Goal: Task Accomplishment & Management: Complete application form

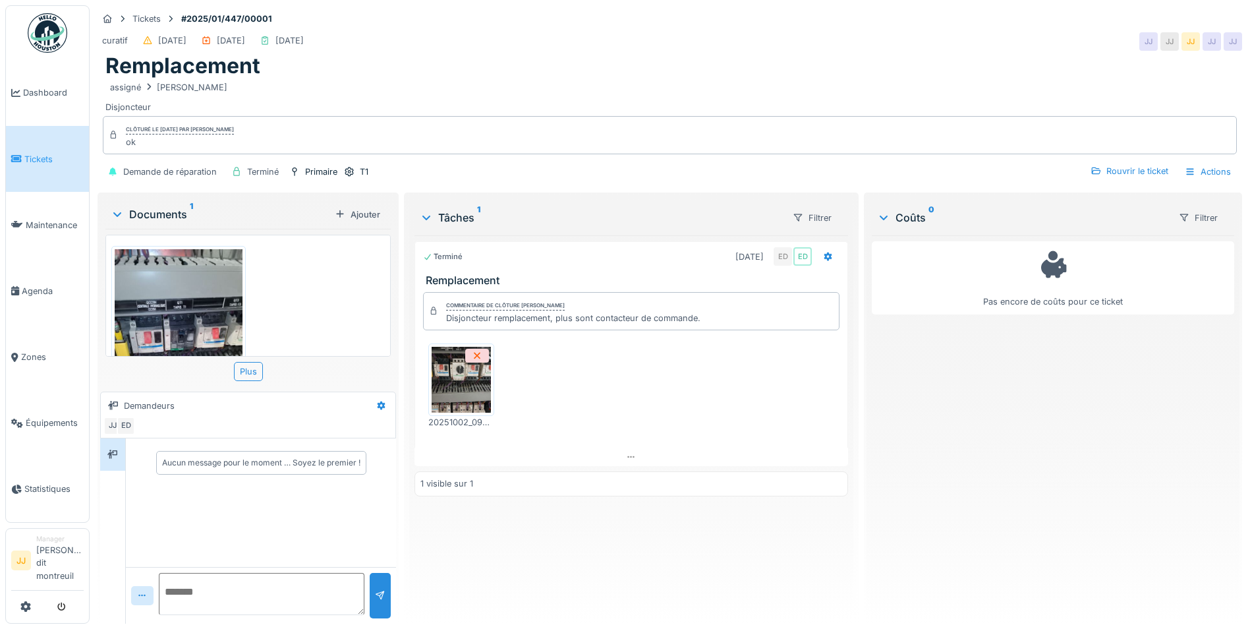
click at [63, 170] on link "Tickets" at bounding box center [47, 159] width 83 height 66
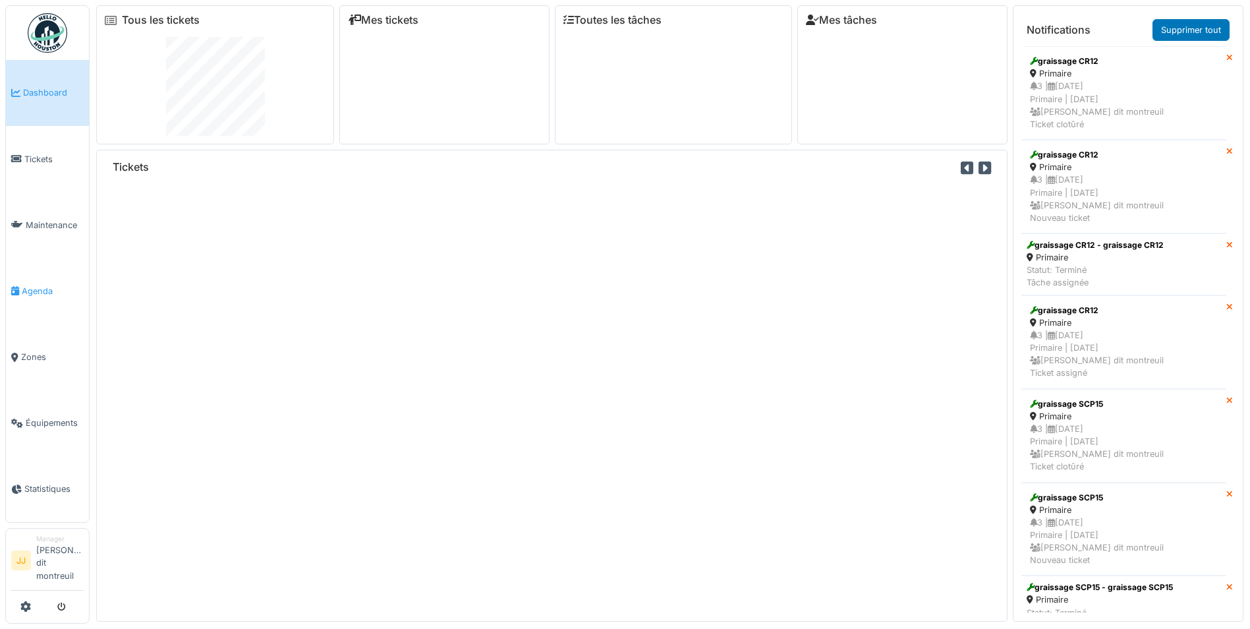
click at [46, 281] on link "Agenda" at bounding box center [47, 291] width 83 height 66
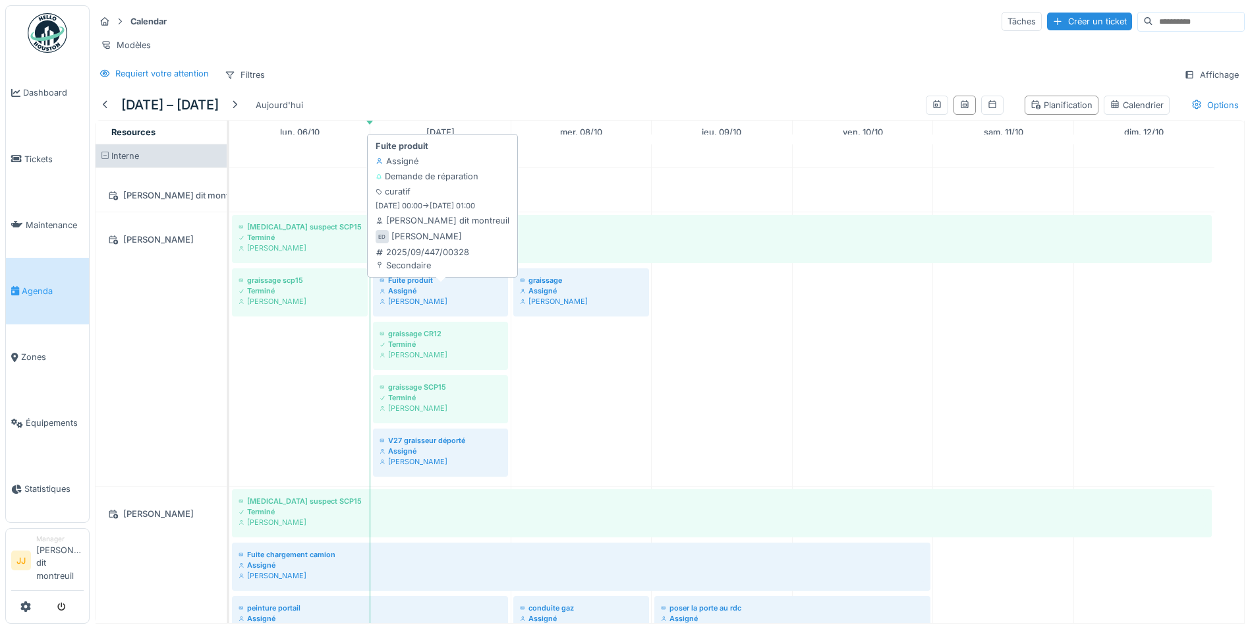
click at [463, 306] on div "[PERSON_NAME]" at bounding box center [441, 301] width 122 height 11
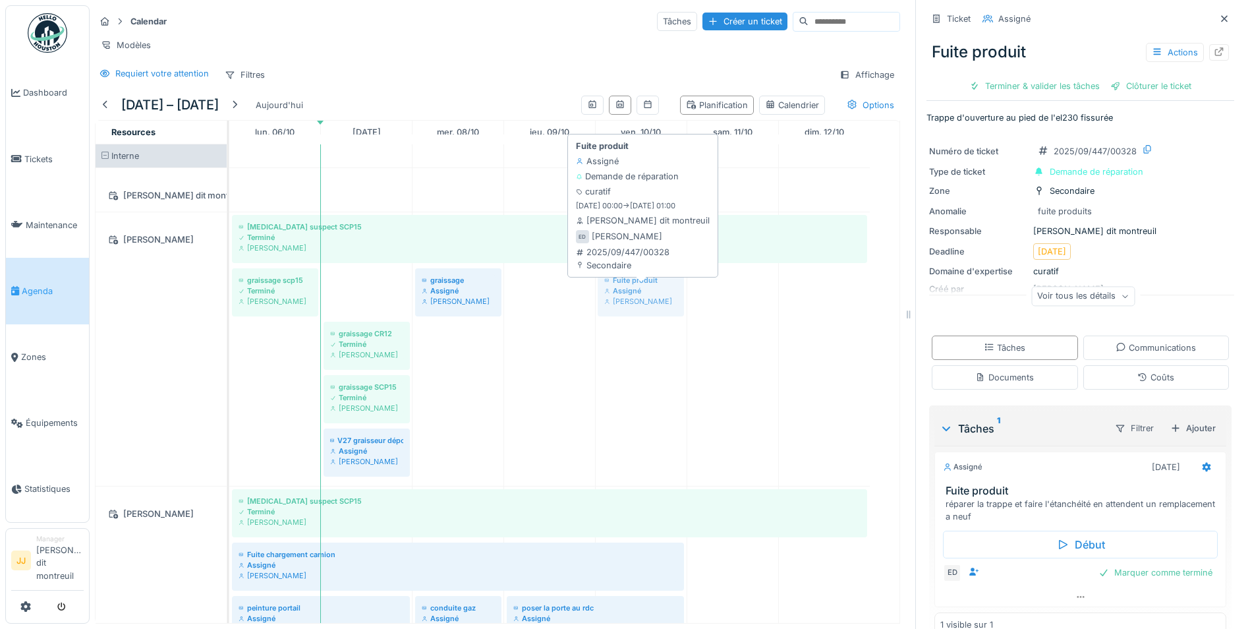
drag, startPoint x: 395, startPoint y: 306, endPoint x: 671, endPoint y: 297, distance: 276.3
click at [229, 291] on div "Bruit suspect SCP15 Terminé Elouan David graissage scp15 Terminé Elouan David F…" at bounding box center [229, 348] width 0 height 273
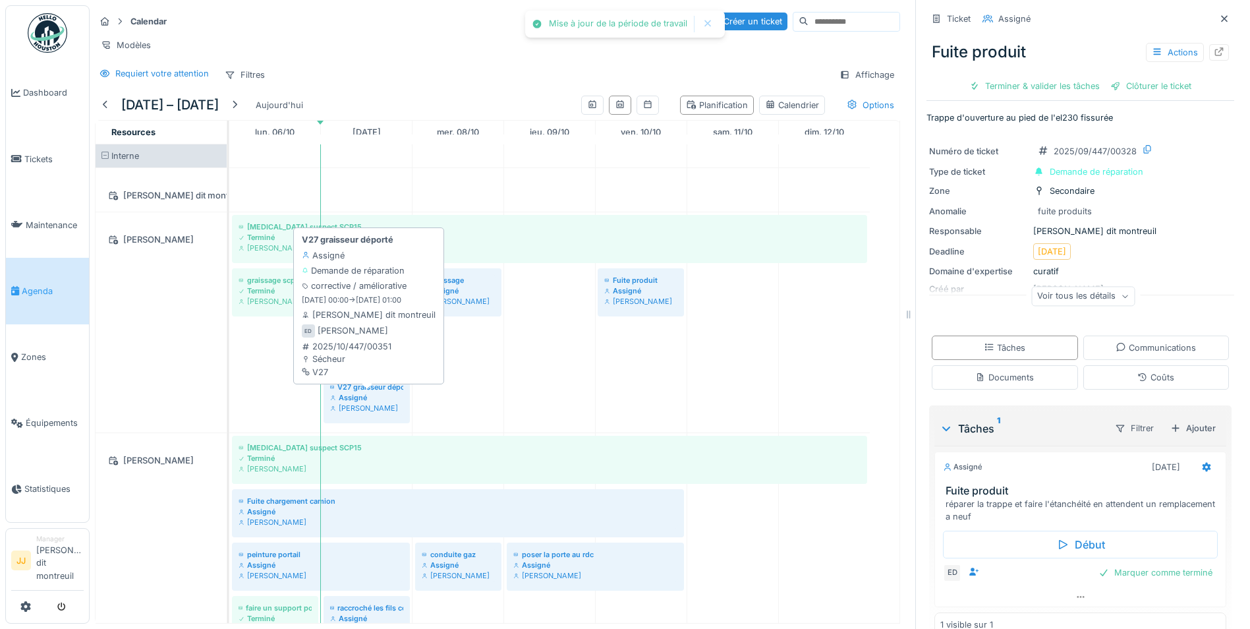
click at [372, 413] on div "[PERSON_NAME]" at bounding box center [366, 408] width 73 height 11
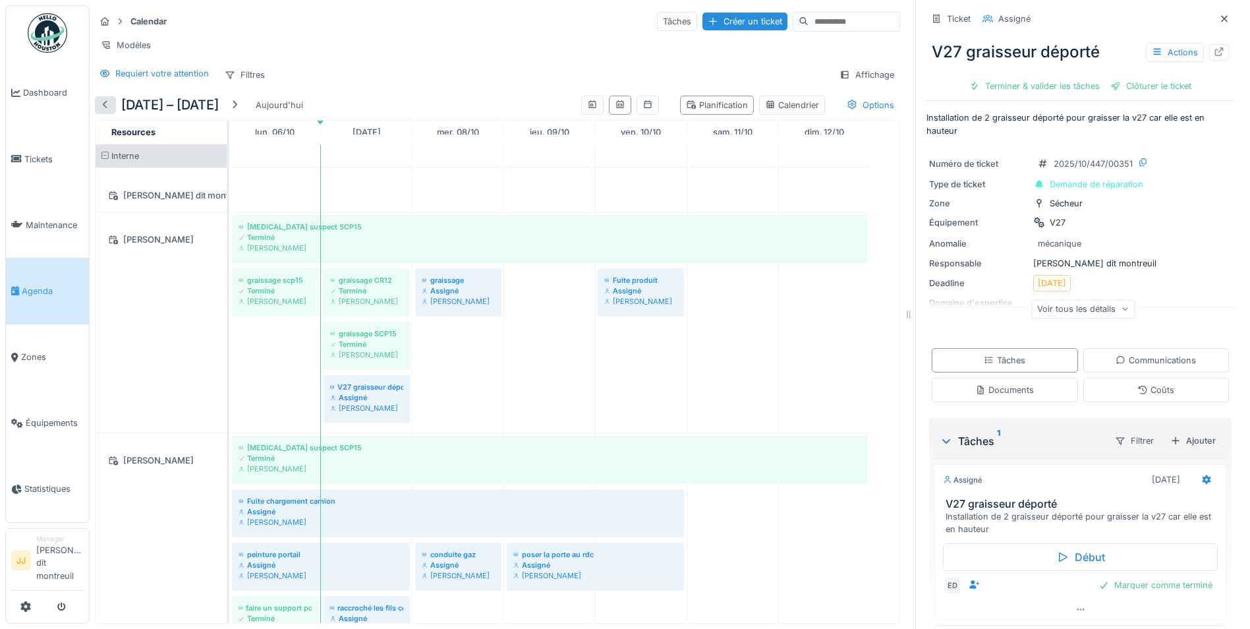
click at [104, 111] on div at bounding box center [105, 105] width 11 height 13
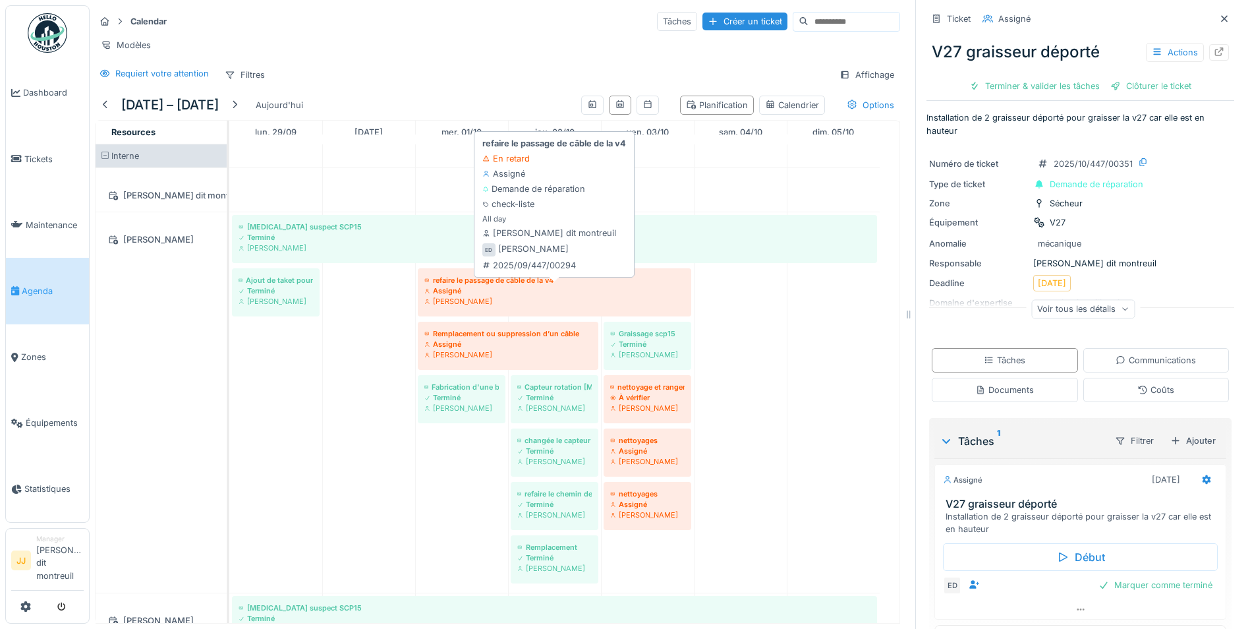
click at [527, 285] on div "refaire le passage de câble de la v4" at bounding box center [554, 280] width 260 height 11
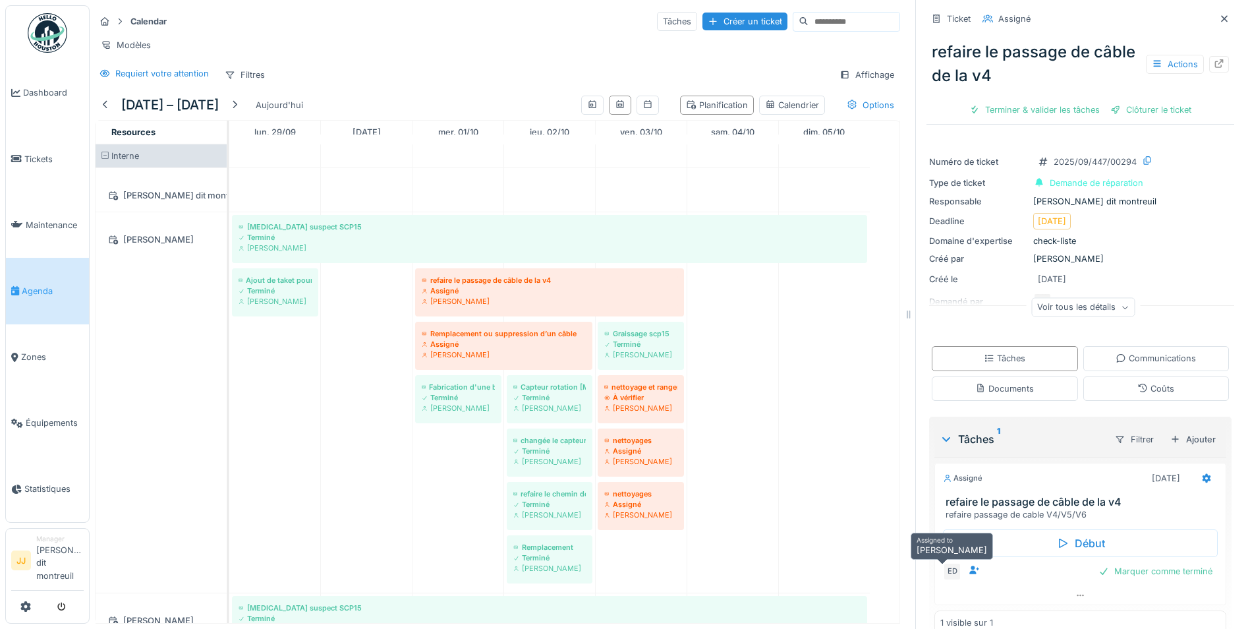
click at [943, 568] on div "ED" at bounding box center [952, 571] width 18 height 18
click at [1060, 598] on div at bounding box center [1080, 595] width 291 height 19
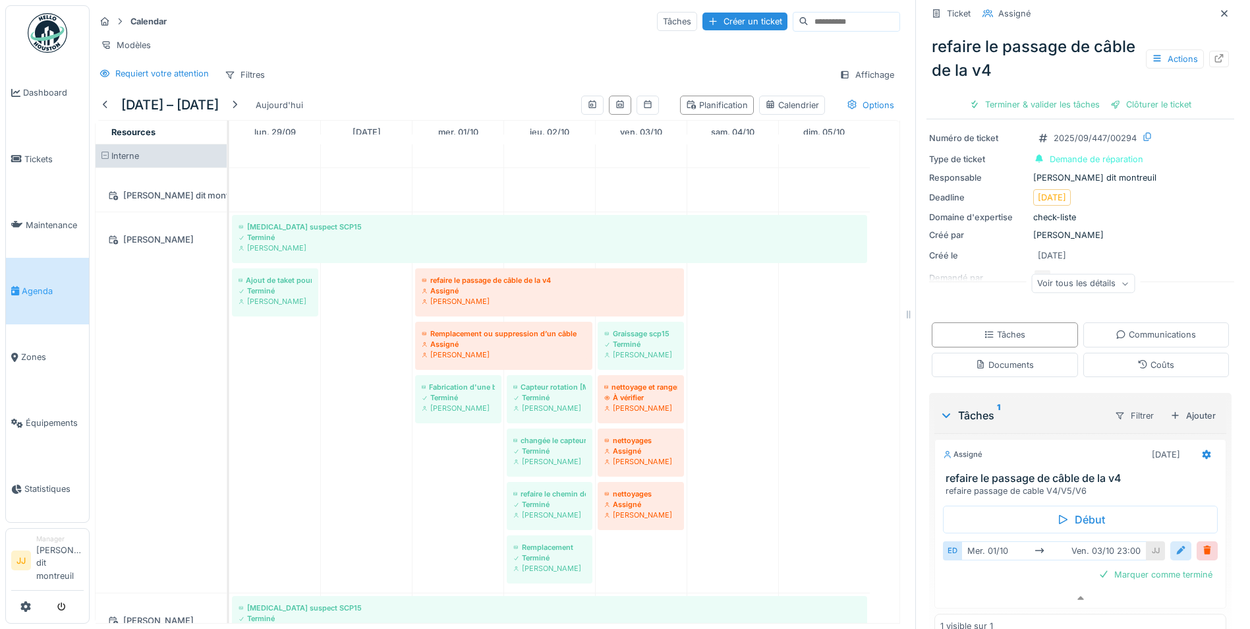
click at [1176, 546] on div at bounding box center [1181, 550] width 11 height 13
click at [1081, 544] on div "mer. 01/10 ven. 03/10 23:00" at bounding box center [1054, 550] width 185 height 19
click at [1198, 580] on button "Close" at bounding box center [1205, 593] width 14 height 28
click at [1027, 592] on input "text" at bounding box center [1080, 593] width 264 height 28
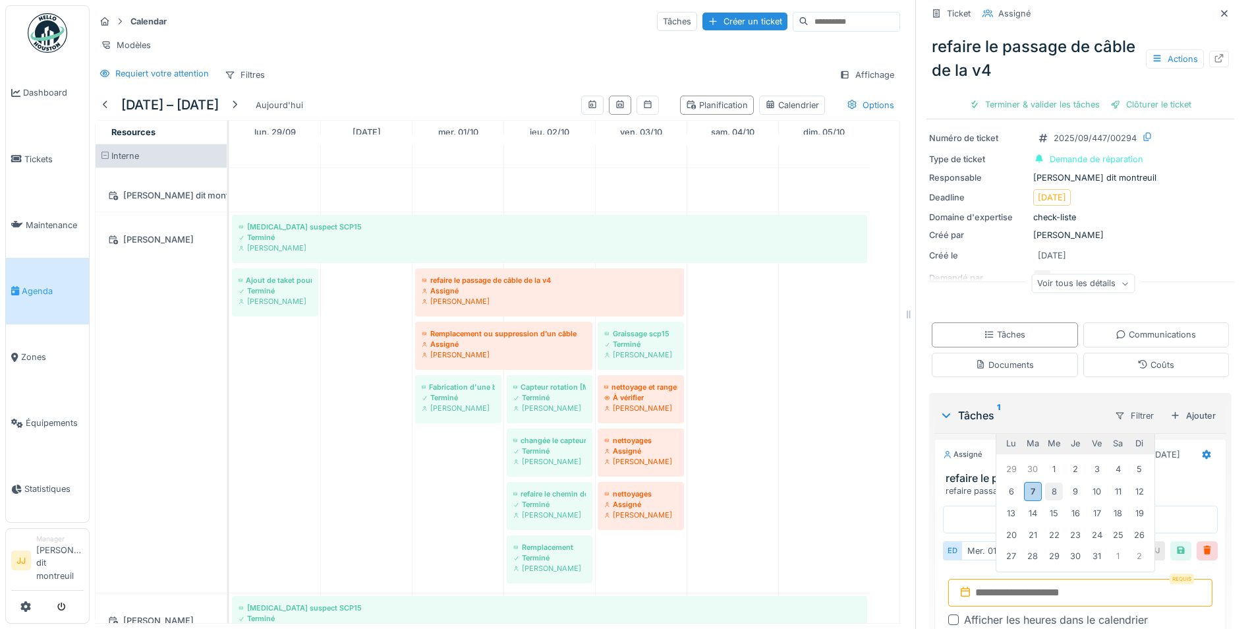
click at [1045, 482] on div "8" at bounding box center [1054, 491] width 18 height 18
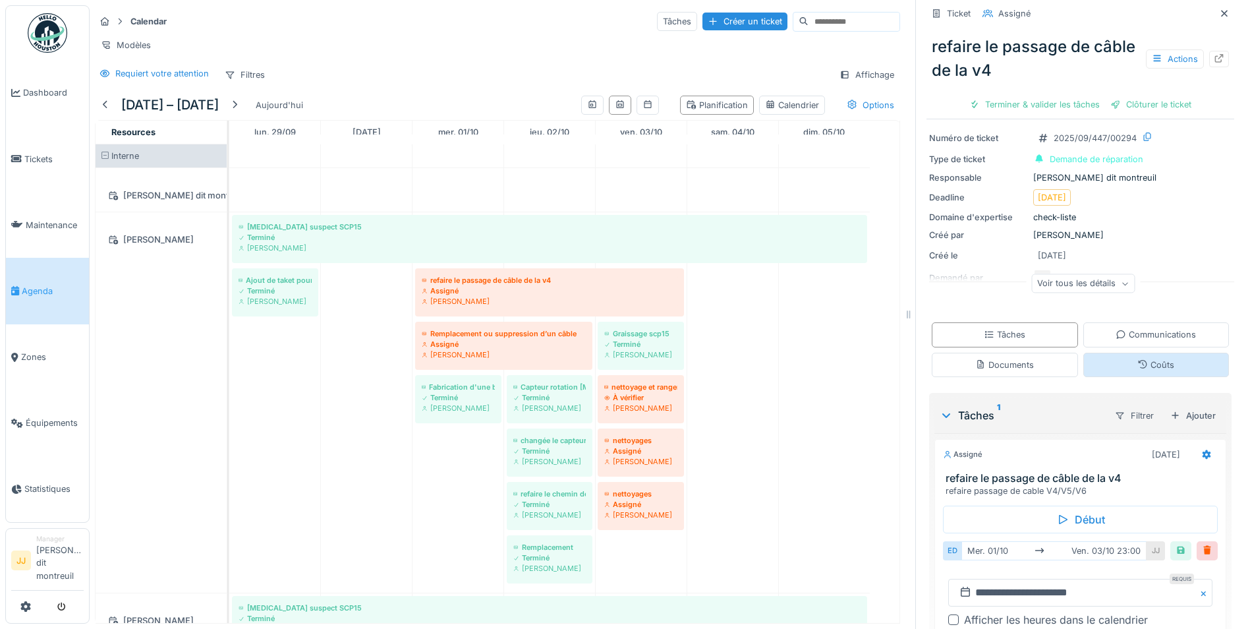
scroll to position [128, 0]
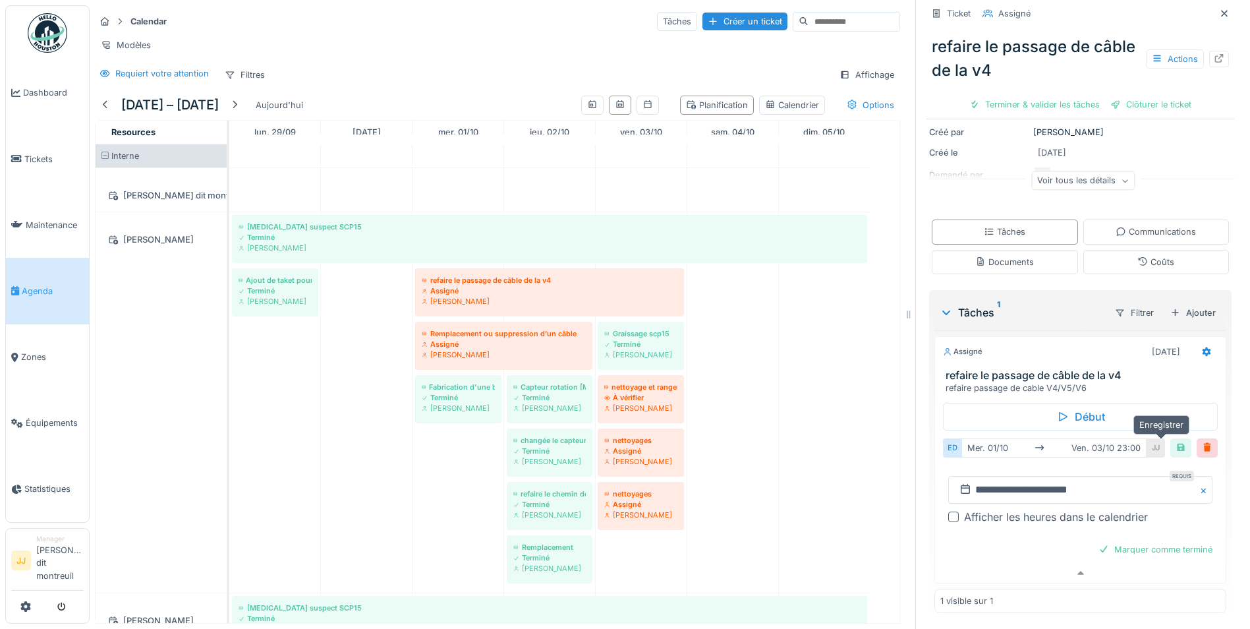
click at [1176, 442] on div at bounding box center [1181, 448] width 11 height 13
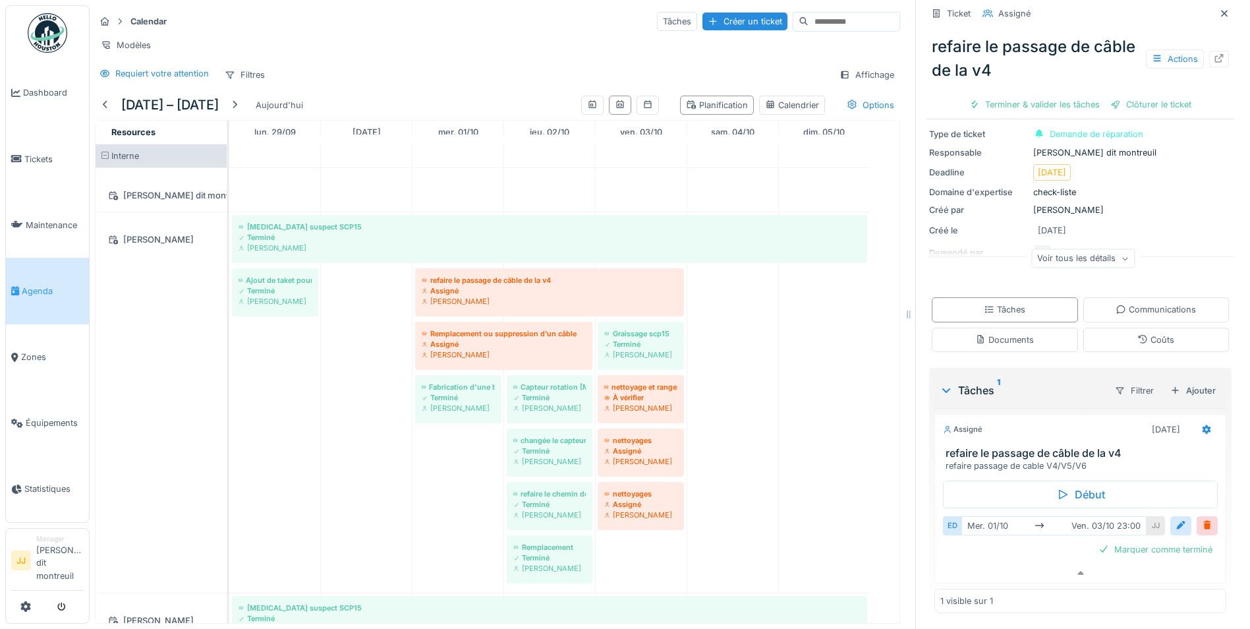
scroll to position [50, 0]
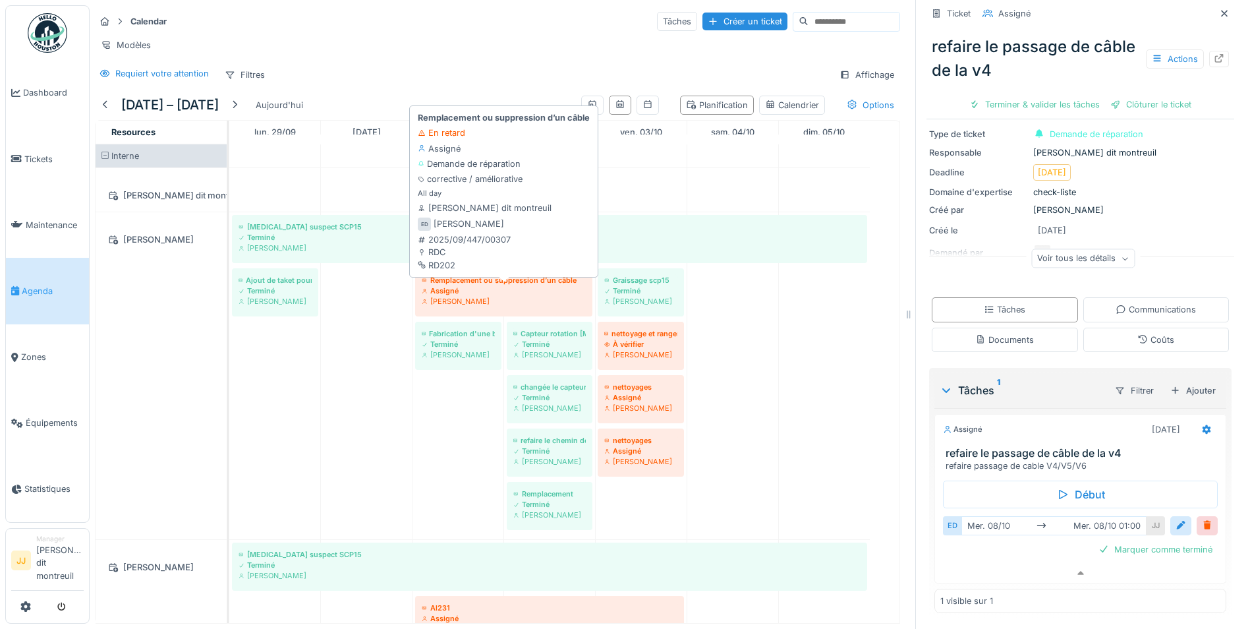
click at [532, 301] on div "[PERSON_NAME]" at bounding box center [504, 301] width 164 height 11
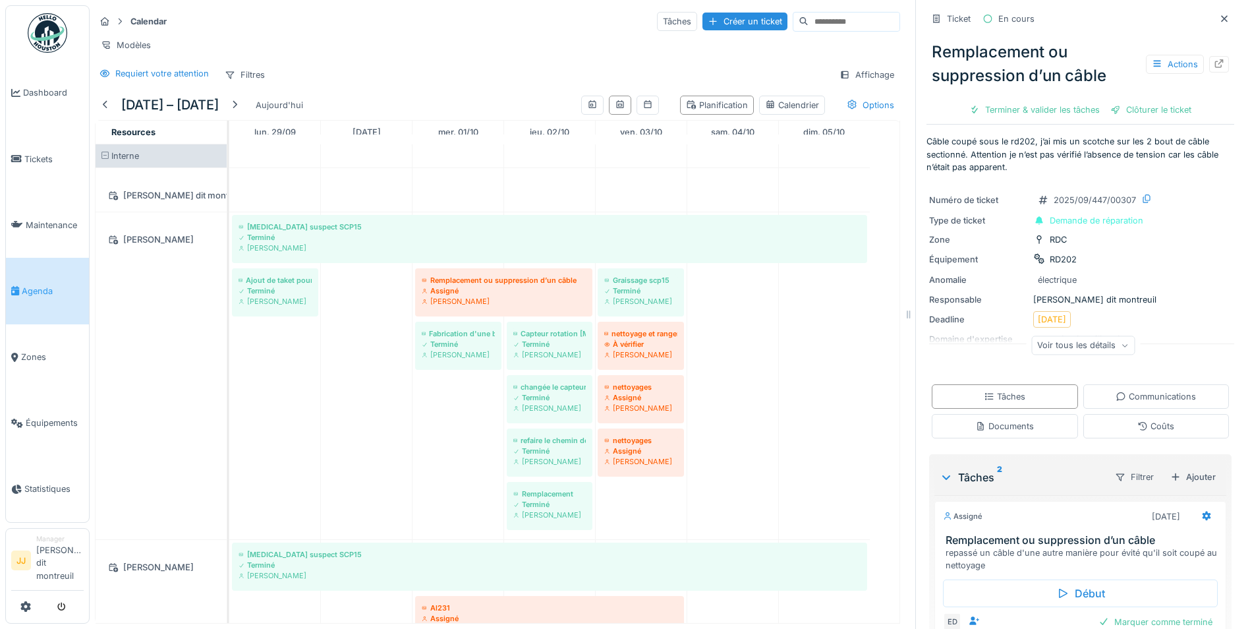
scroll to position [156, 0]
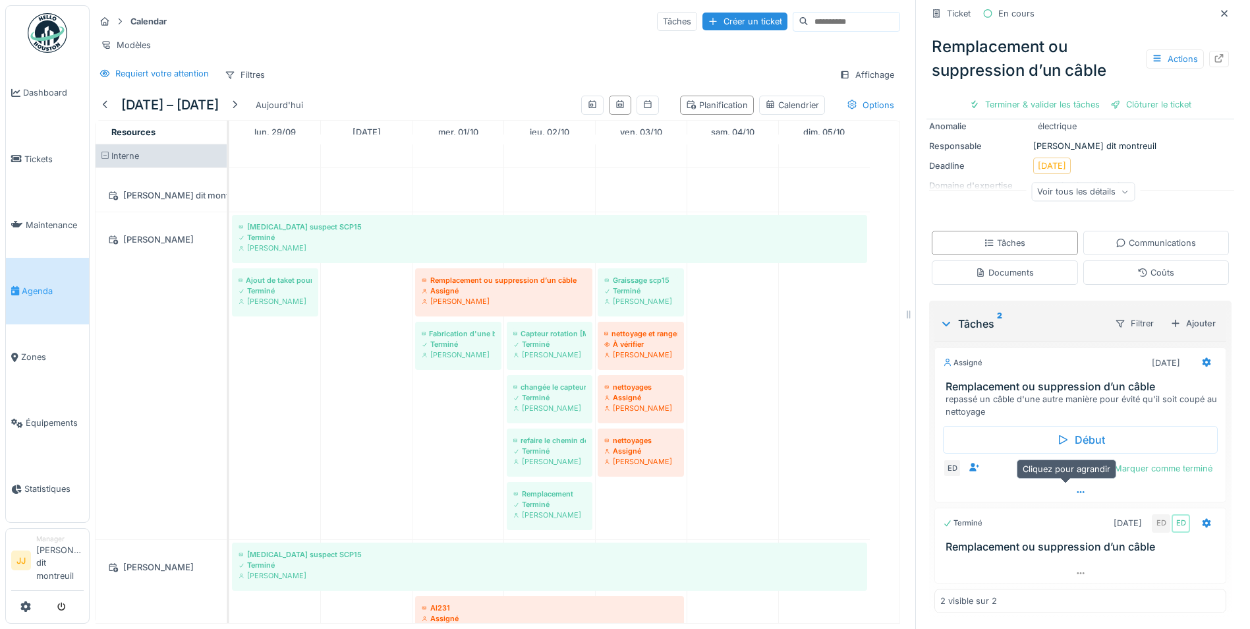
click at [1004, 482] on div at bounding box center [1080, 491] width 291 height 19
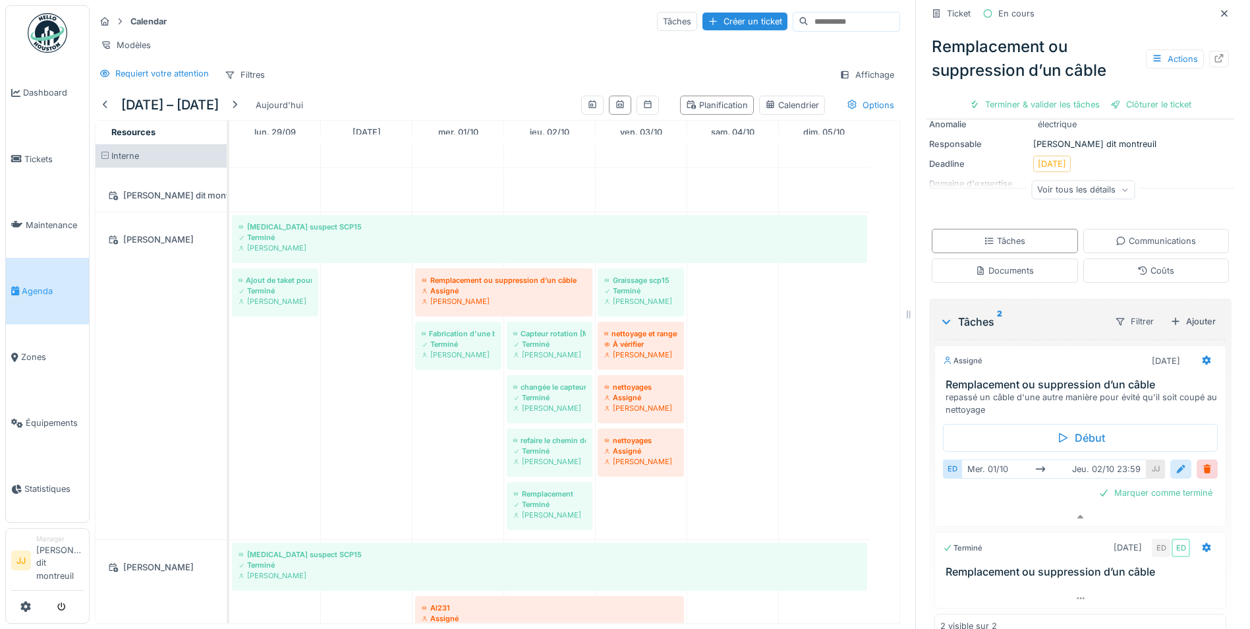
click at [1170, 463] on div at bounding box center [1180, 468] width 21 height 19
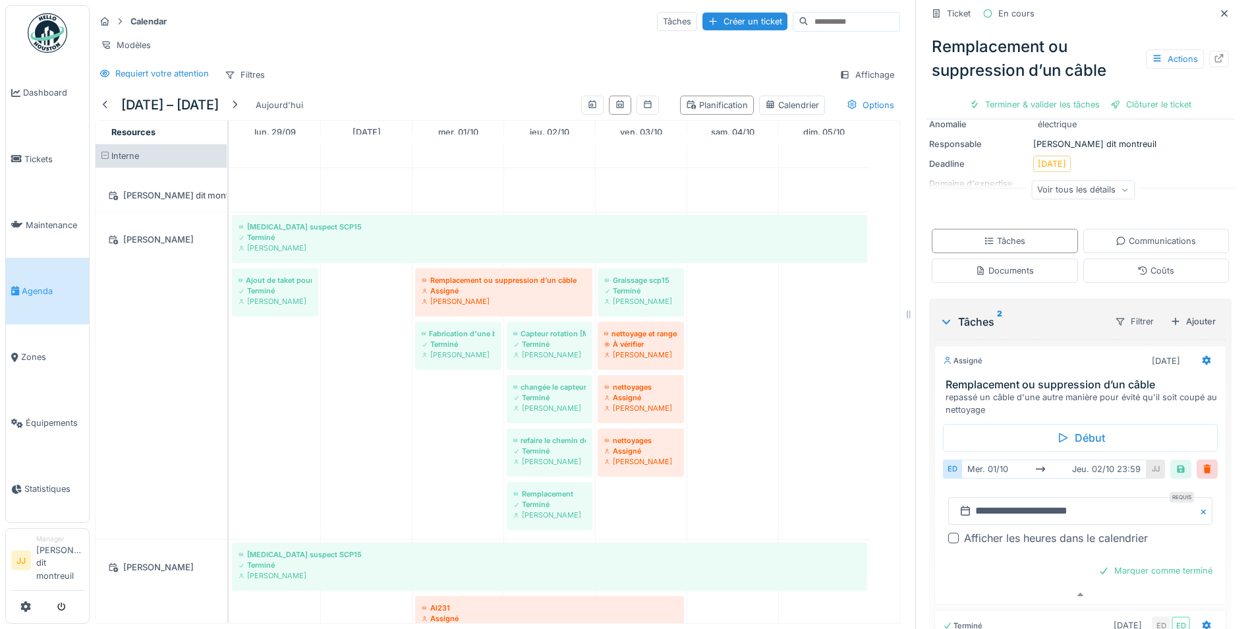
click at [1198, 505] on button "Close" at bounding box center [1205, 511] width 14 height 28
click at [1094, 498] on input "text" at bounding box center [1080, 511] width 264 height 28
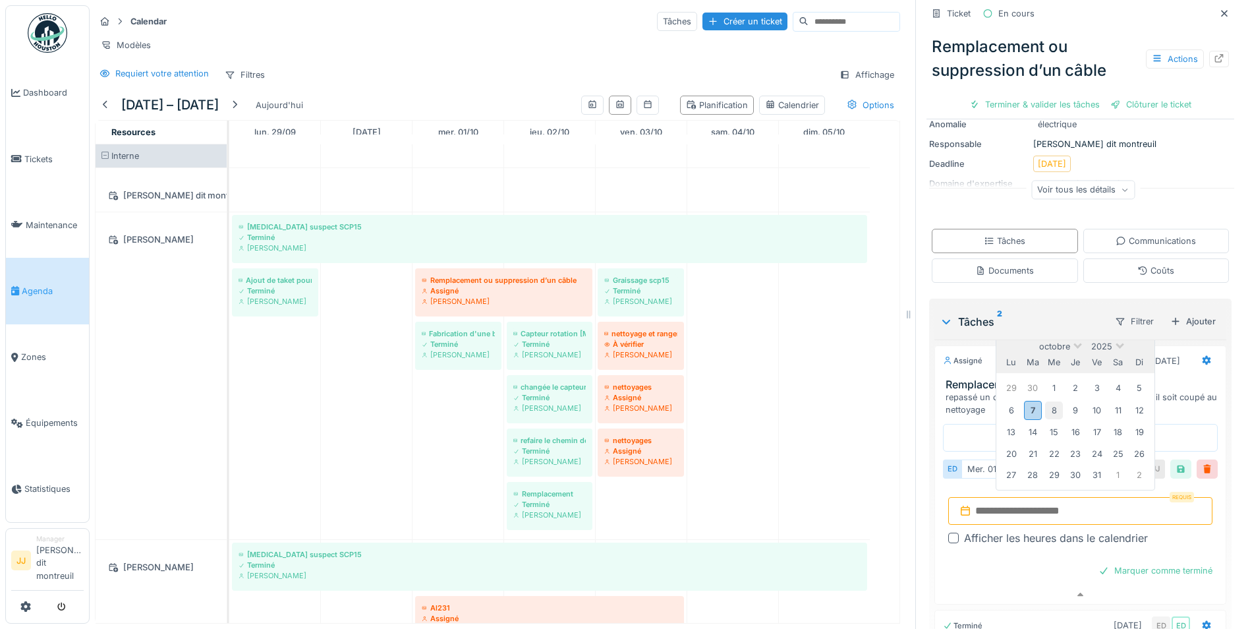
click at [1045, 401] on div "8" at bounding box center [1054, 410] width 18 height 18
click at [1045, 404] on div "8" at bounding box center [1054, 410] width 18 height 18
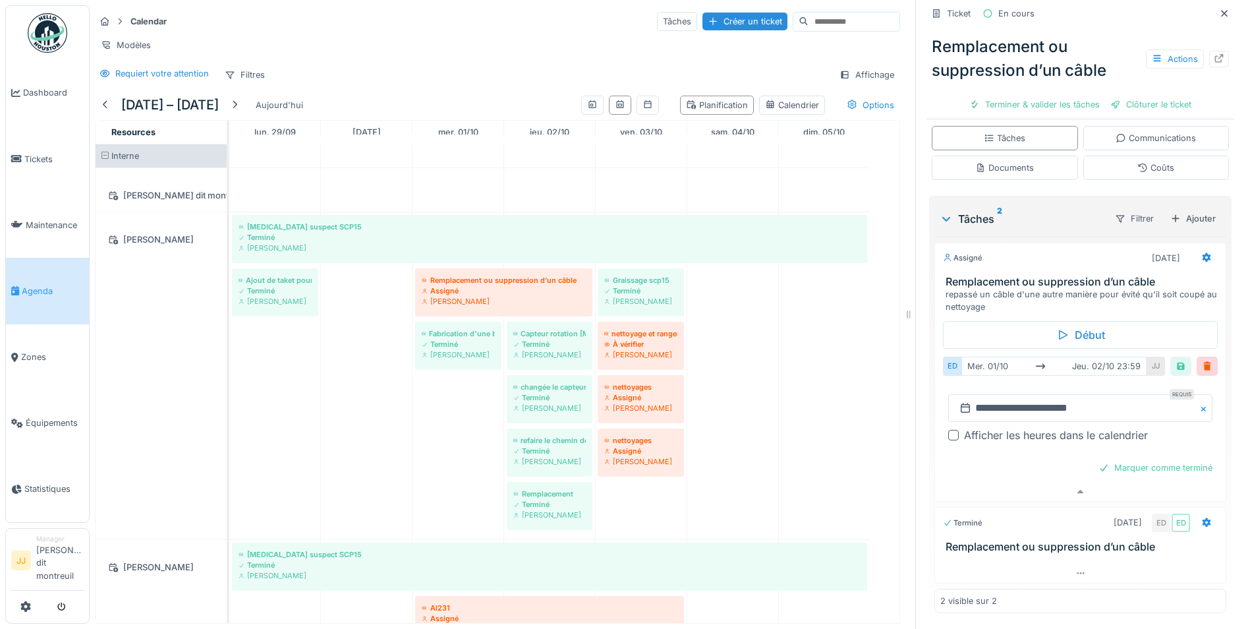
scroll to position [260, 0]
click at [1176, 360] on div at bounding box center [1181, 366] width 11 height 13
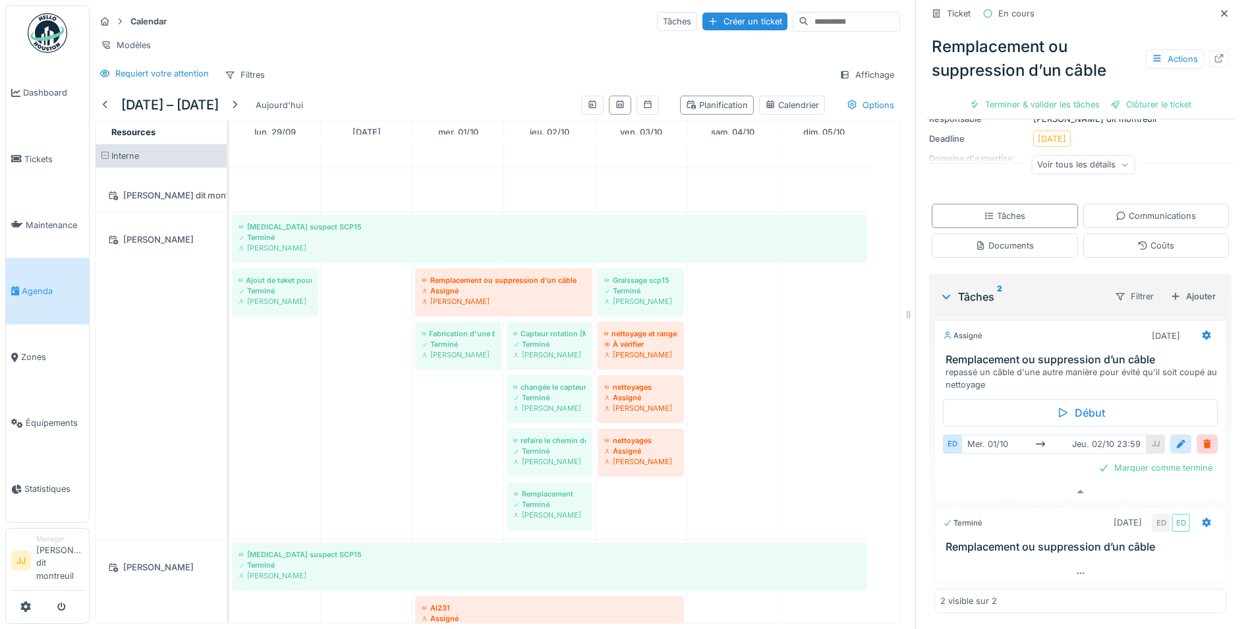
scroll to position [182, 0]
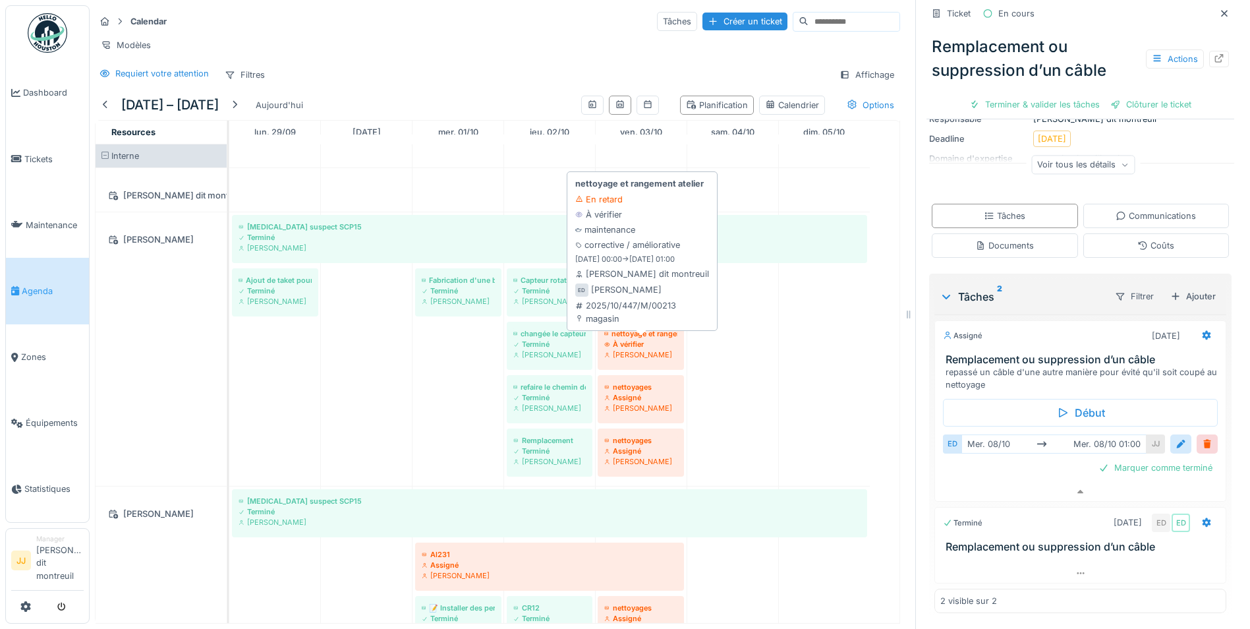
click at [666, 355] on div "[PERSON_NAME]" at bounding box center [640, 354] width 73 height 11
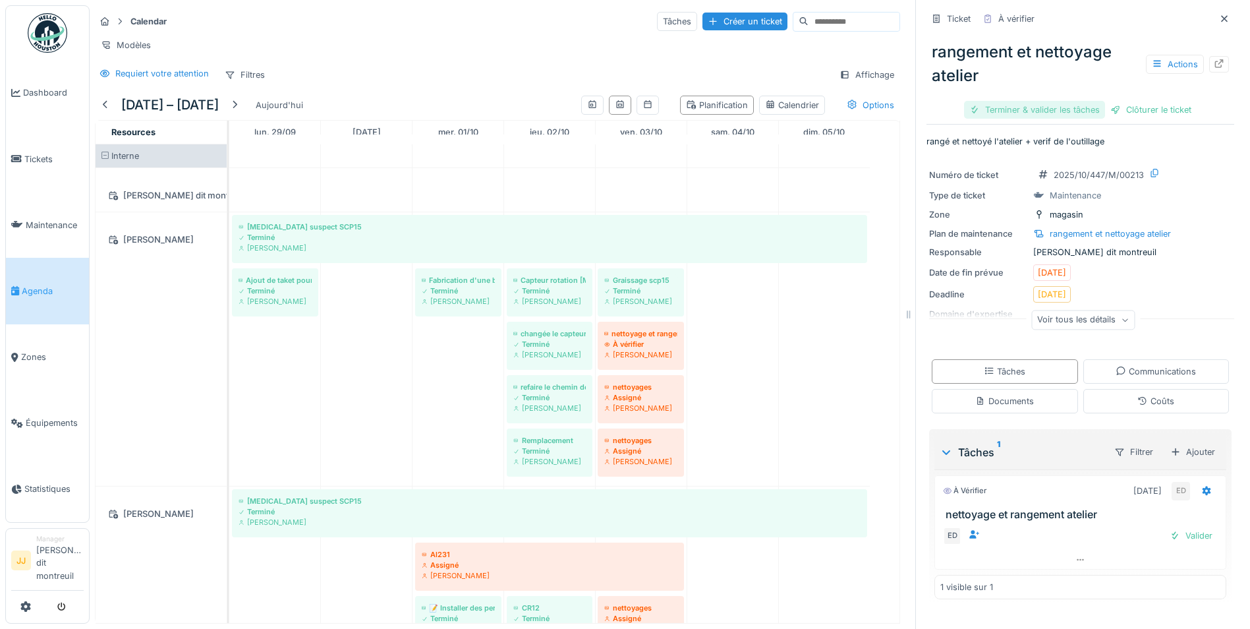
click at [1051, 101] on div "Terminer & valider les tâches" at bounding box center [1034, 110] width 141 height 18
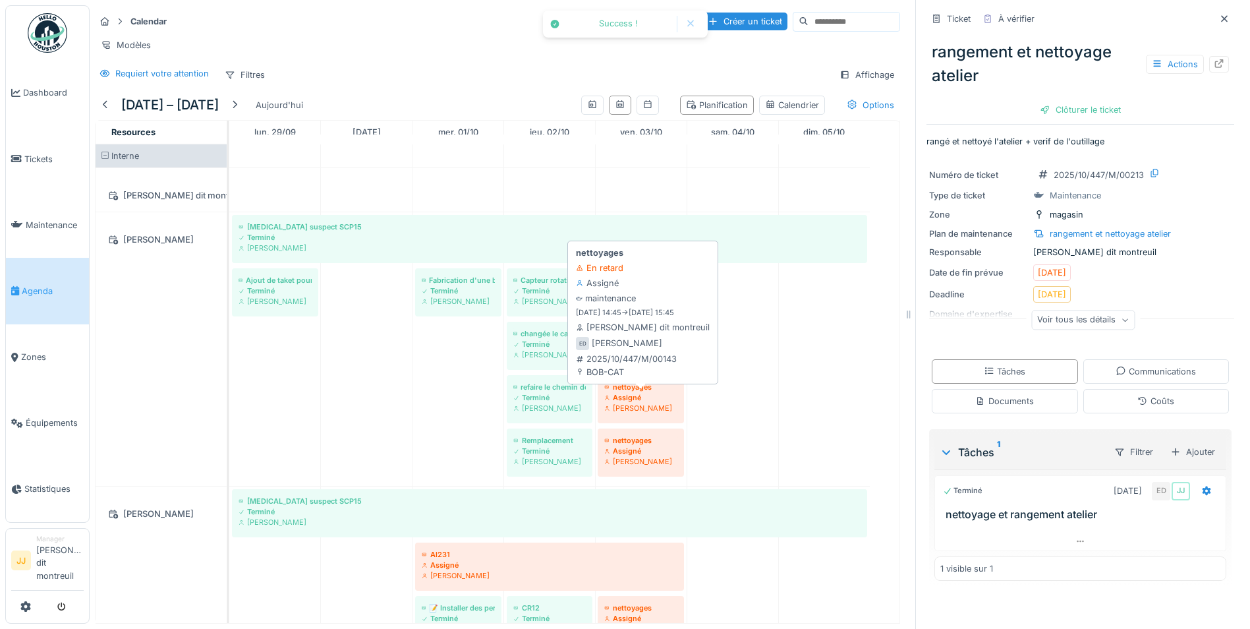
click at [667, 409] on div "[PERSON_NAME]" at bounding box center [640, 408] width 73 height 11
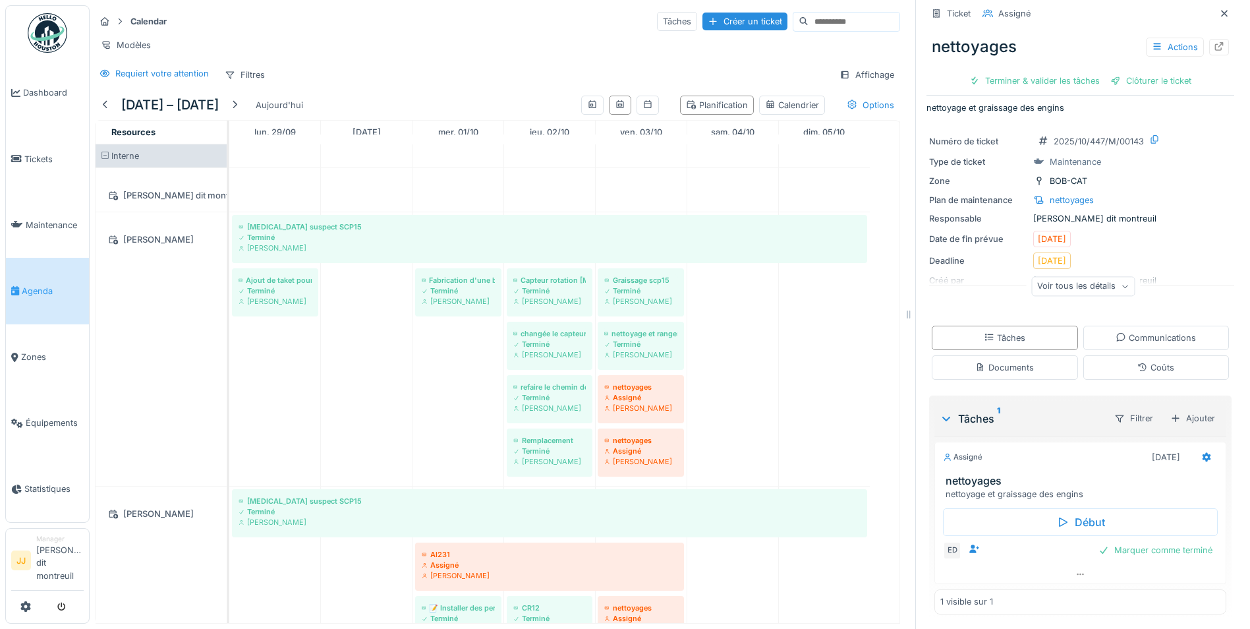
scroll to position [13, 0]
click at [1015, 544] on div "ED Marquer comme terminé" at bounding box center [1080, 549] width 275 height 18
click at [983, 541] on div "ED Marquer comme terminé" at bounding box center [1080, 549] width 275 height 18
click at [1076, 563] on div at bounding box center [1080, 572] width 291 height 19
click at [1176, 544] on div at bounding box center [1181, 550] width 11 height 13
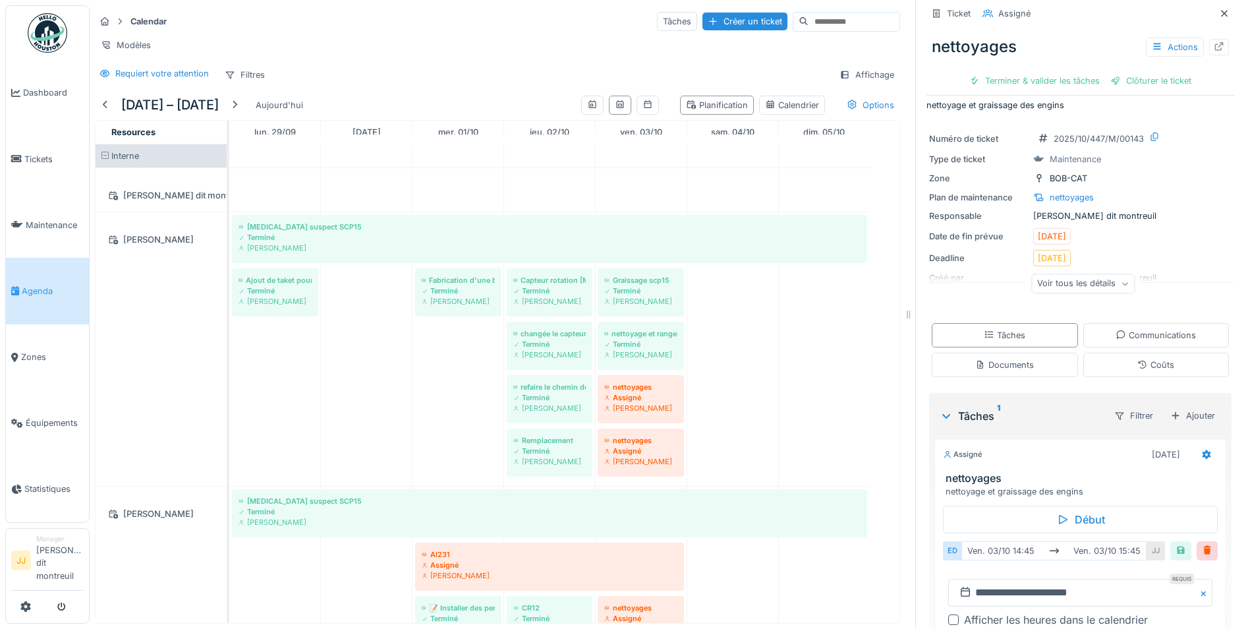
click at [1198, 587] on button "Close" at bounding box center [1205, 593] width 14 height 28
click at [1119, 587] on input "text" at bounding box center [1080, 593] width 264 height 28
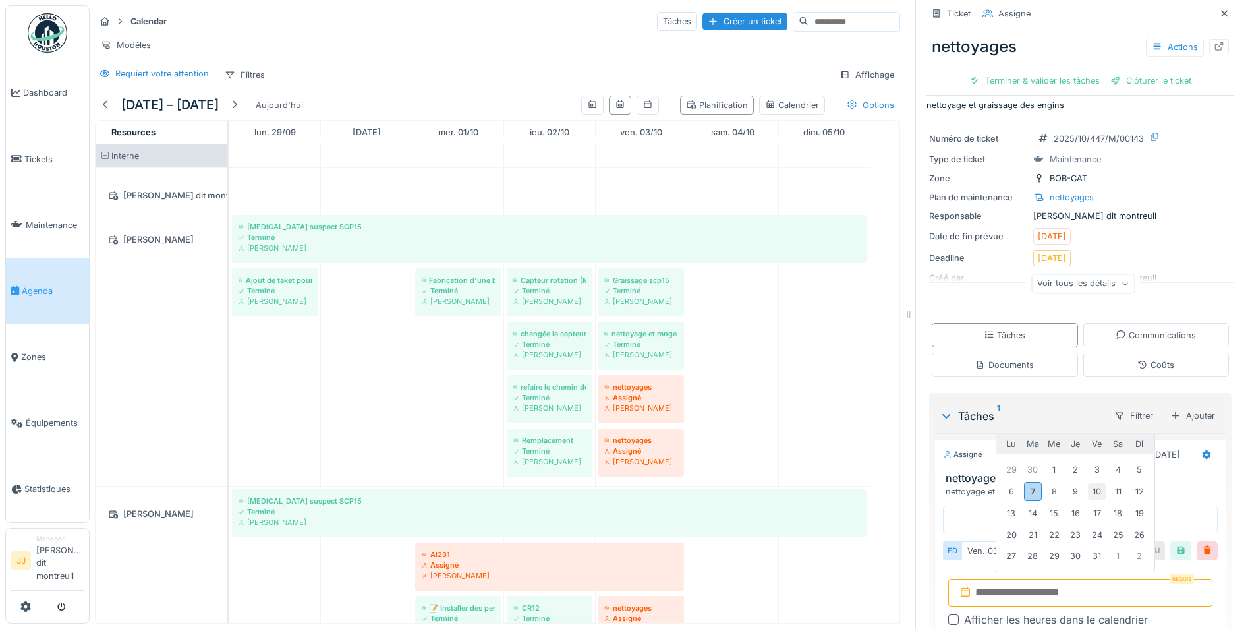
click at [1091, 486] on div "10" at bounding box center [1097, 491] width 18 height 18
click at [1090, 486] on div "10" at bounding box center [1097, 491] width 18 height 18
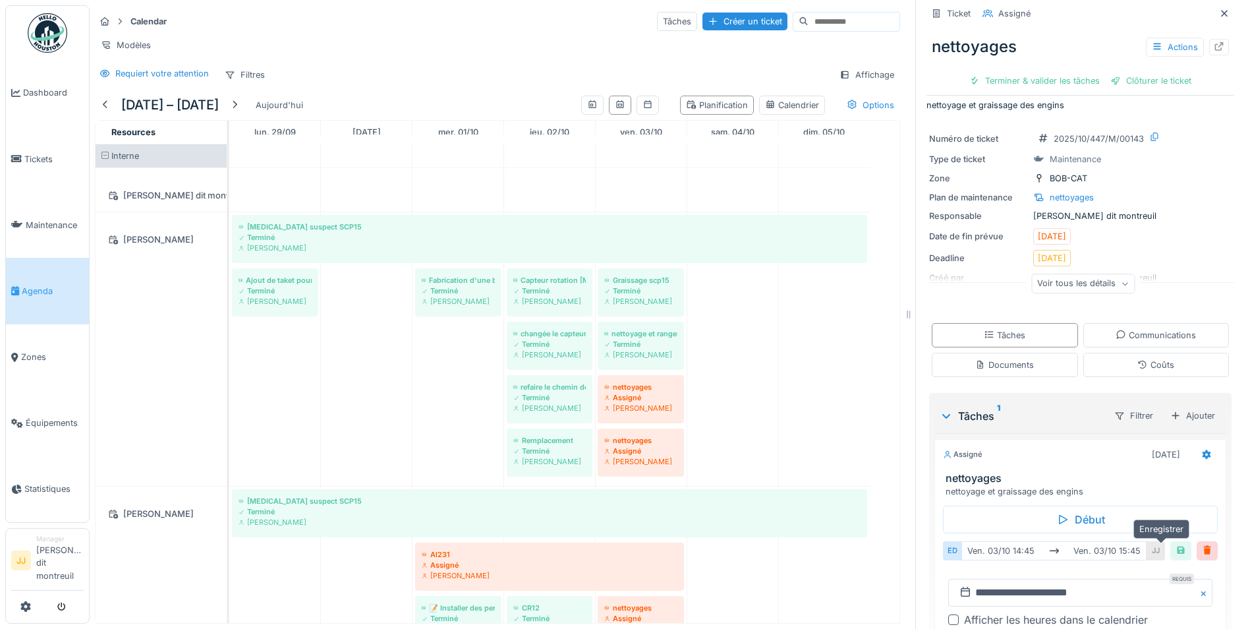
click at [1170, 541] on div at bounding box center [1180, 550] width 21 height 19
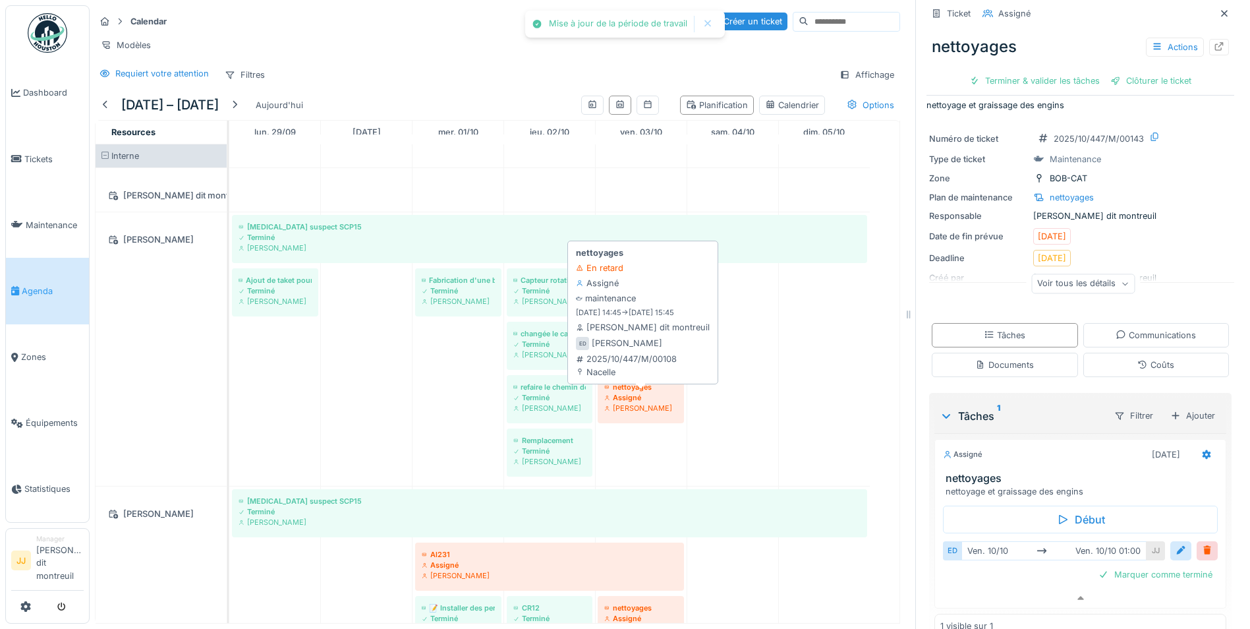
click at [647, 394] on div "Assigné" at bounding box center [640, 397] width 73 height 11
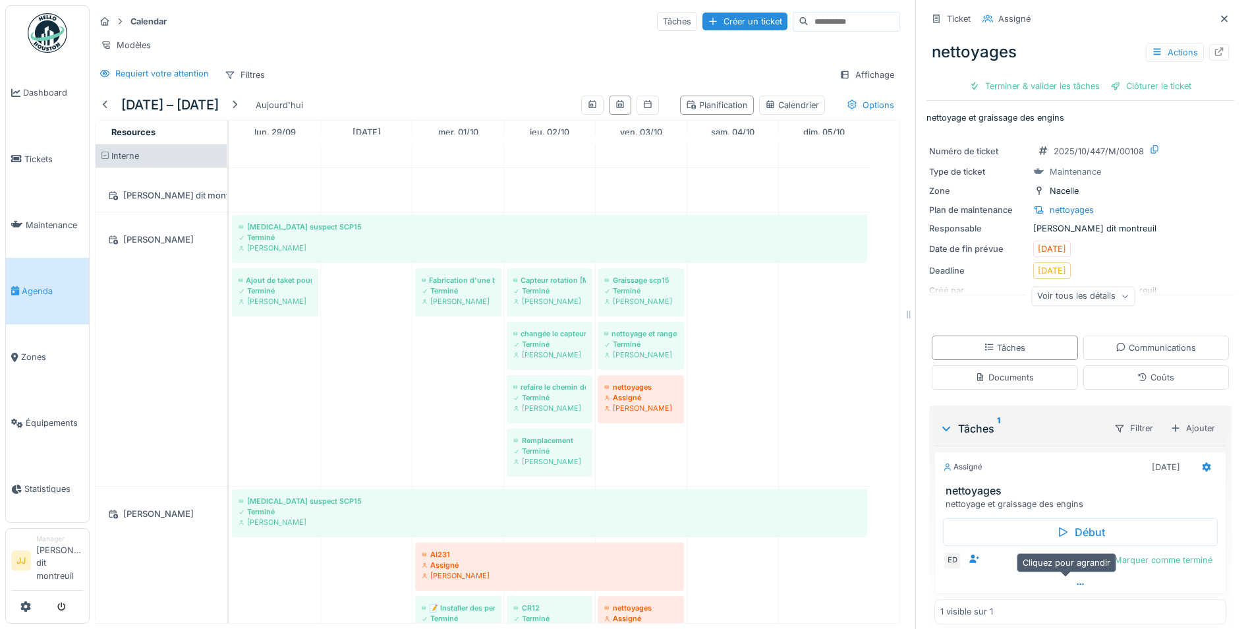
click at [1056, 582] on div at bounding box center [1080, 584] width 291 height 19
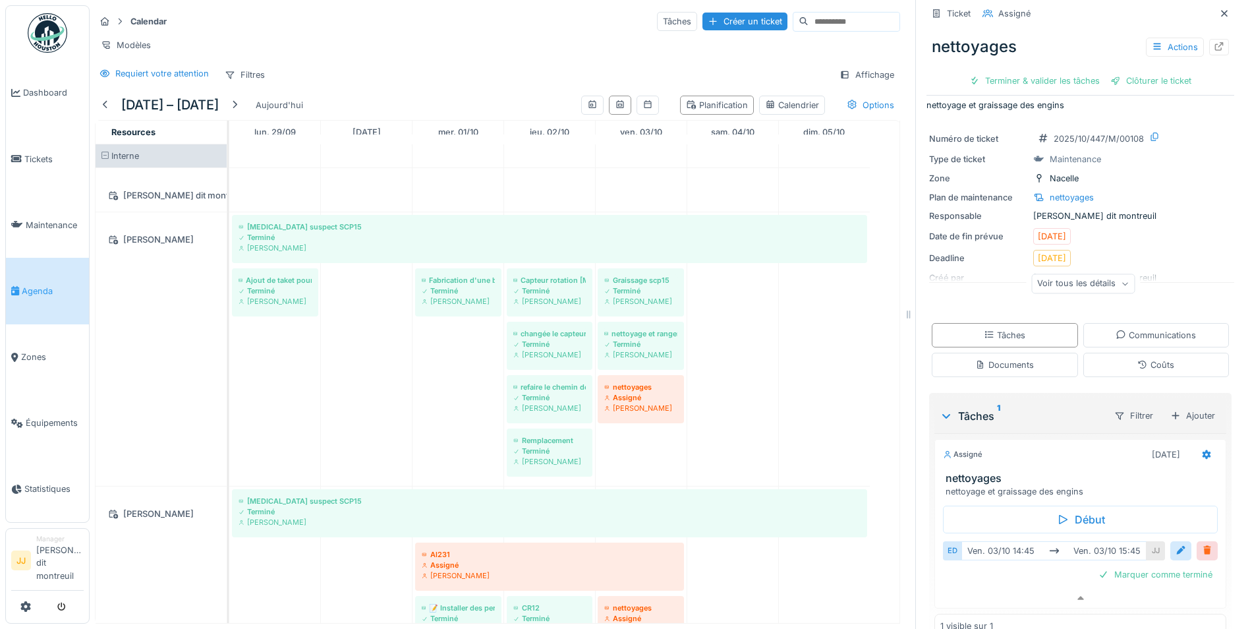
click at [1202, 546] on div at bounding box center [1207, 550] width 11 height 13
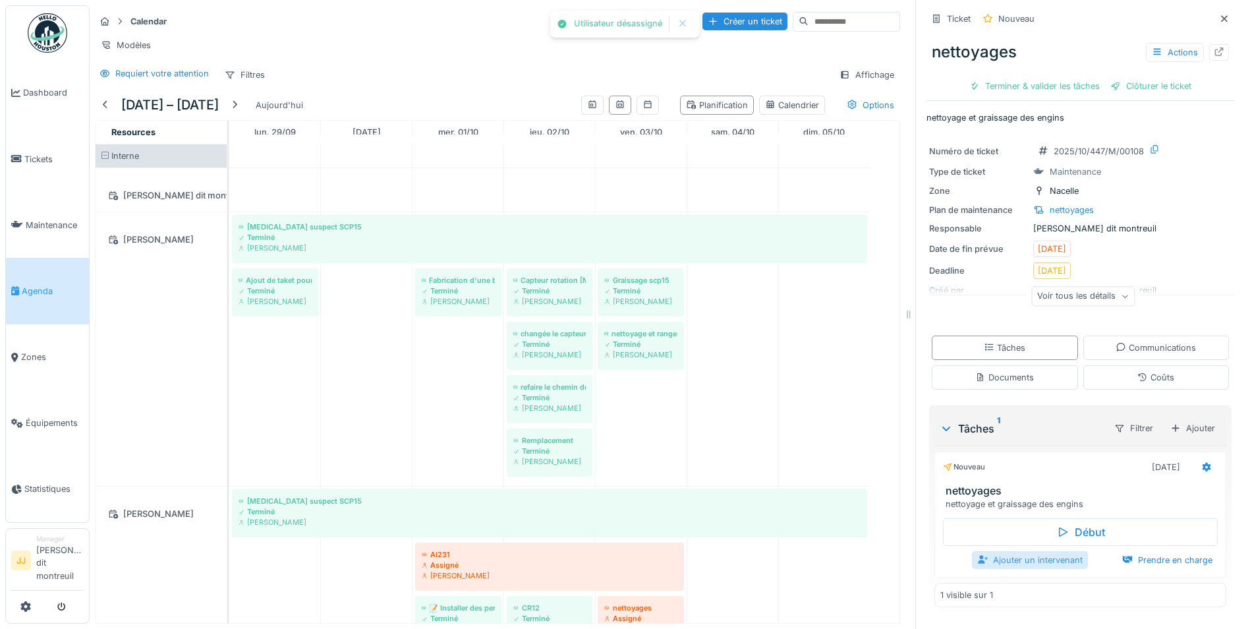
click at [1060, 551] on div "Ajouter un intervenant" at bounding box center [1030, 560] width 116 height 18
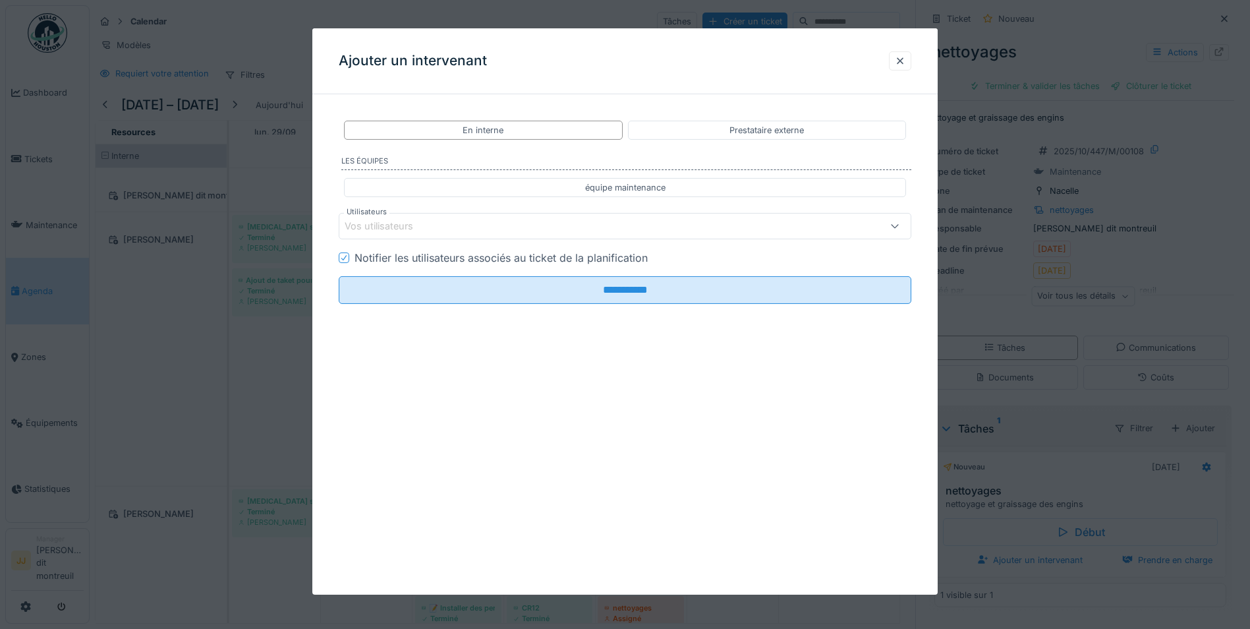
click at [406, 232] on div "Vos utilisateurs" at bounding box center [388, 226] width 87 height 14
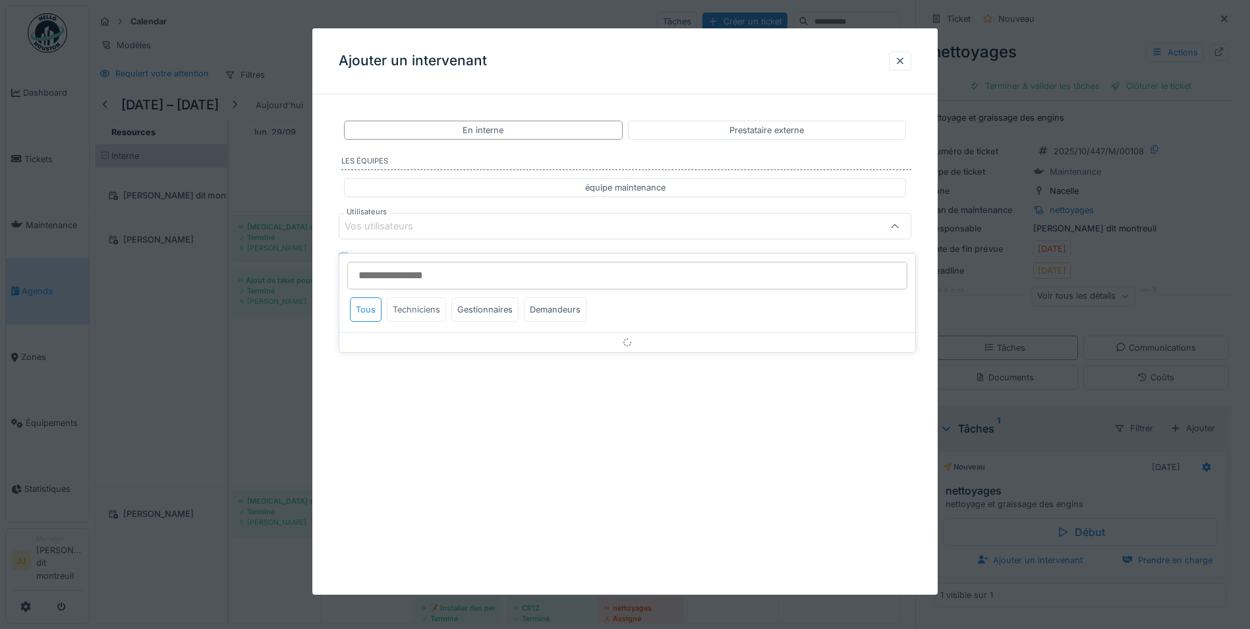
click at [433, 302] on div "Techniciens" at bounding box center [416, 309] width 59 height 24
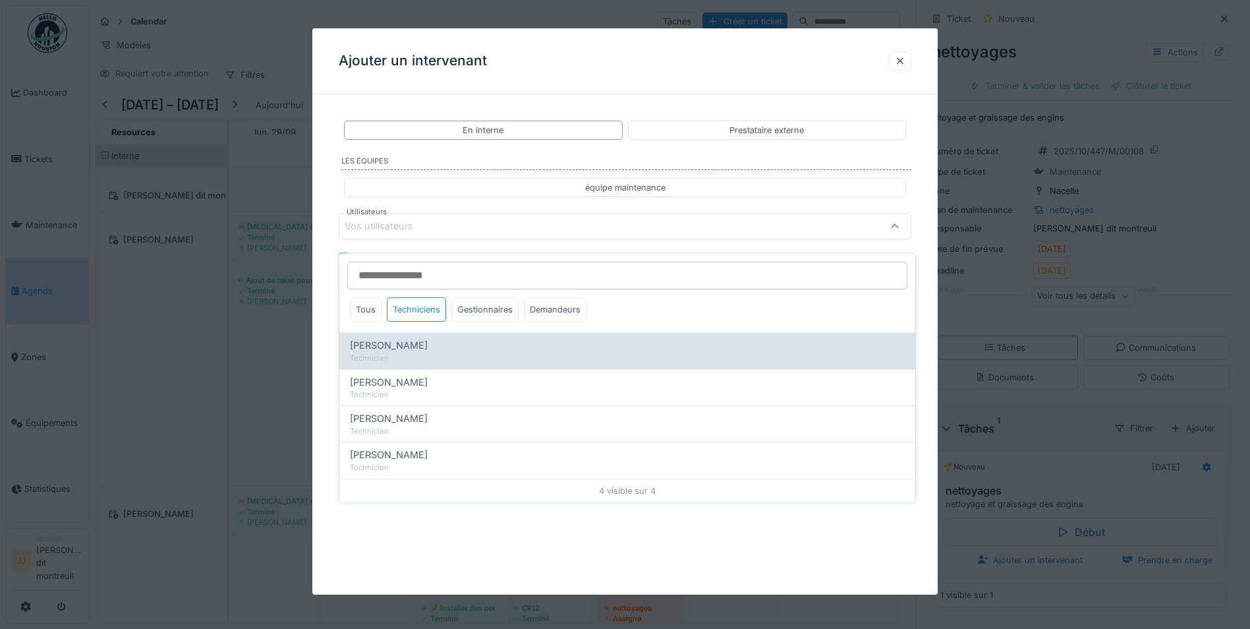
click at [453, 353] on div "Technicien" at bounding box center [627, 358] width 555 height 11
type input "*****"
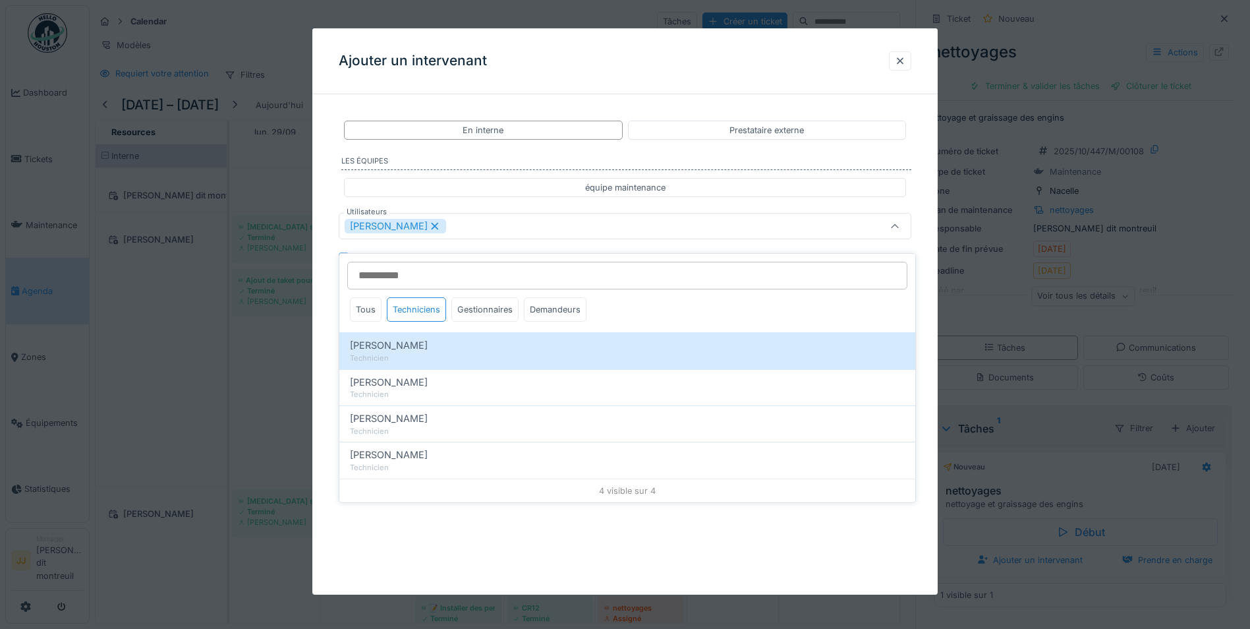
click at [674, 229] on div "[PERSON_NAME]" at bounding box center [592, 226] width 494 height 14
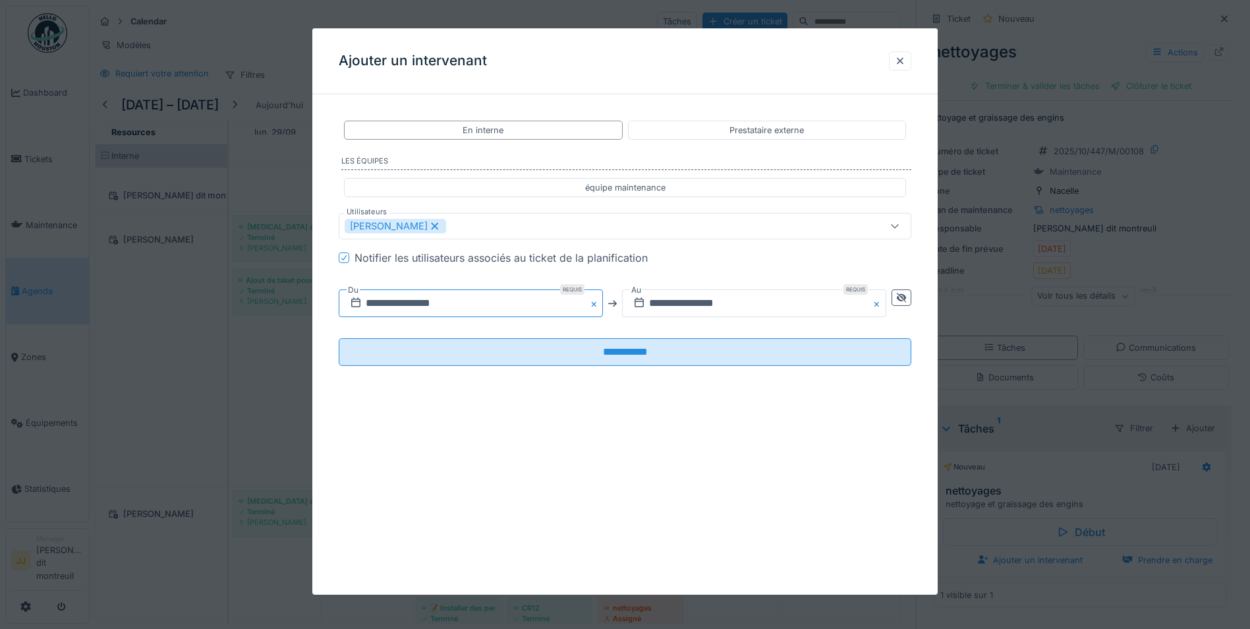
click at [563, 314] on input "**********" at bounding box center [471, 303] width 264 height 28
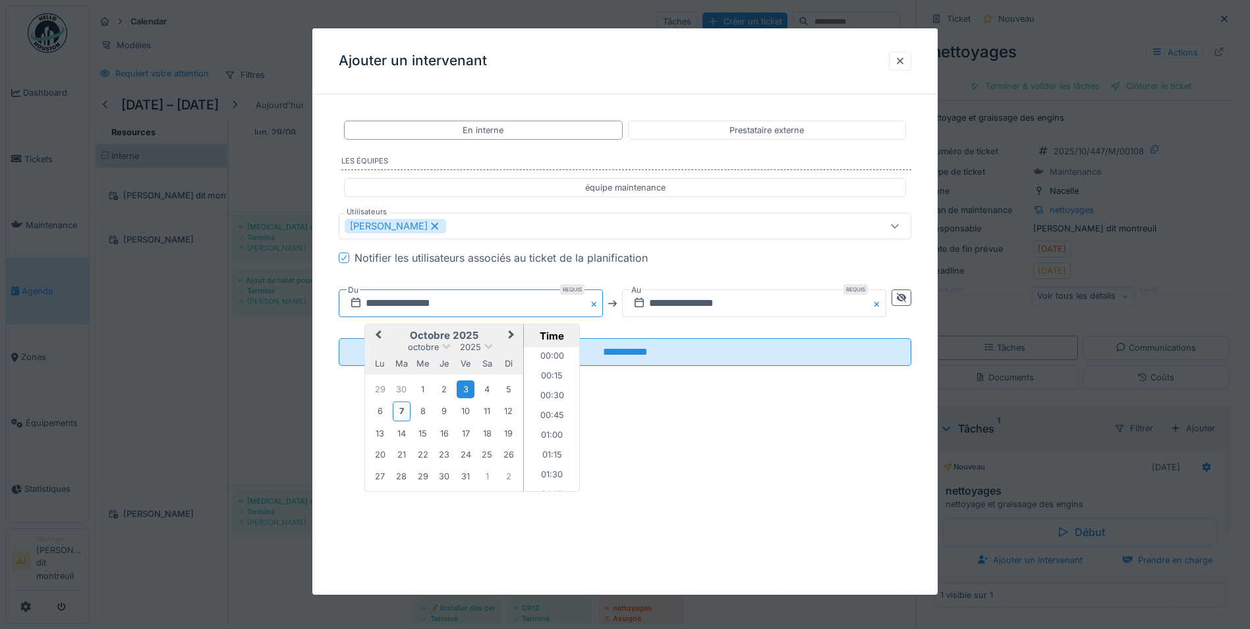
scroll to position [1105, 0]
click at [465, 418] on div "10" at bounding box center [466, 411] width 18 height 18
click at [766, 298] on input "text" at bounding box center [754, 303] width 264 height 28
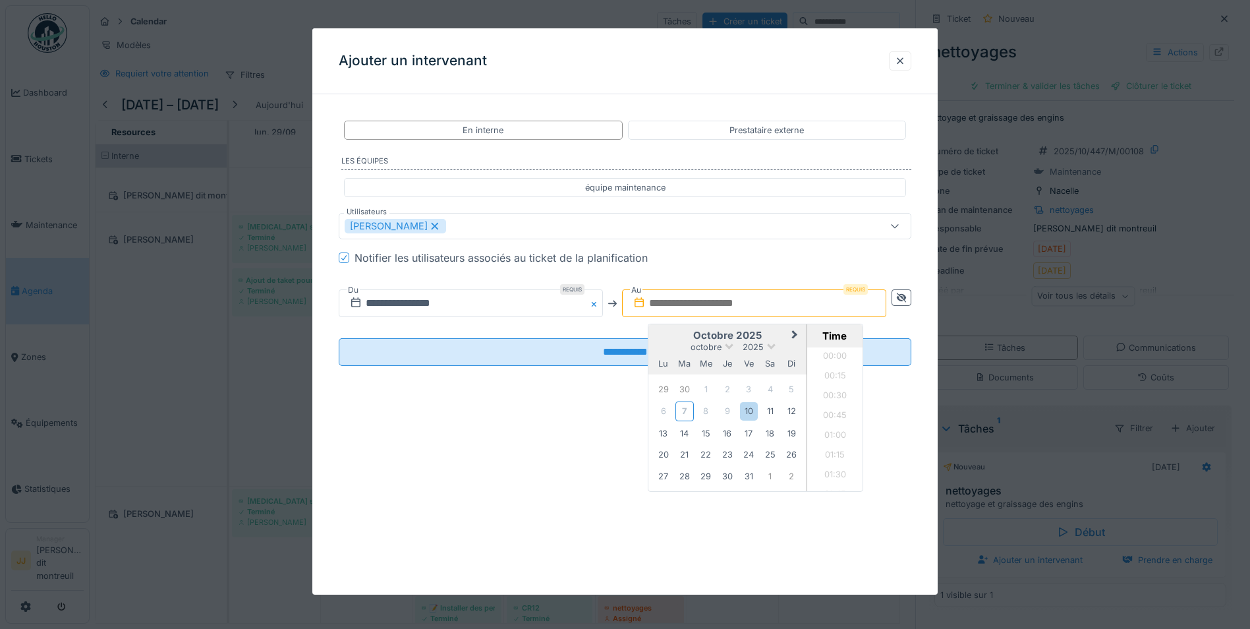
scroll to position [768, 0]
click at [746, 404] on div "10" at bounding box center [749, 411] width 18 height 18
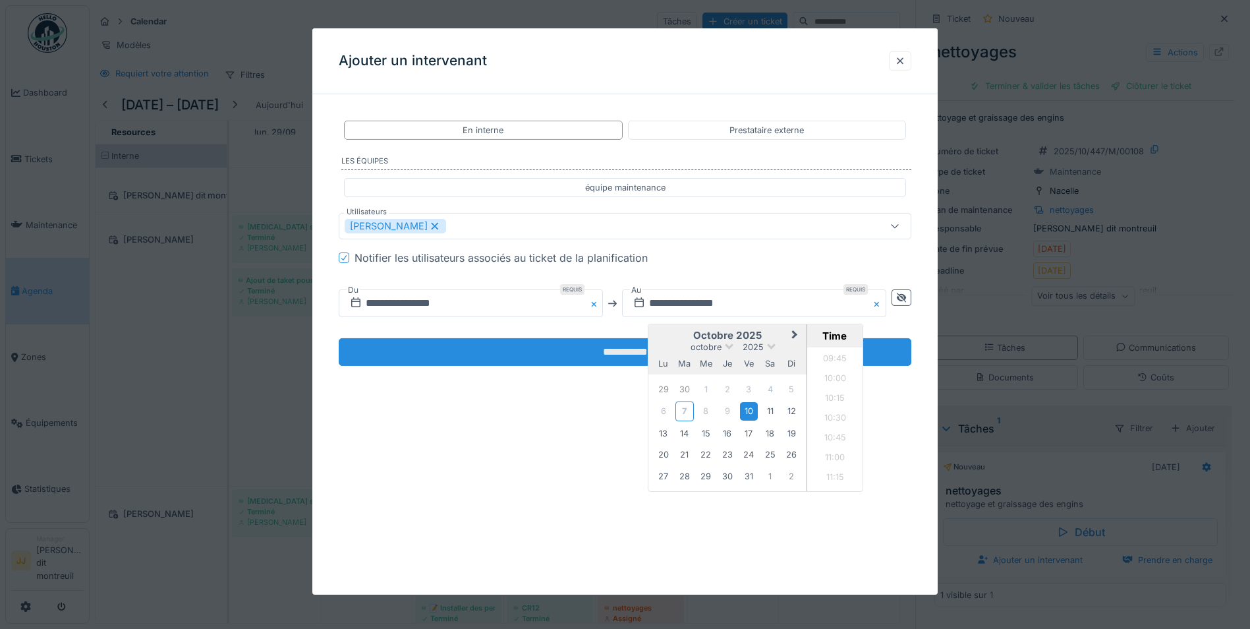
click at [627, 350] on input "**********" at bounding box center [625, 352] width 573 height 28
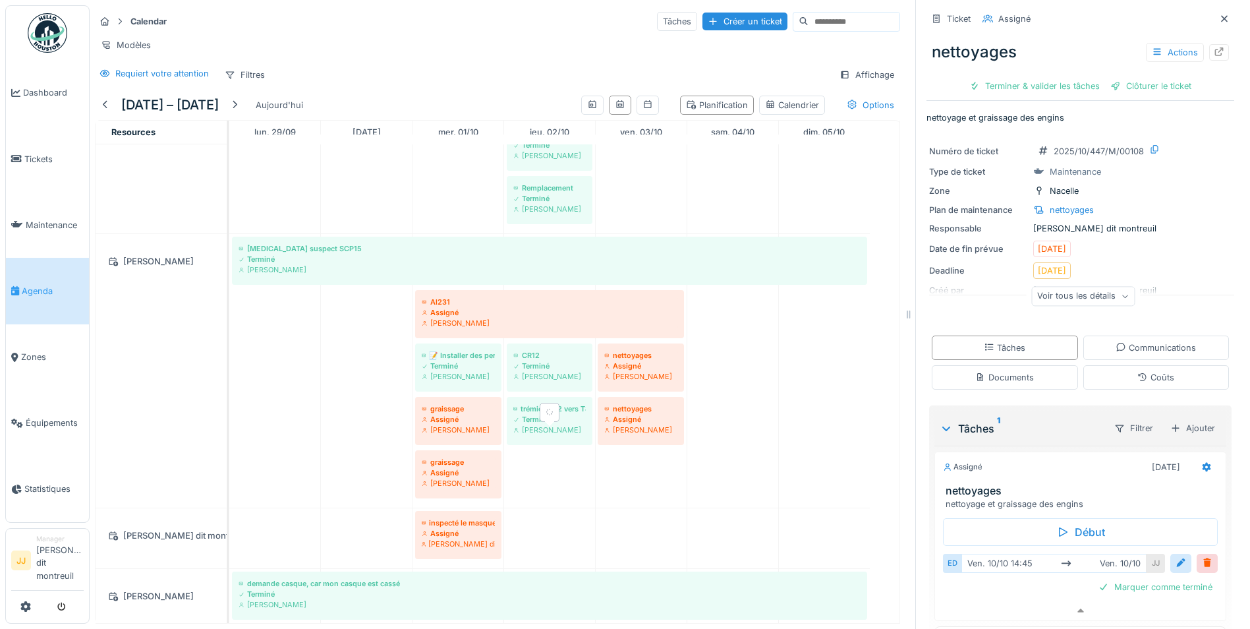
scroll to position [264, 0]
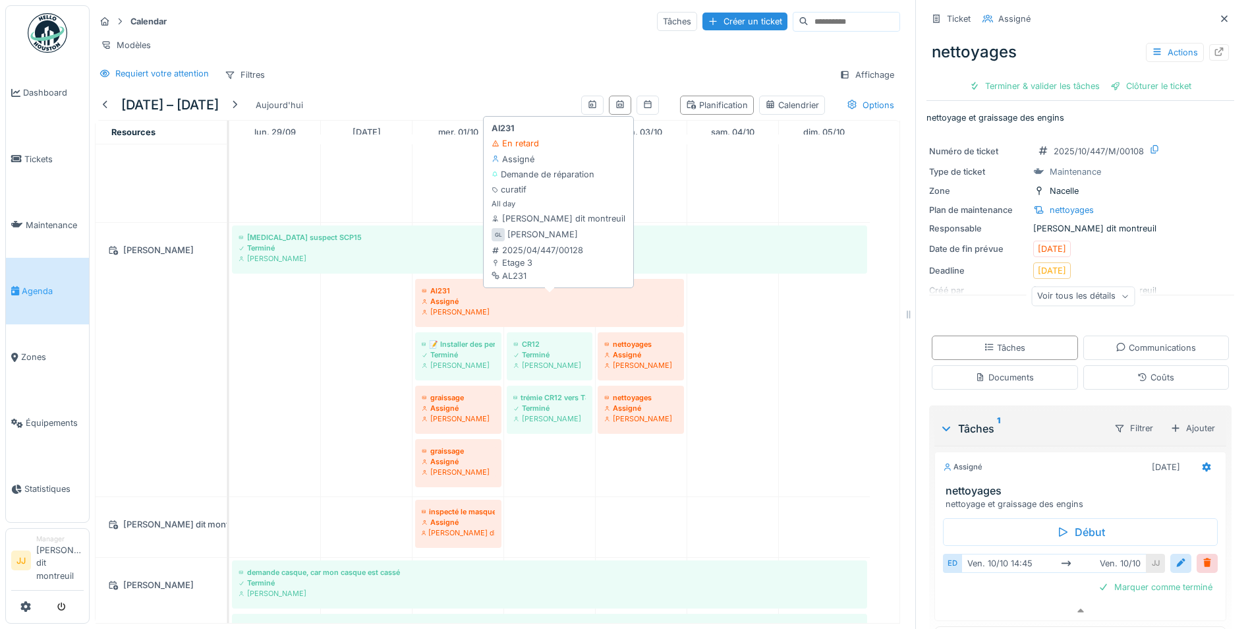
click at [486, 309] on div "[PERSON_NAME]" at bounding box center [550, 311] width 256 height 11
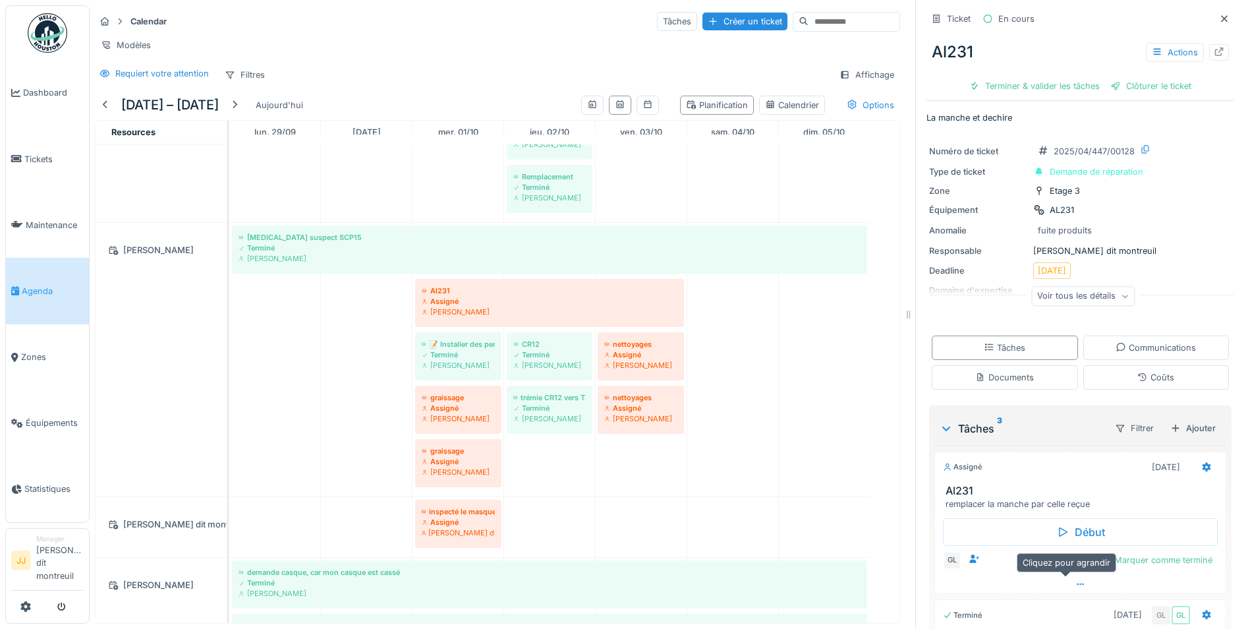
click at [1074, 575] on div at bounding box center [1080, 584] width 291 height 19
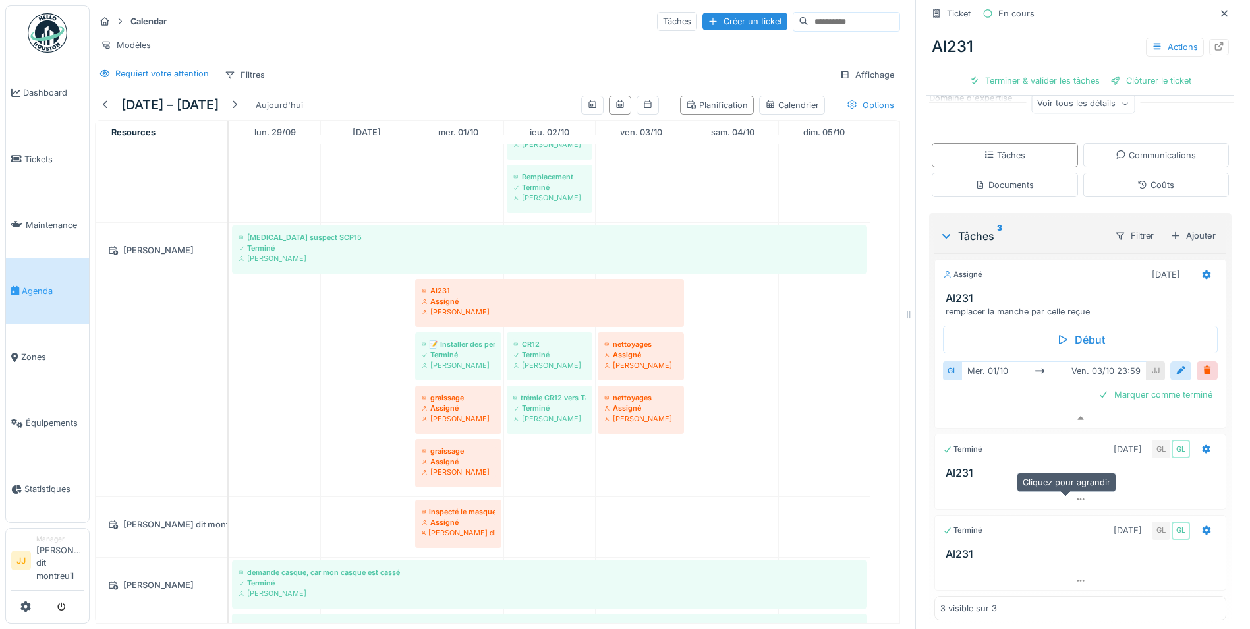
scroll to position [202, 0]
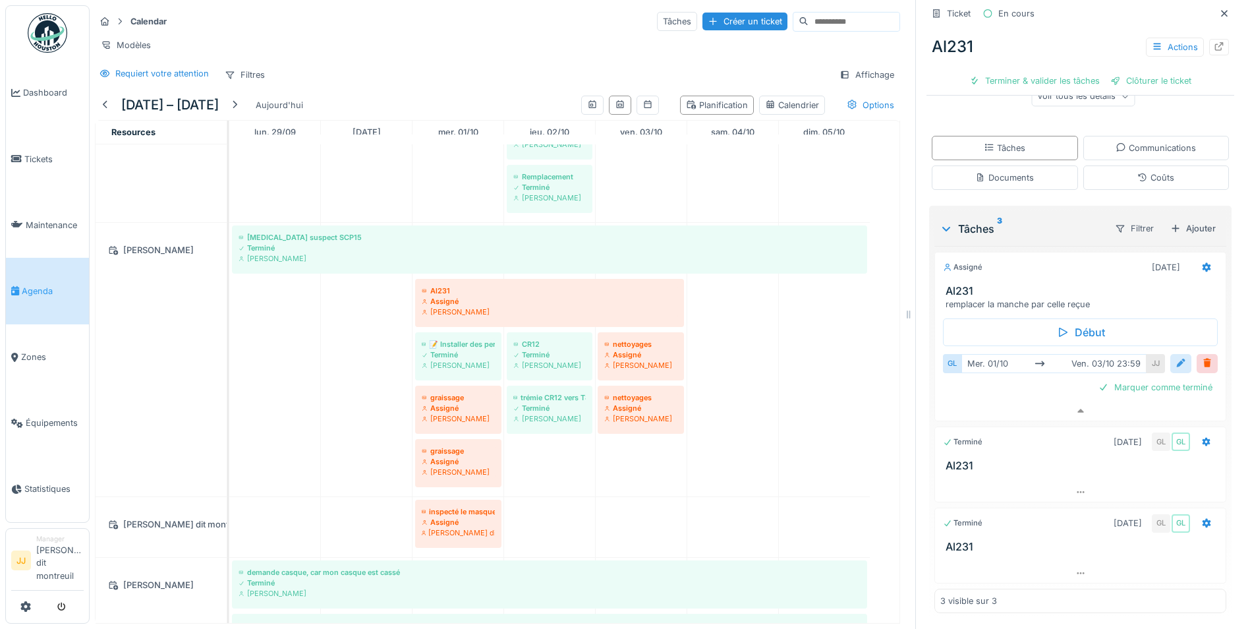
click at [1176, 357] on div at bounding box center [1181, 363] width 11 height 13
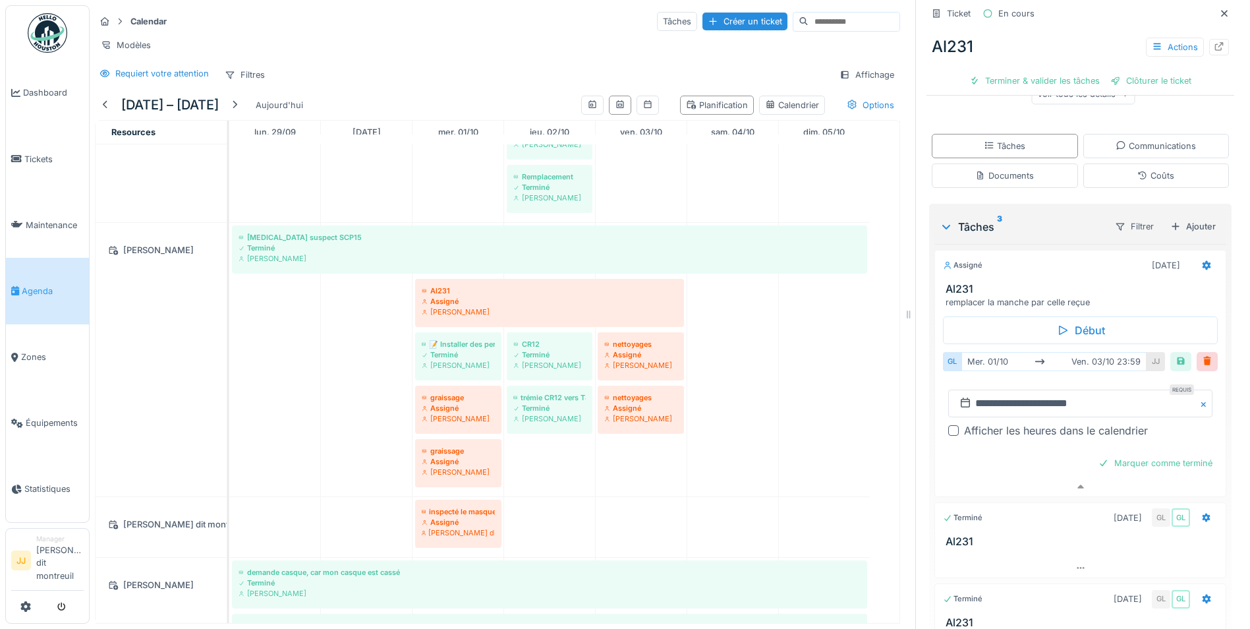
click at [1198, 393] on button "Close" at bounding box center [1205, 403] width 14 height 28
click at [1095, 395] on input "text" at bounding box center [1080, 403] width 264 height 28
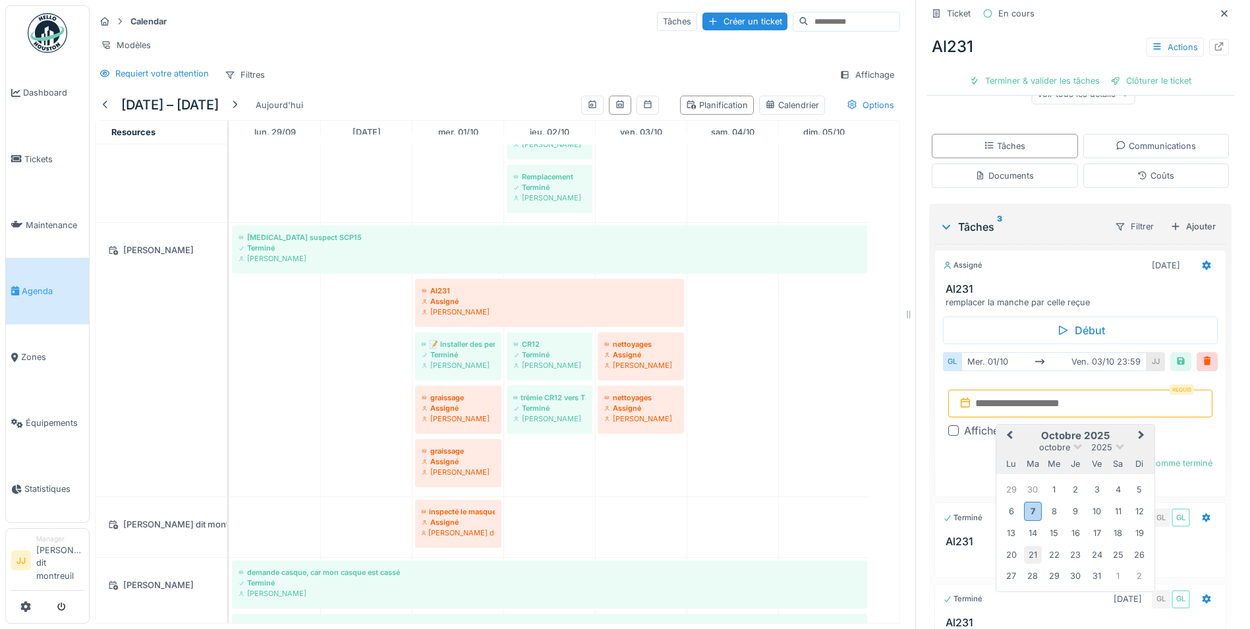
click at [1029, 546] on div "21" at bounding box center [1033, 555] width 18 height 18
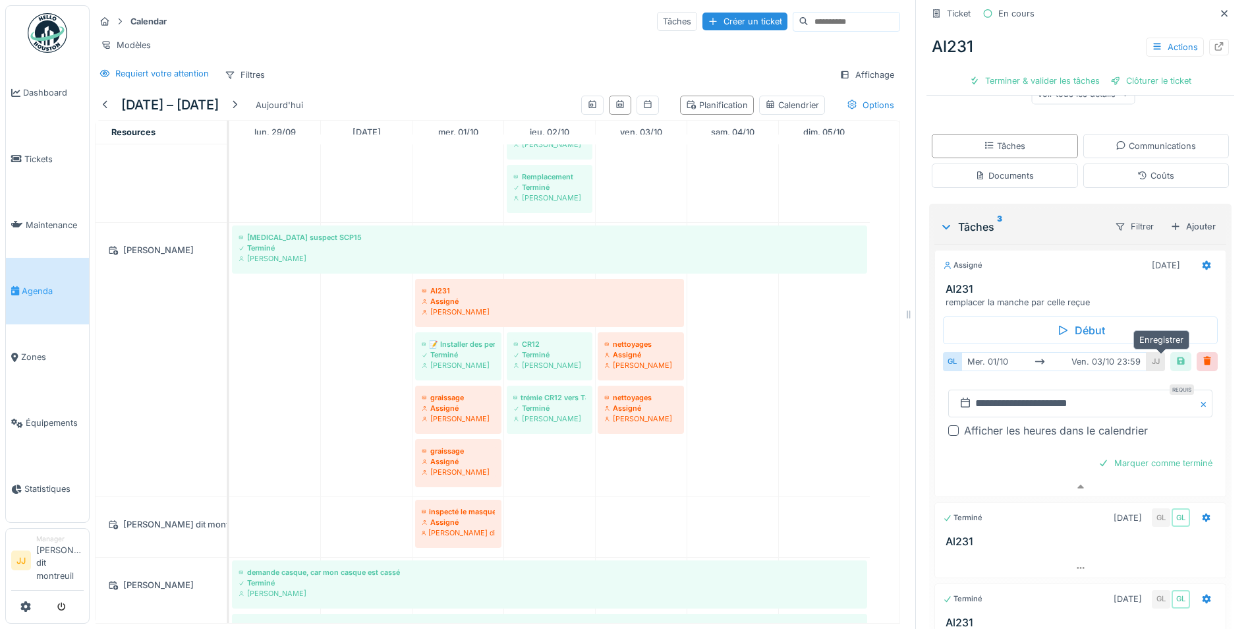
click at [1176, 358] on div at bounding box center [1181, 361] width 11 height 13
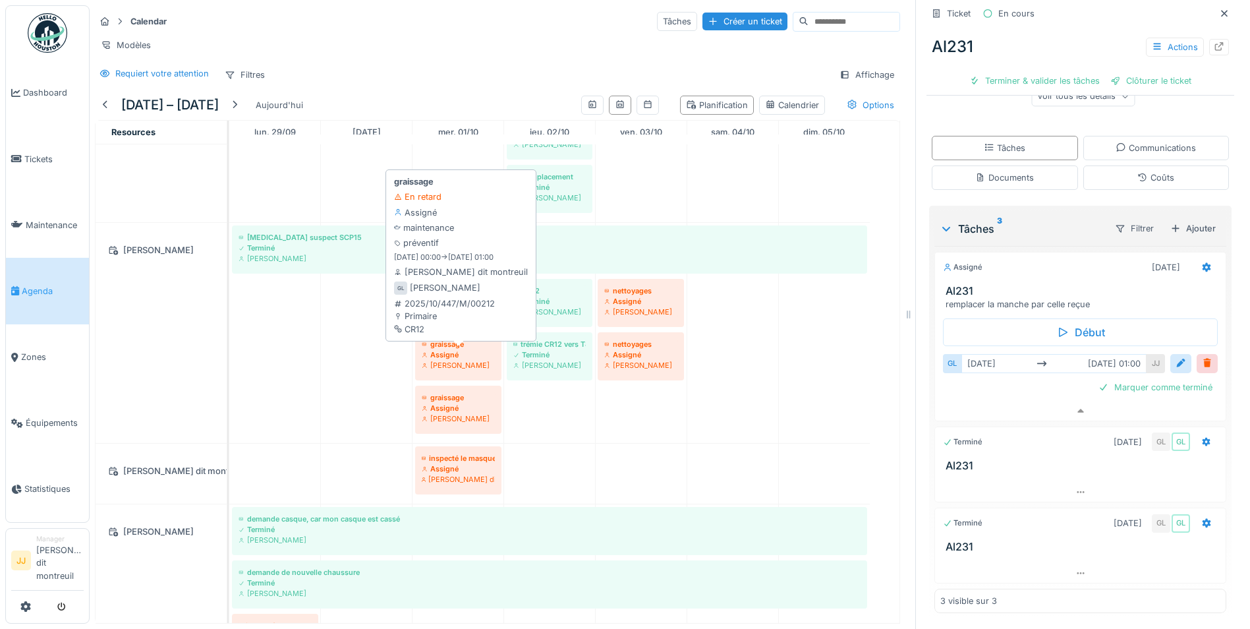
click at [439, 364] on div "[PERSON_NAME]" at bounding box center [458, 365] width 73 height 11
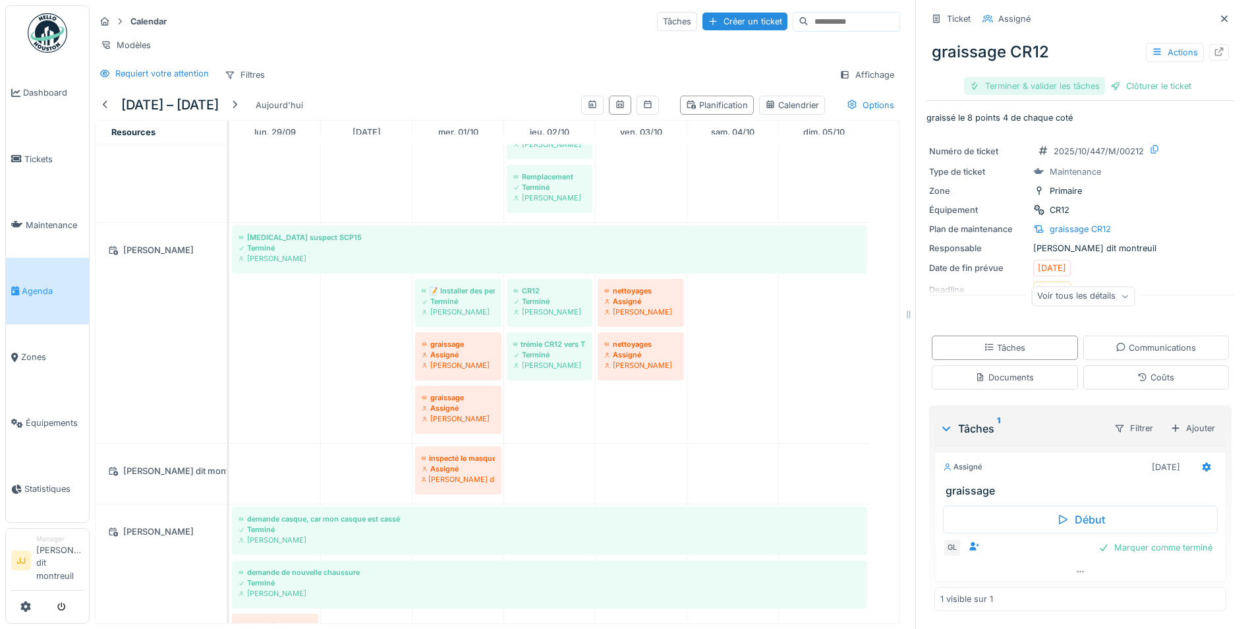
click at [1049, 77] on div "Terminer & valider les tâches" at bounding box center [1034, 86] width 141 height 18
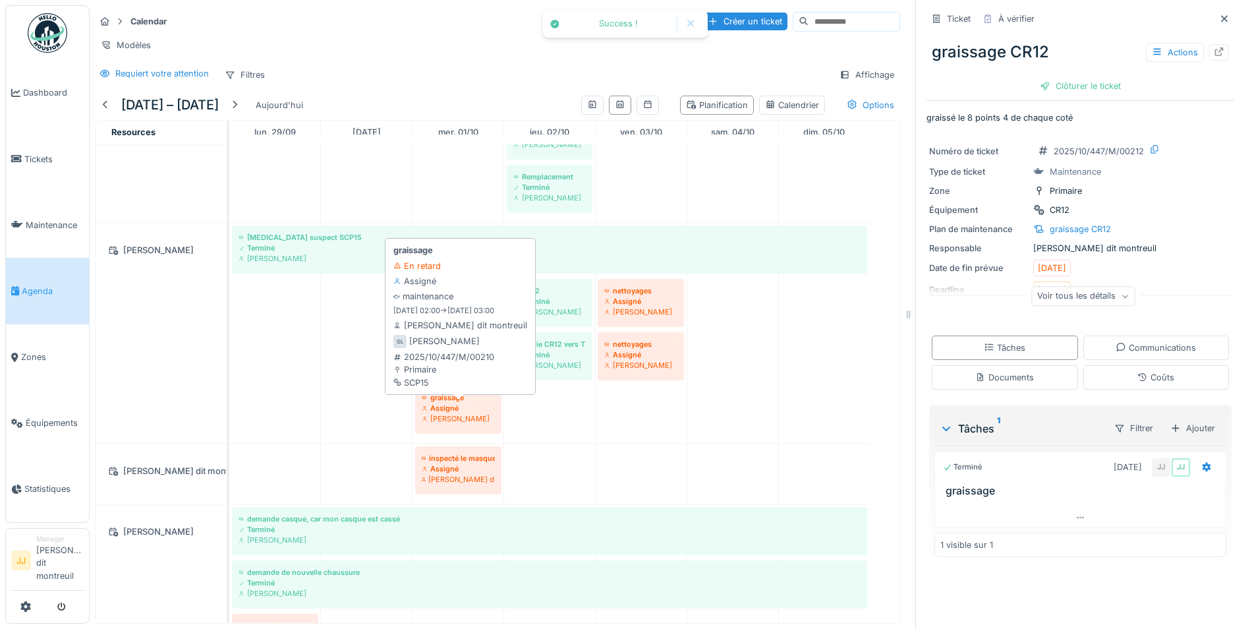
click at [468, 390] on div "graissage Assigné Guillaume Lunel" at bounding box center [458, 408] width 80 height 39
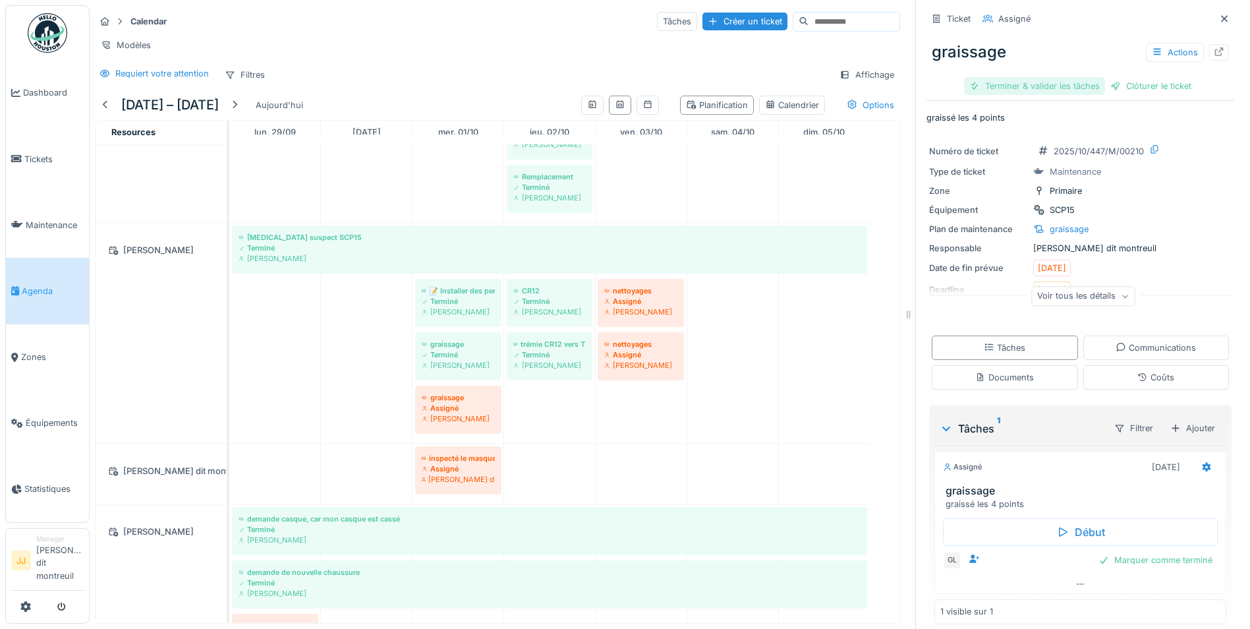
click at [1070, 78] on div "Terminer & valider les tâches" at bounding box center [1034, 86] width 141 height 18
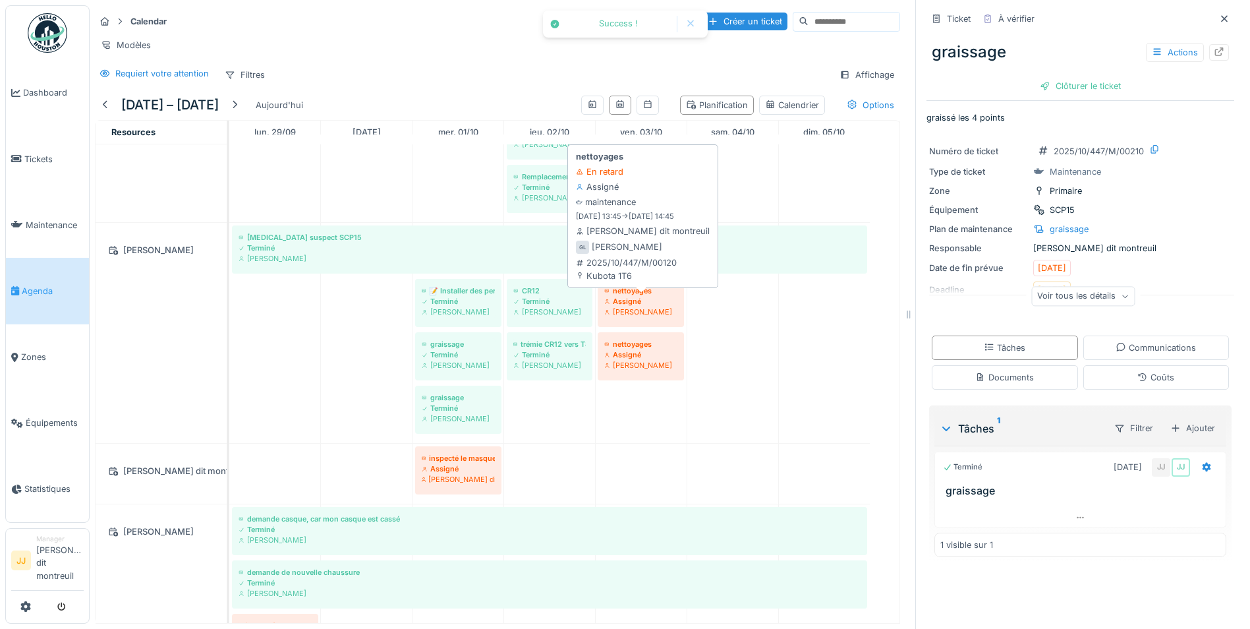
click at [637, 285] on div "nettoyages" at bounding box center [640, 290] width 73 height 11
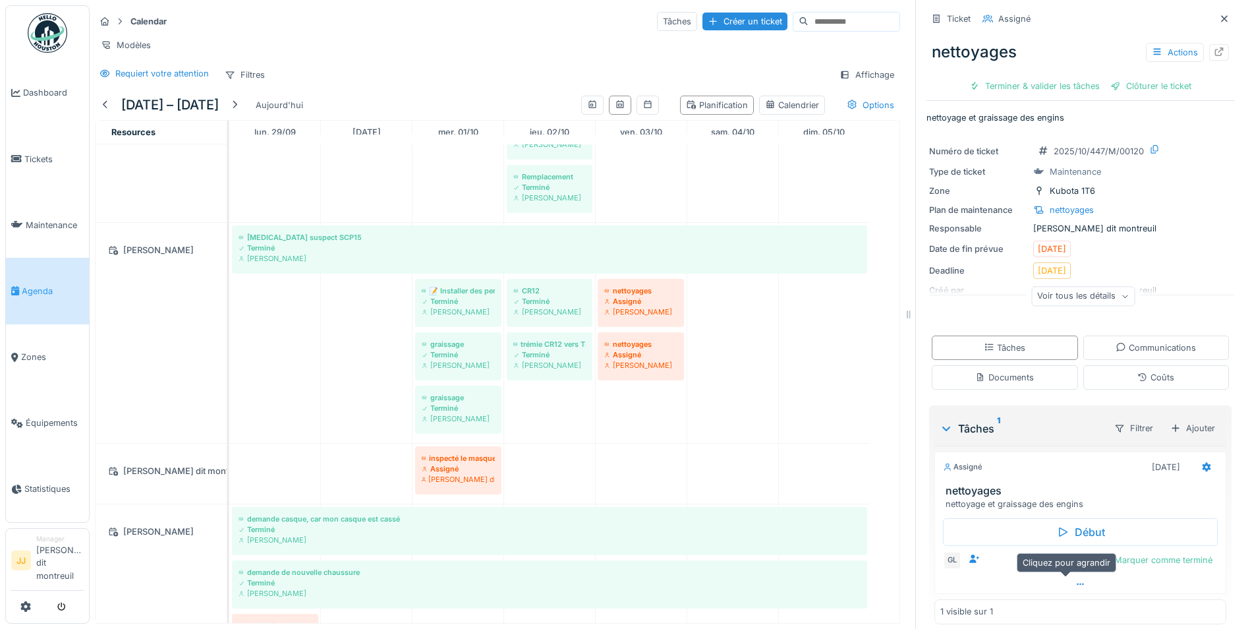
click at [1073, 577] on div at bounding box center [1080, 584] width 291 height 19
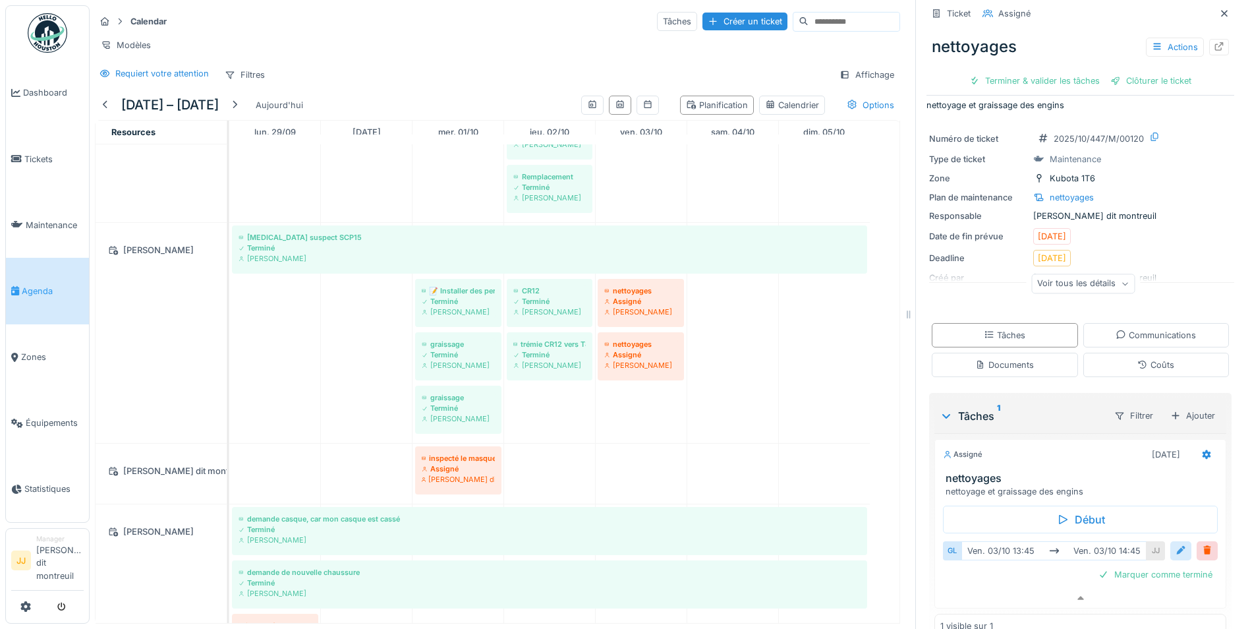
click at [1176, 544] on div at bounding box center [1181, 550] width 11 height 13
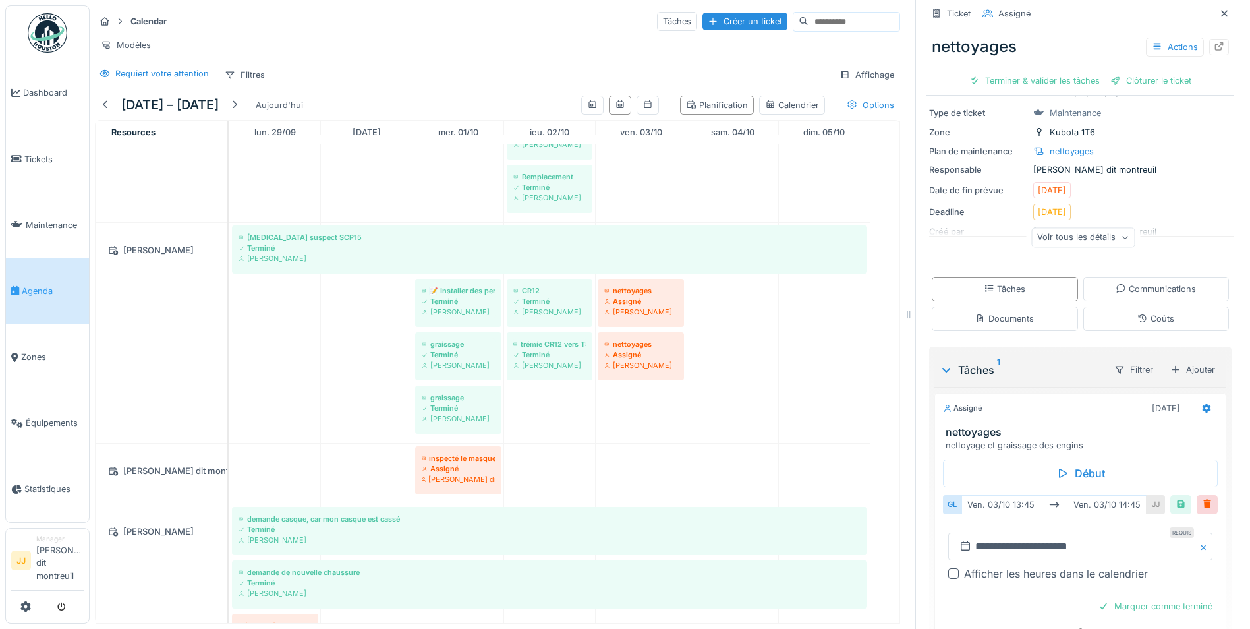
scroll to position [117, 0]
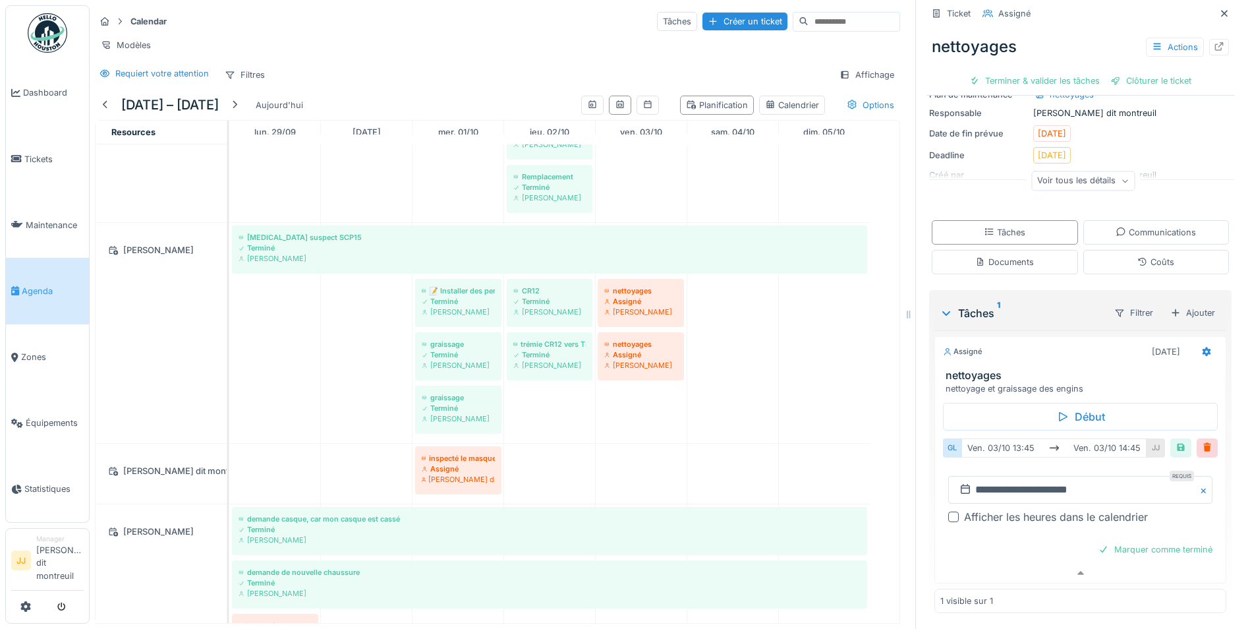
click at [1198, 484] on button "Close" at bounding box center [1205, 490] width 14 height 28
click at [1136, 478] on input "text" at bounding box center [1080, 490] width 264 height 28
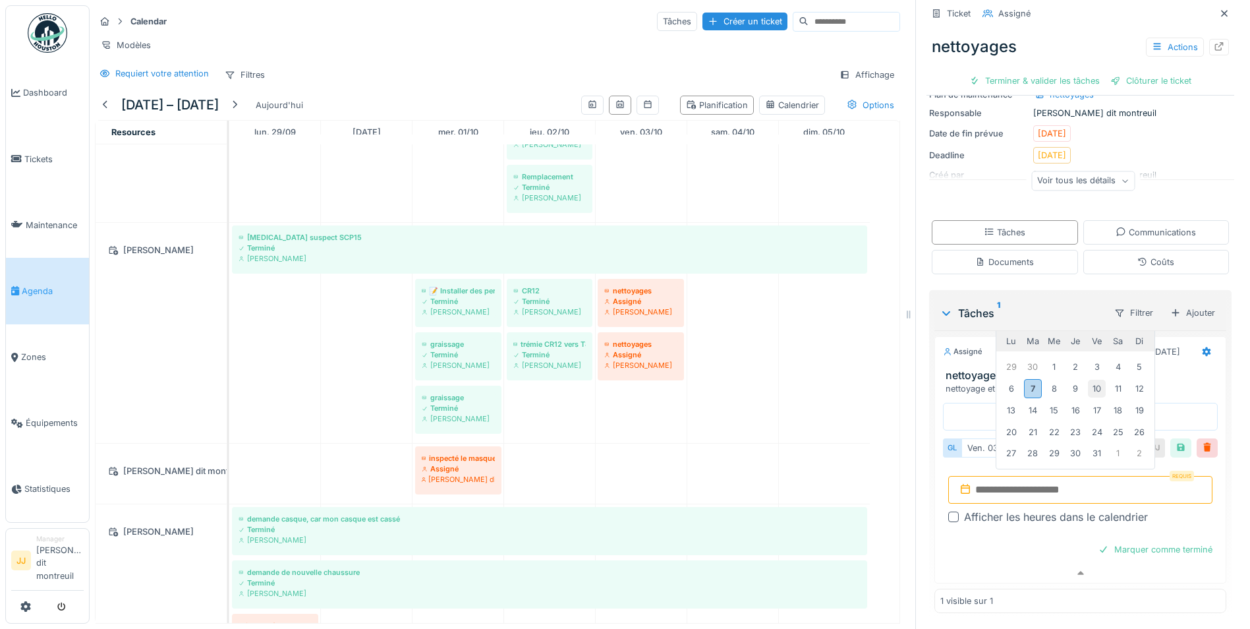
click at [1092, 382] on div "10" at bounding box center [1097, 389] width 18 height 18
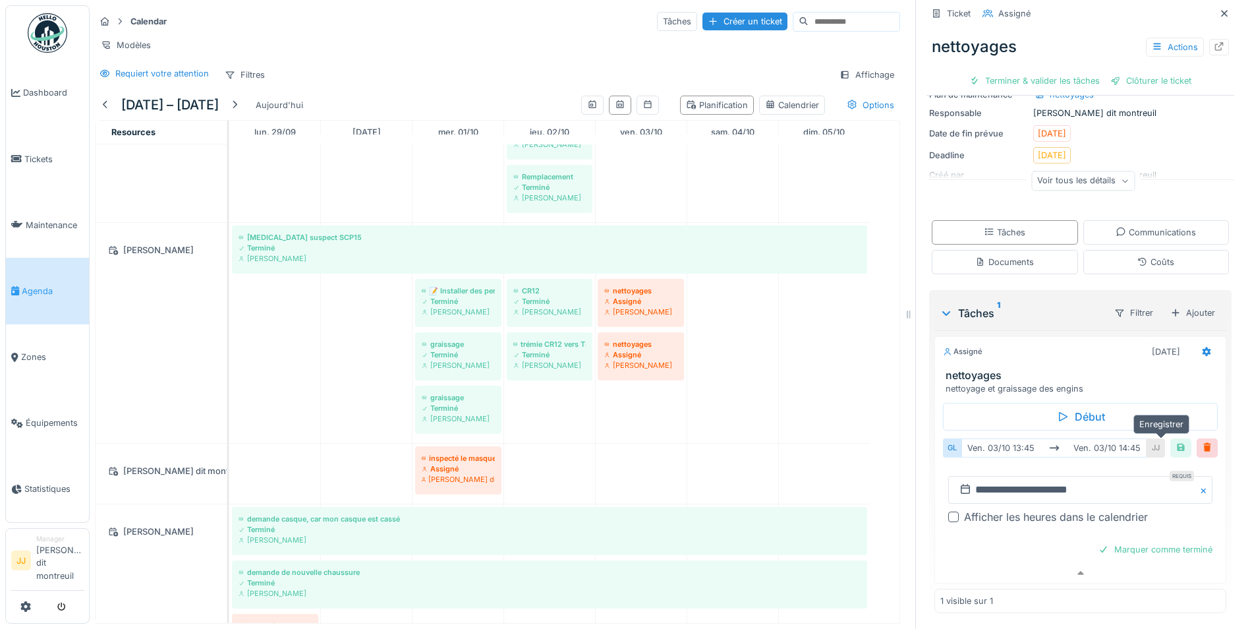
click at [1176, 442] on div at bounding box center [1181, 448] width 11 height 13
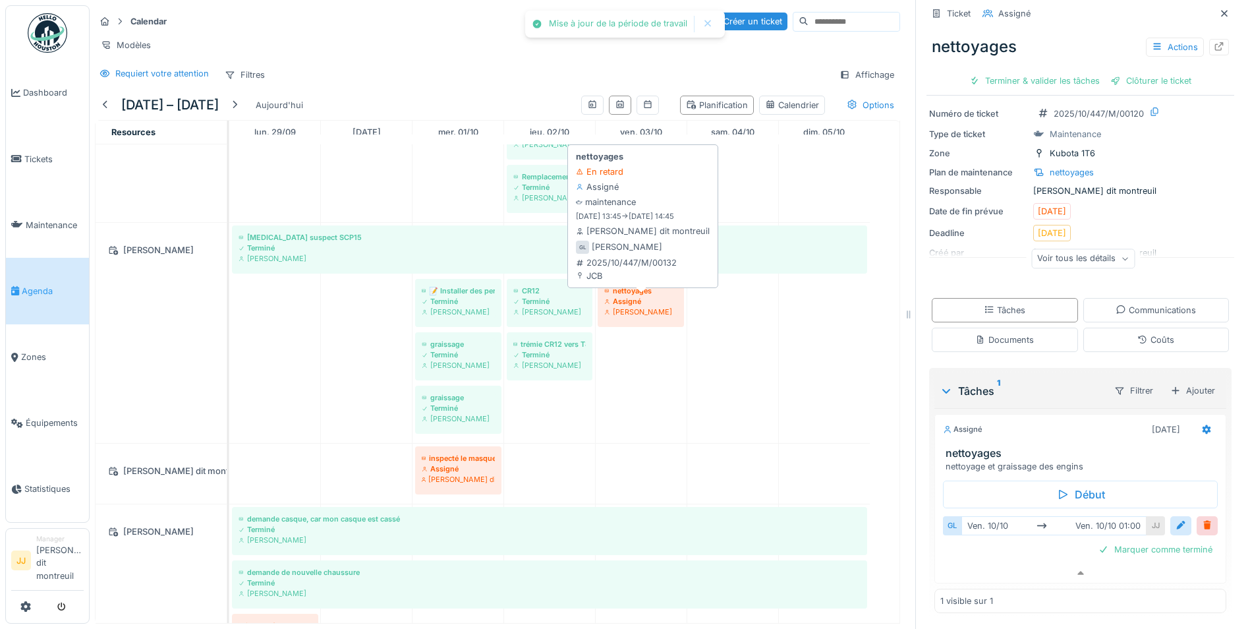
click at [654, 301] on div "Assigné" at bounding box center [640, 301] width 73 height 11
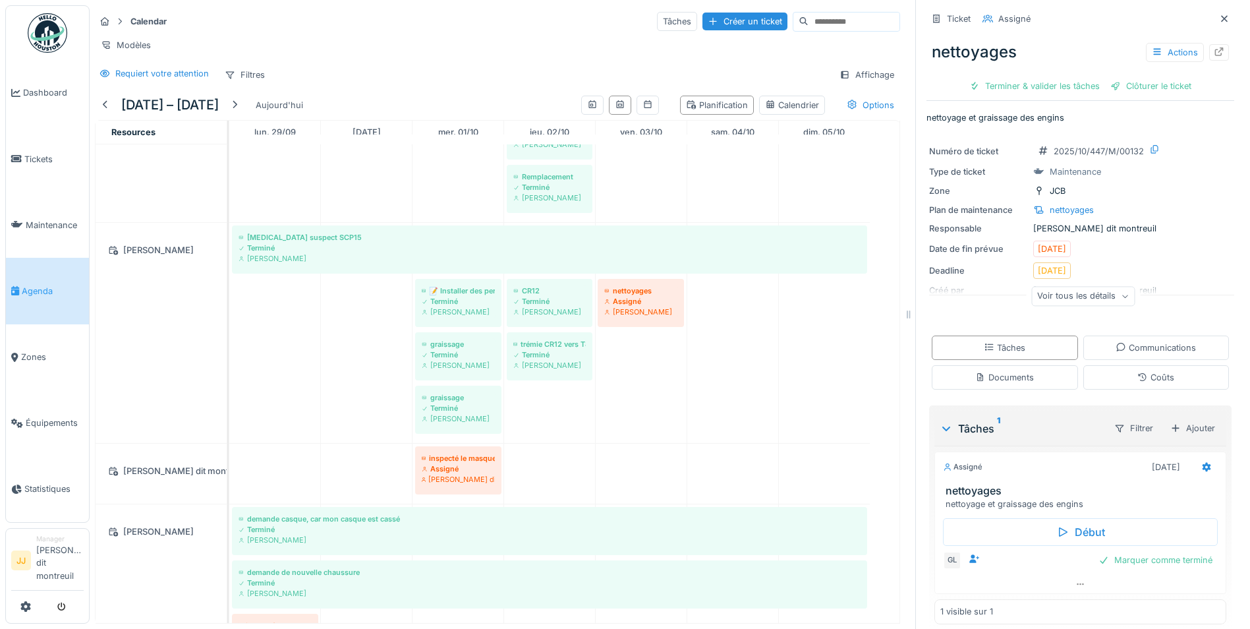
click at [1000, 551] on div "GL Marquer comme terminé" at bounding box center [1080, 560] width 275 height 18
click at [1075, 575] on div at bounding box center [1080, 584] width 291 height 19
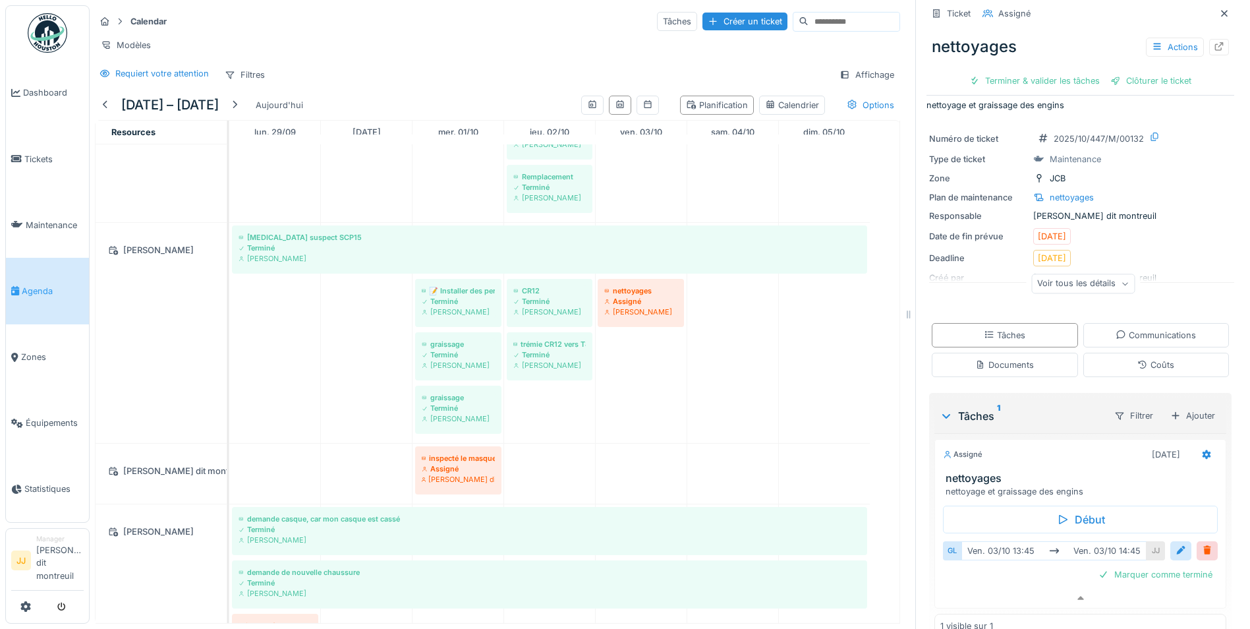
click at [1167, 553] on div "GL ven. 03/10 13:45 ven. 03/10 14:45 JJ" at bounding box center [1080, 550] width 275 height 24
click at [1176, 548] on div at bounding box center [1181, 550] width 11 height 13
click at [1198, 587] on button "Close" at bounding box center [1205, 593] width 14 height 28
click at [1143, 584] on input "text" at bounding box center [1080, 593] width 264 height 28
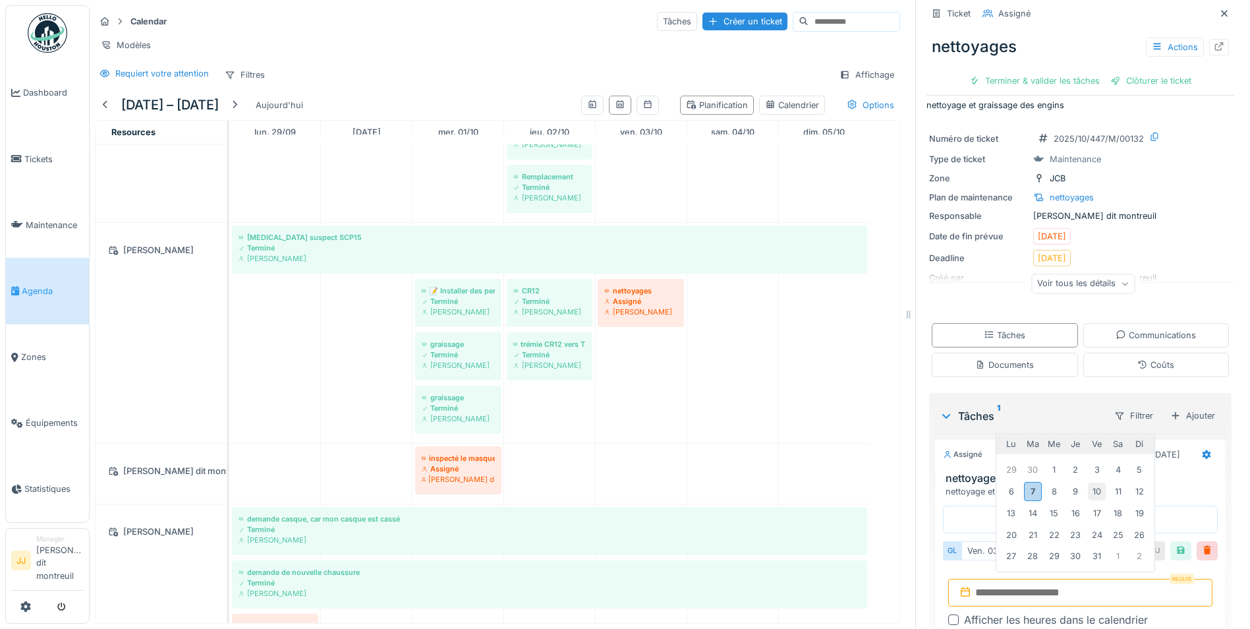
click at [1089, 482] on div "10" at bounding box center [1097, 491] width 18 height 18
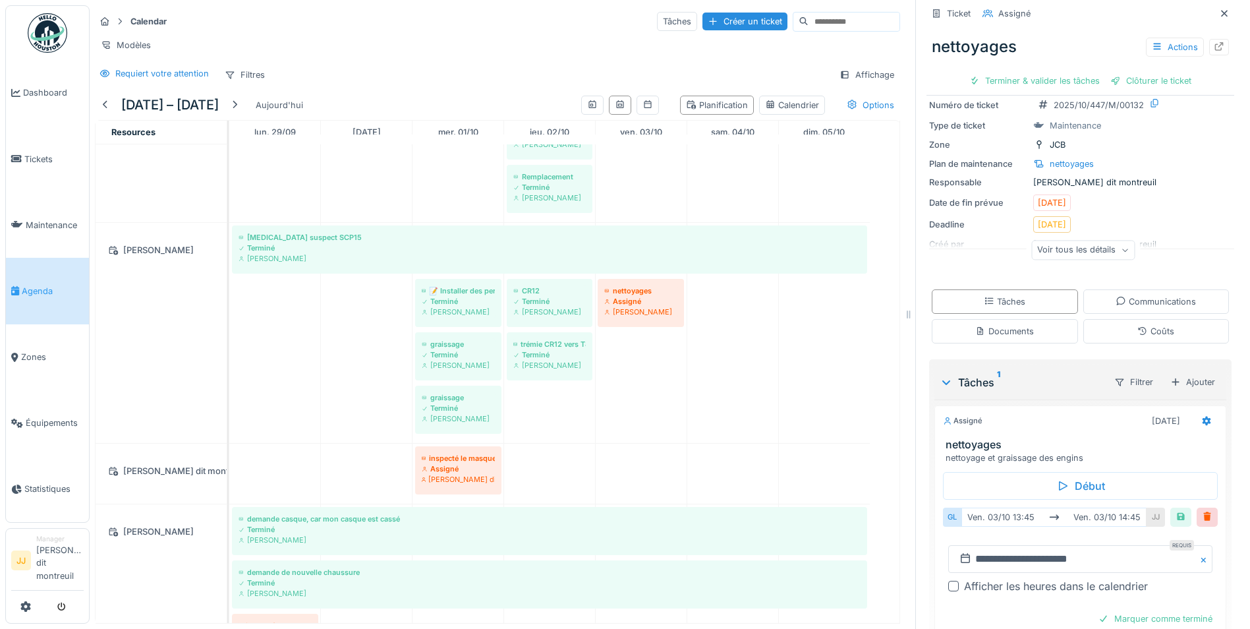
scroll to position [0, 0]
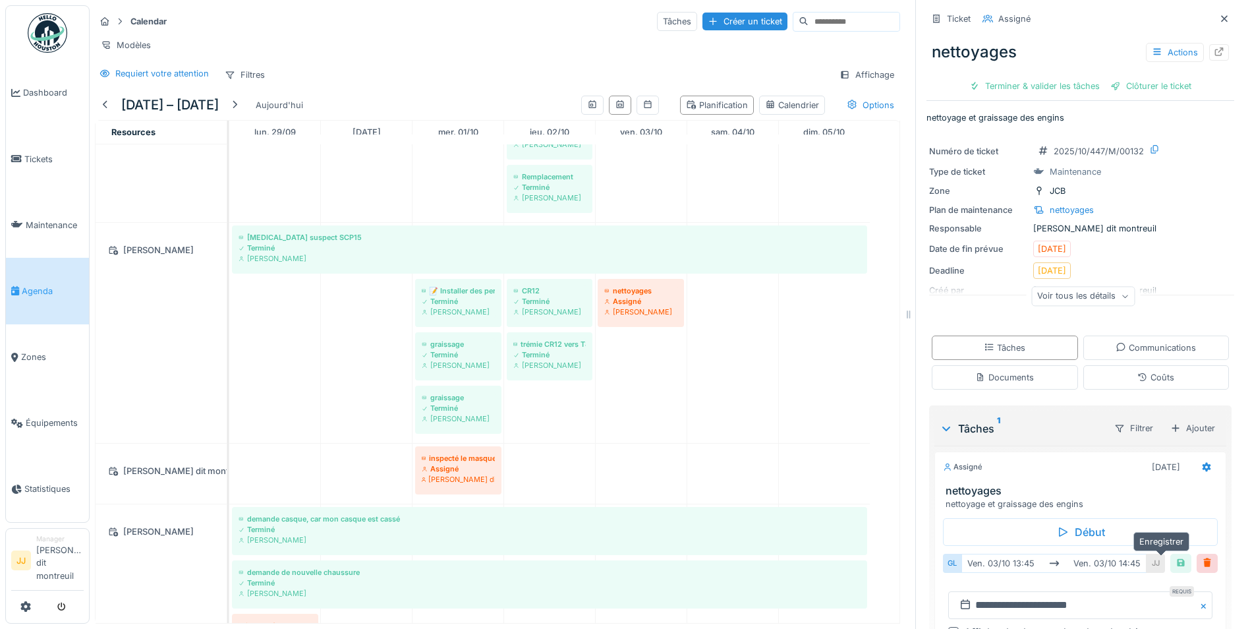
click at [1176, 557] on div at bounding box center [1181, 563] width 11 height 13
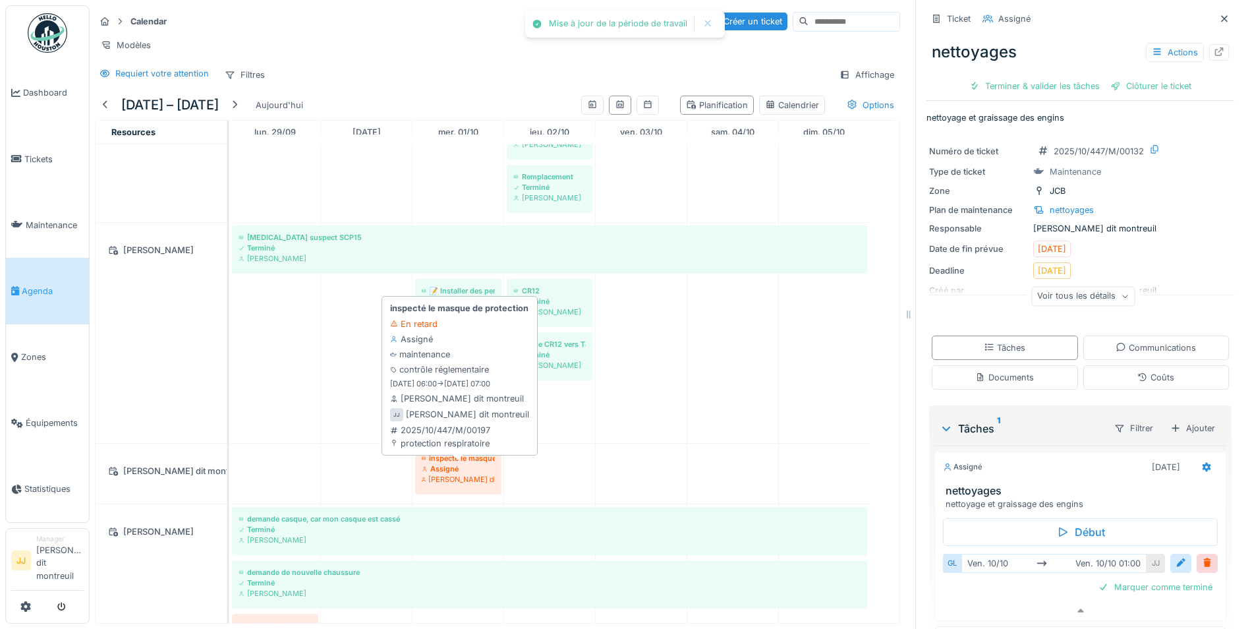
click at [469, 466] on div "Assigné" at bounding box center [458, 468] width 73 height 11
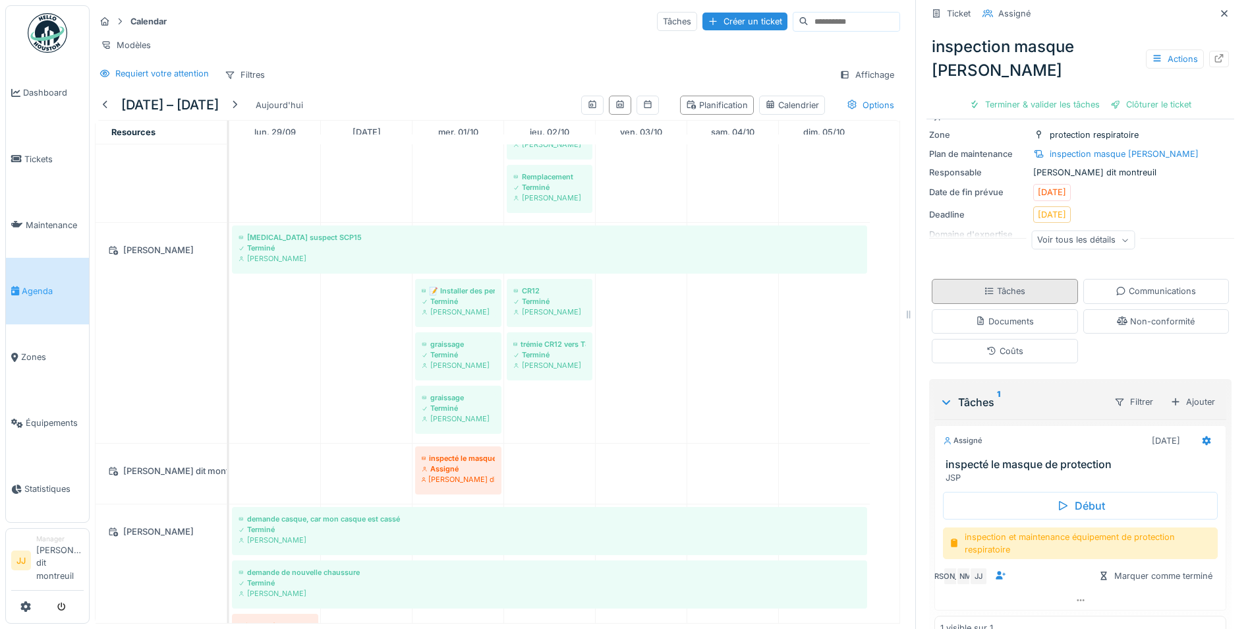
scroll to position [96, 0]
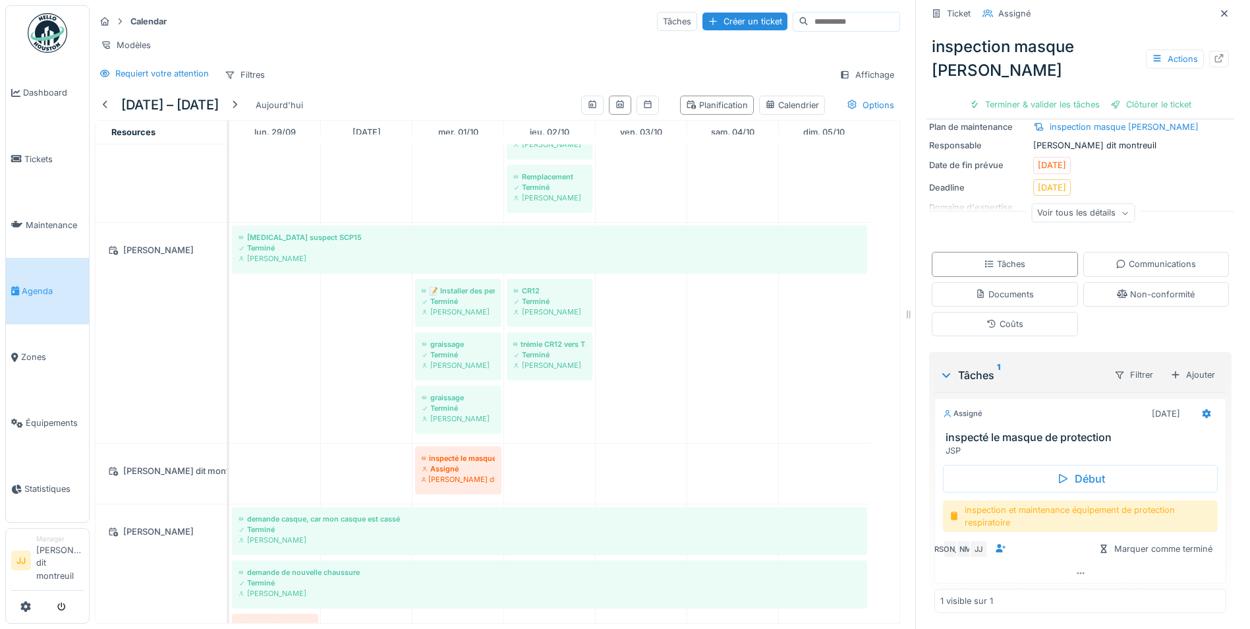
click at [1049, 511] on div "inspection et maintenance équipement de protection respiratoire" at bounding box center [1080, 516] width 275 height 32
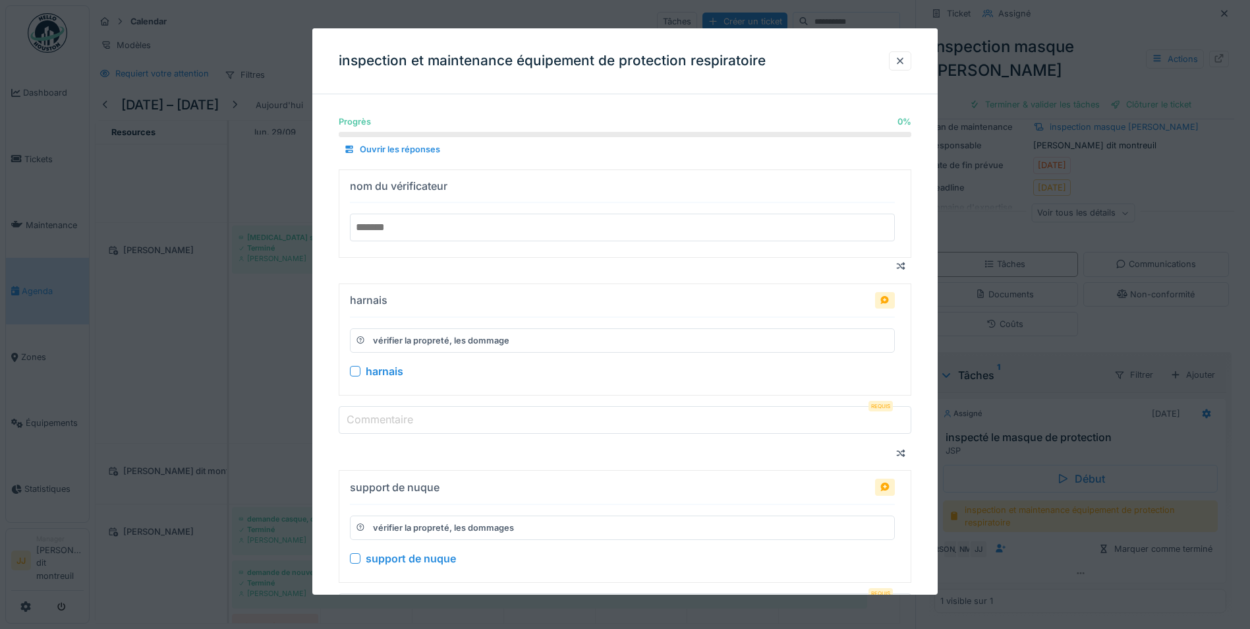
click at [407, 221] on input "text" at bounding box center [622, 227] width 545 height 28
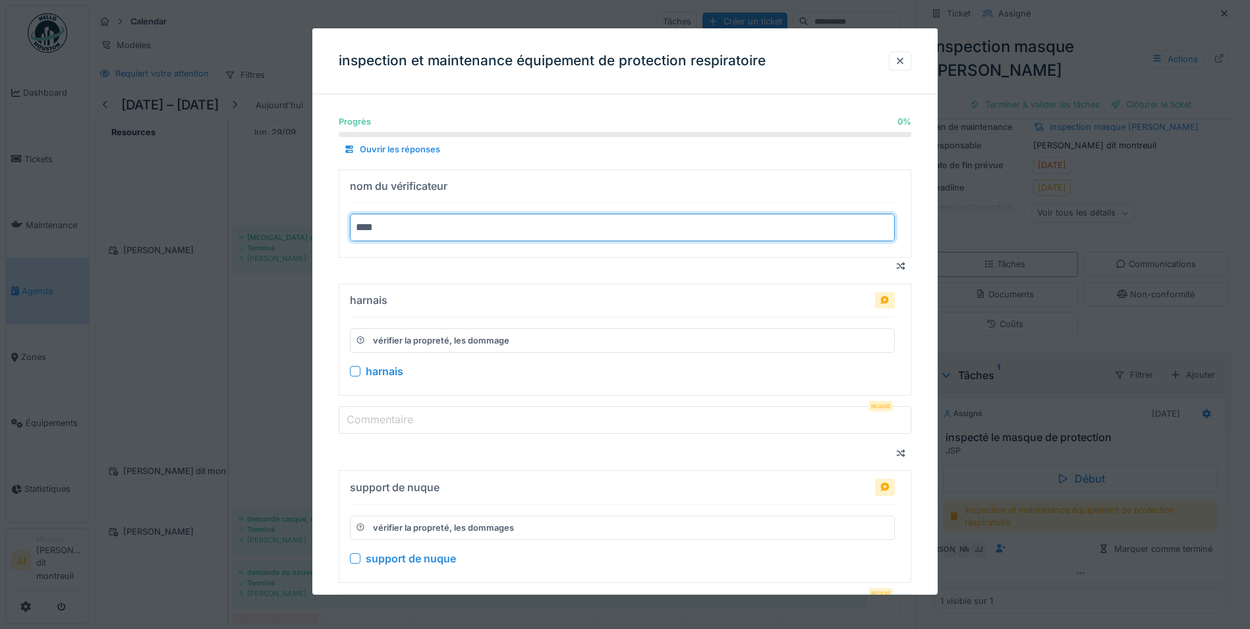
type input "****"
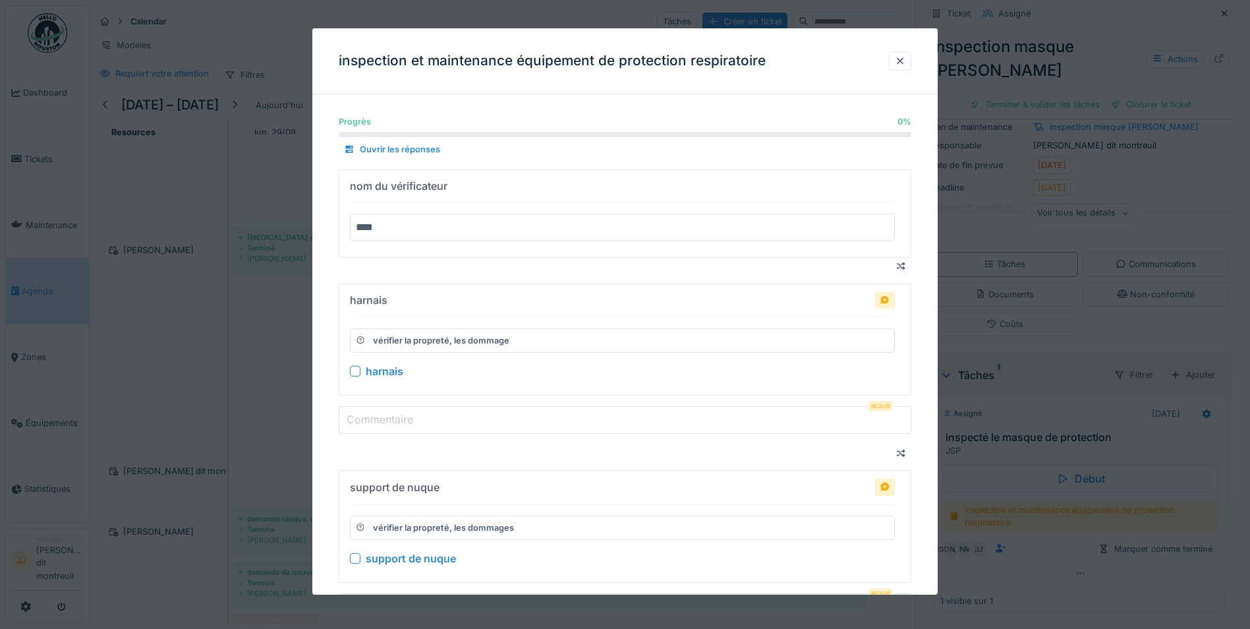
click at [344, 377] on details "harnais vérifier la propreté, les dommage harnais" at bounding box center [625, 339] width 573 height 112
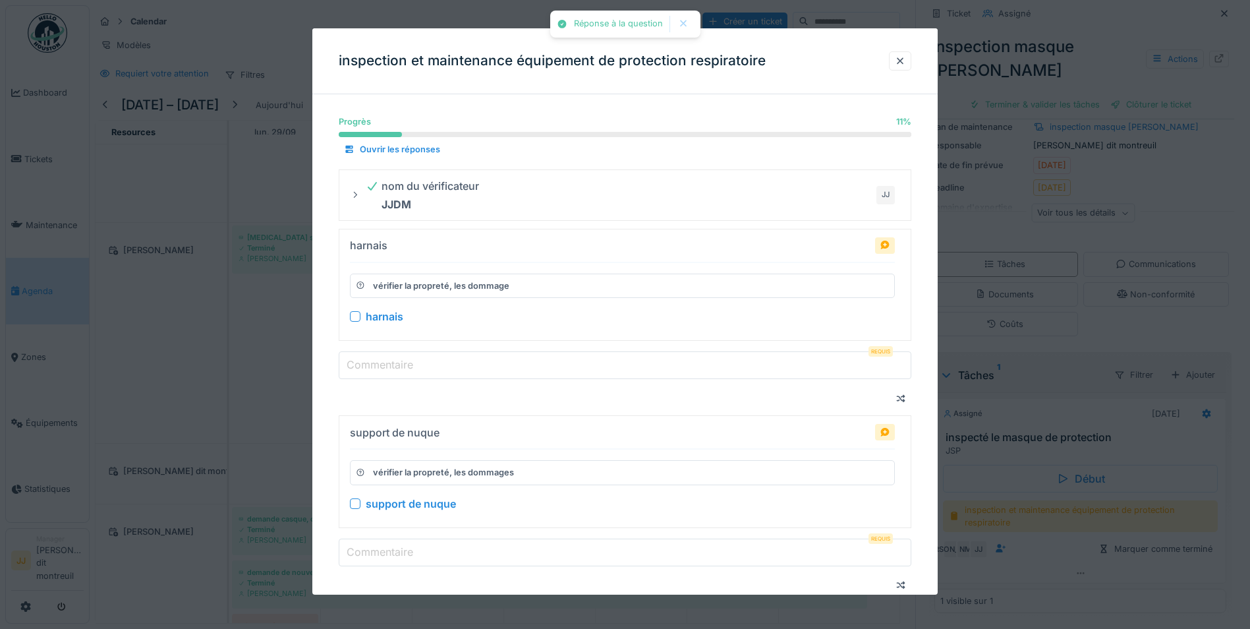
click at [351, 316] on div at bounding box center [355, 316] width 11 height 11
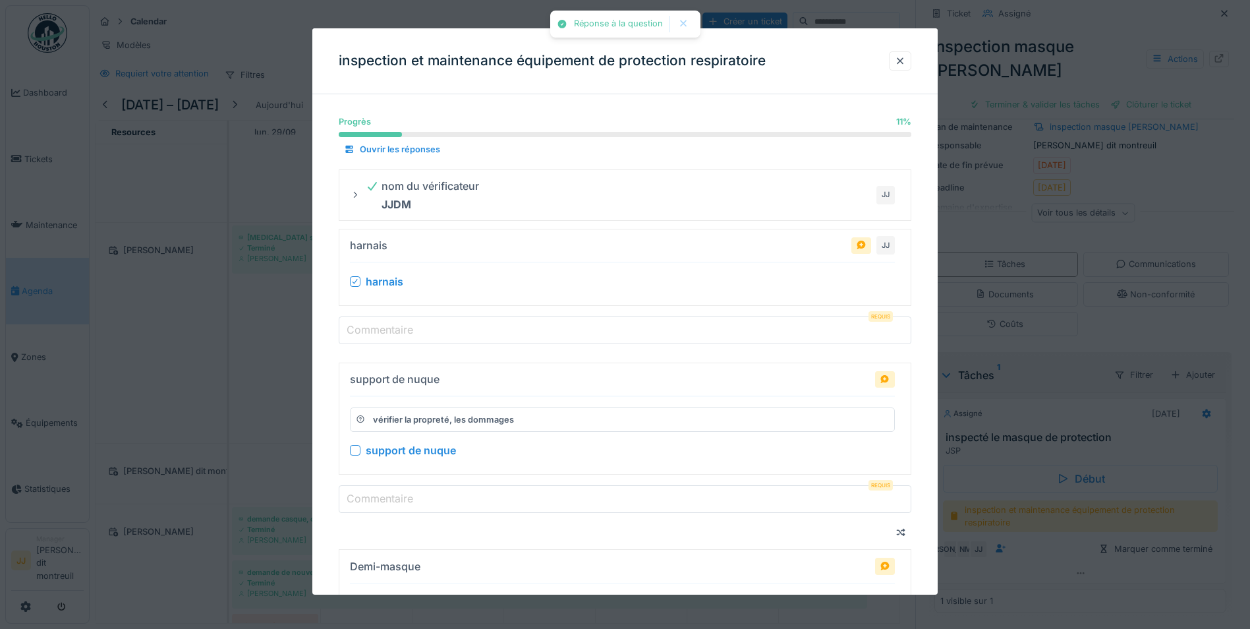
click at [378, 333] on label "Commentaire" at bounding box center [380, 330] width 72 height 16
click at [378, 333] on input "Commentaire" at bounding box center [625, 330] width 573 height 28
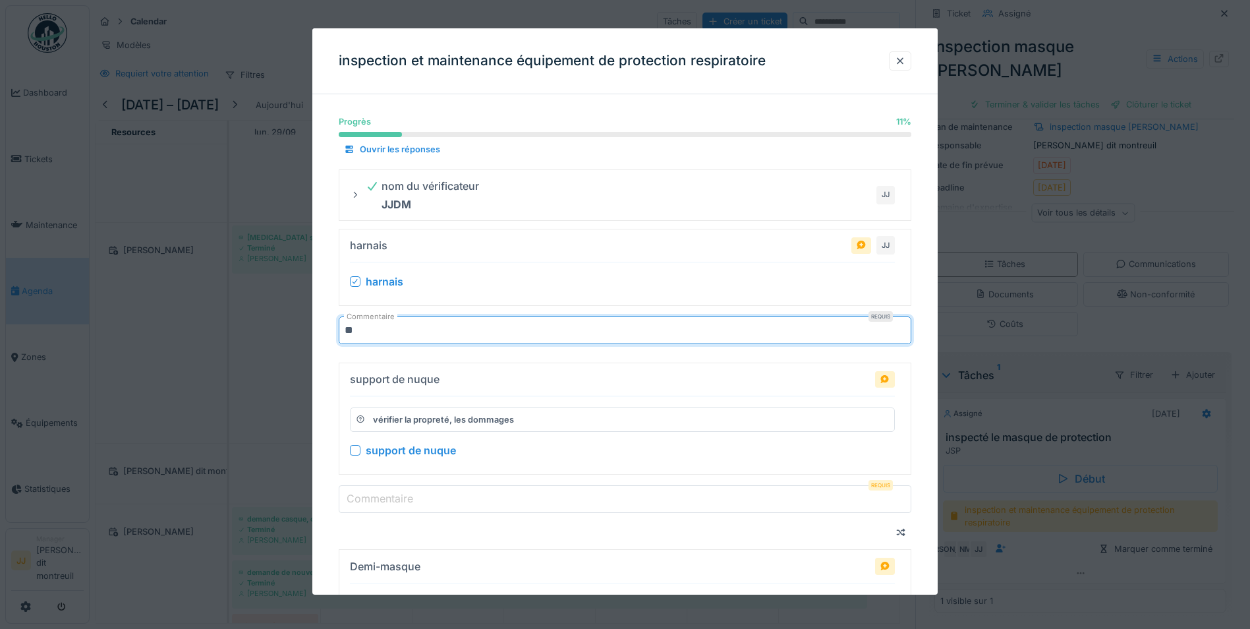
type input "*"
type input "***"
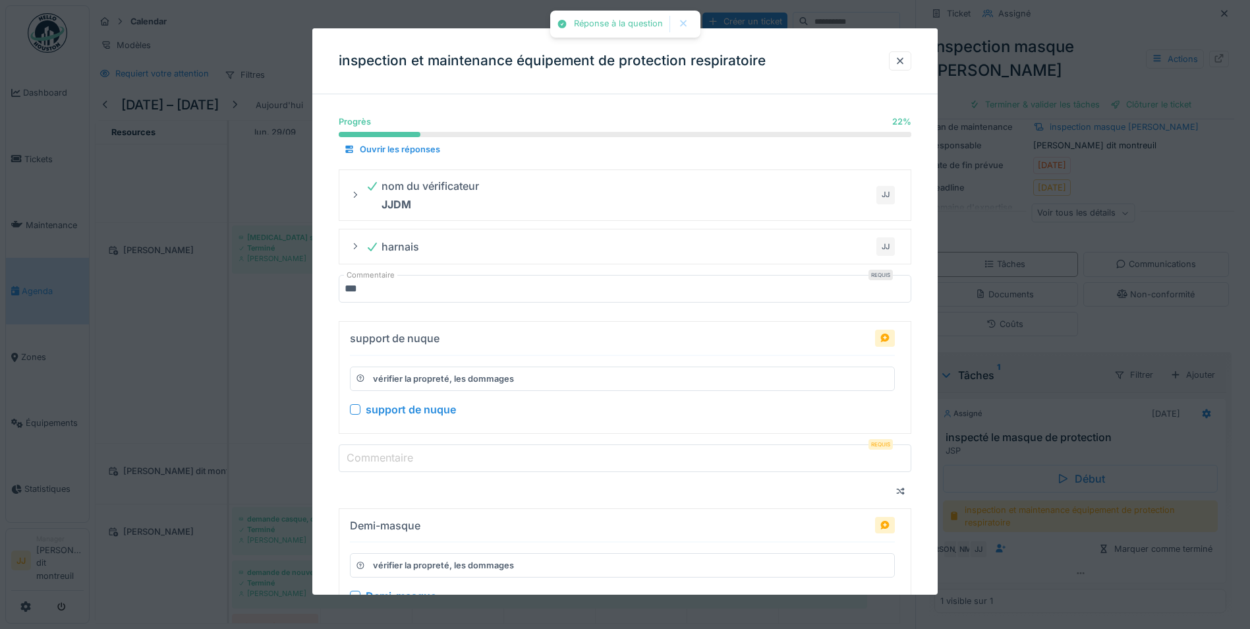
click at [356, 448] on div "support de nuque vérifier la propreté, les dommages support de nuque Commentair…" at bounding box center [625, 410] width 573 height 179
click at [357, 411] on div at bounding box center [355, 409] width 11 height 11
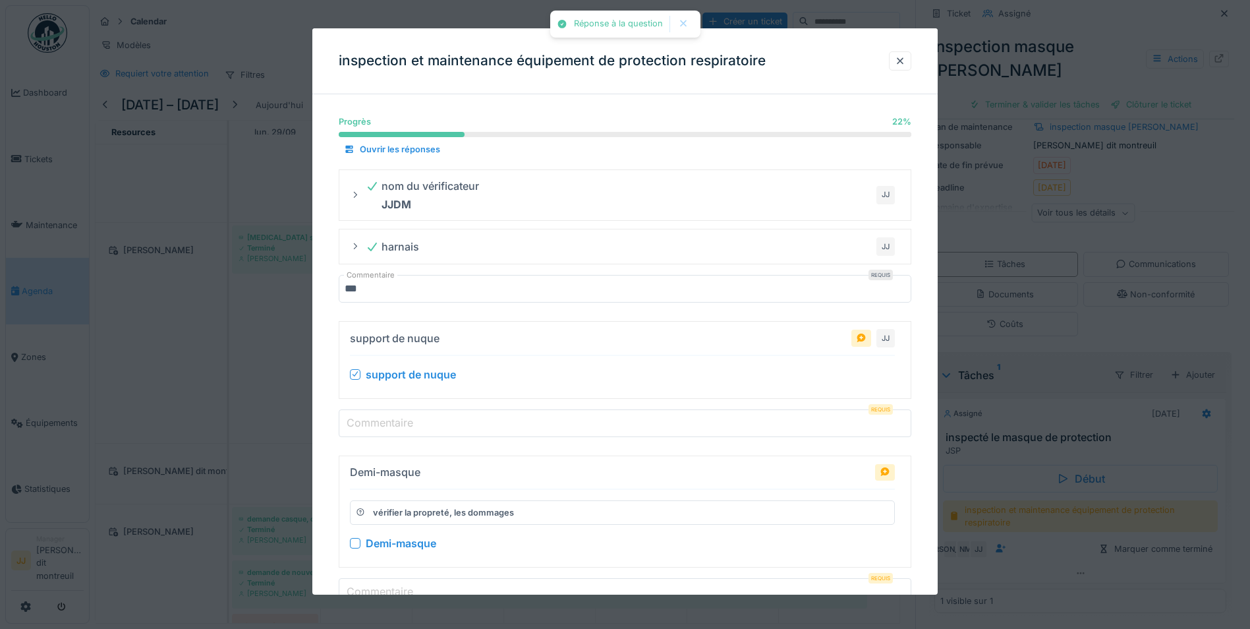
click at [380, 418] on label "Commentaire" at bounding box center [380, 423] width 72 height 16
click at [380, 418] on input "Commentaire" at bounding box center [625, 423] width 573 height 28
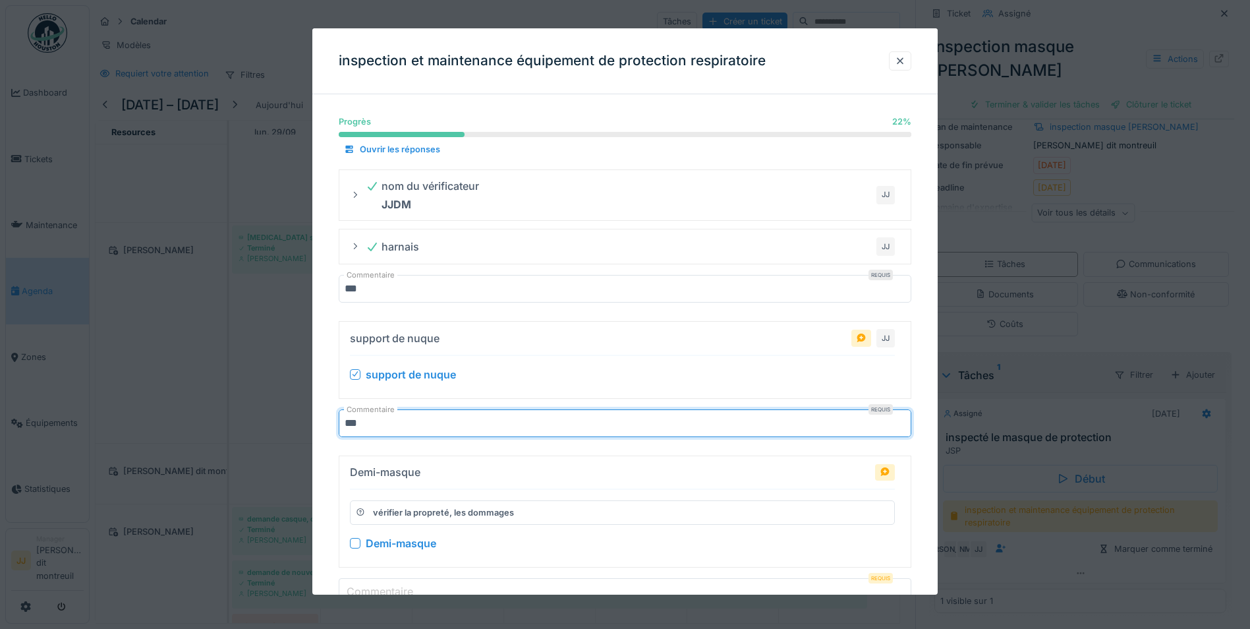
type input "***"
click at [468, 485] on div "Demi-masque vérifier la propreté, les dommages Demi-masque" at bounding box center [622, 511] width 545 height 100
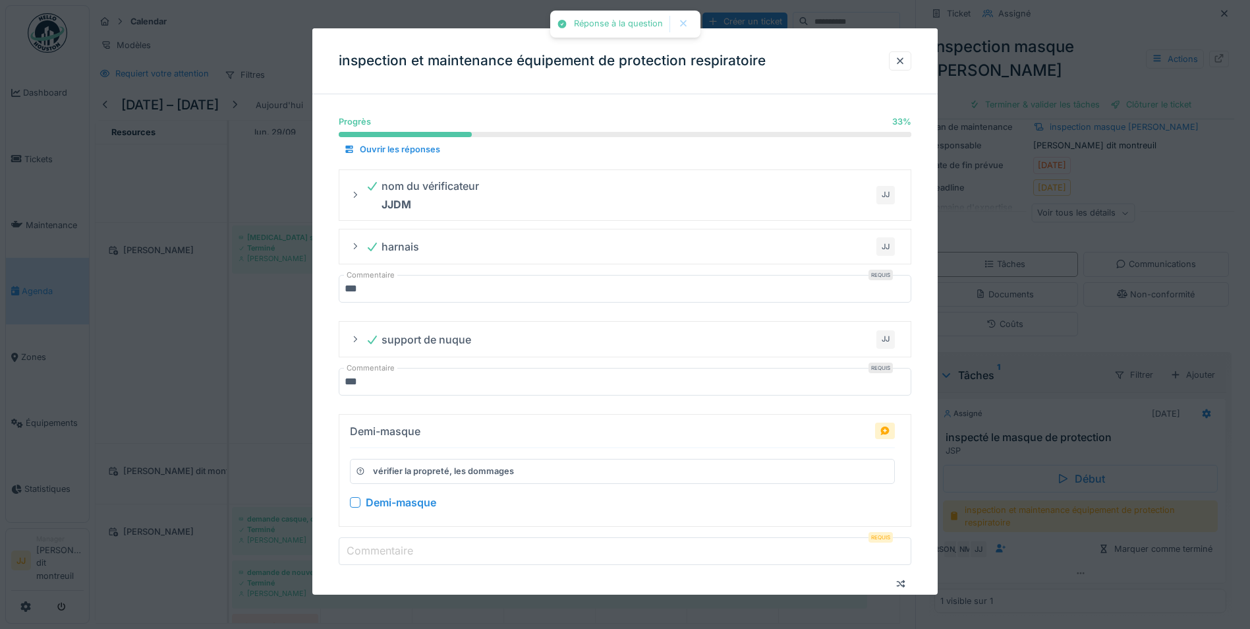
click at [349, 498] on summary "Demi-masque vérifier la propreté, les dommages Demi-masque" at bounding box center [625, 470] width 561 height 100
click at [356, 499] on div at bounding box center [355, 501] width 11 height 11
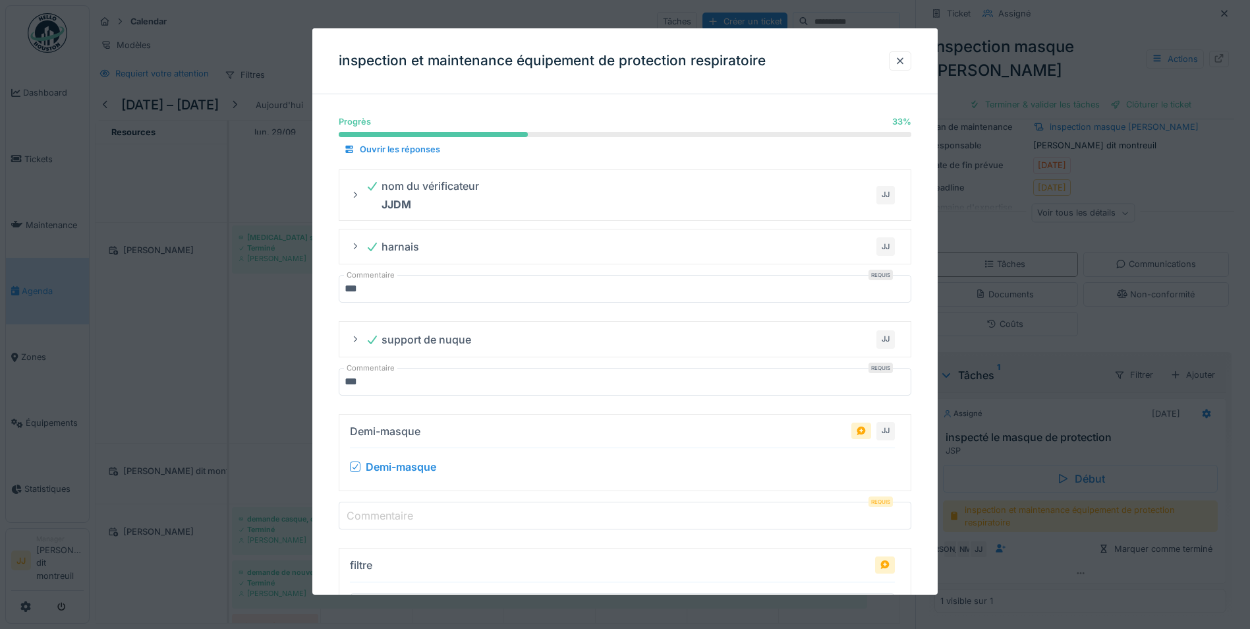
click at [393, 521] on label "Commentaire" at bounding box center [380, 515] width 72 height 16
click at [393, 521] on input "Commentaire" at bounding box center [625, 516] width 573 height 28
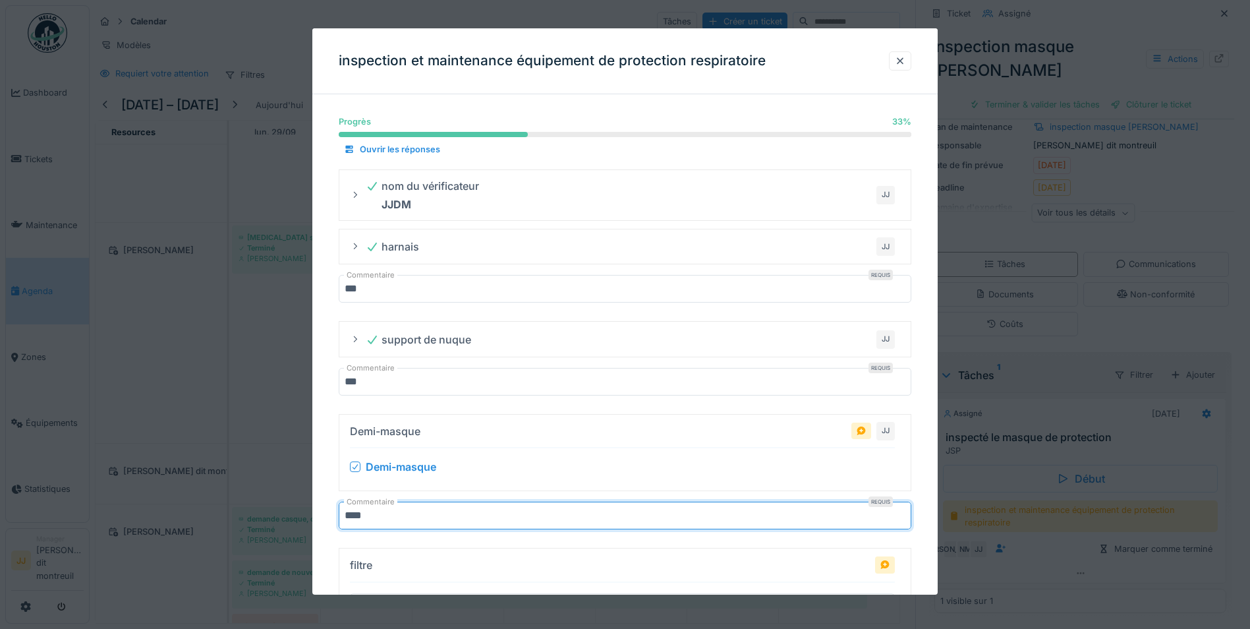
type input "***"
click at [404, 561] on div "filtre vérifier la propreté, les dommages filtre" at bounding box center [622, 604] width 545 height 100
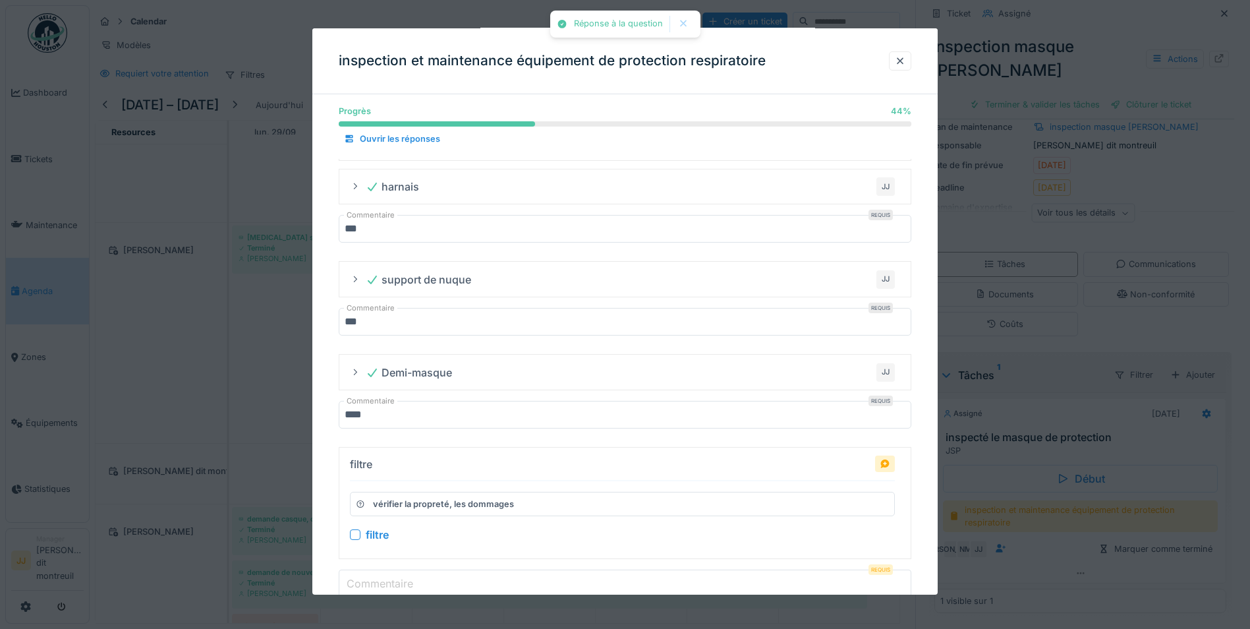
scroll to position [132, 0]
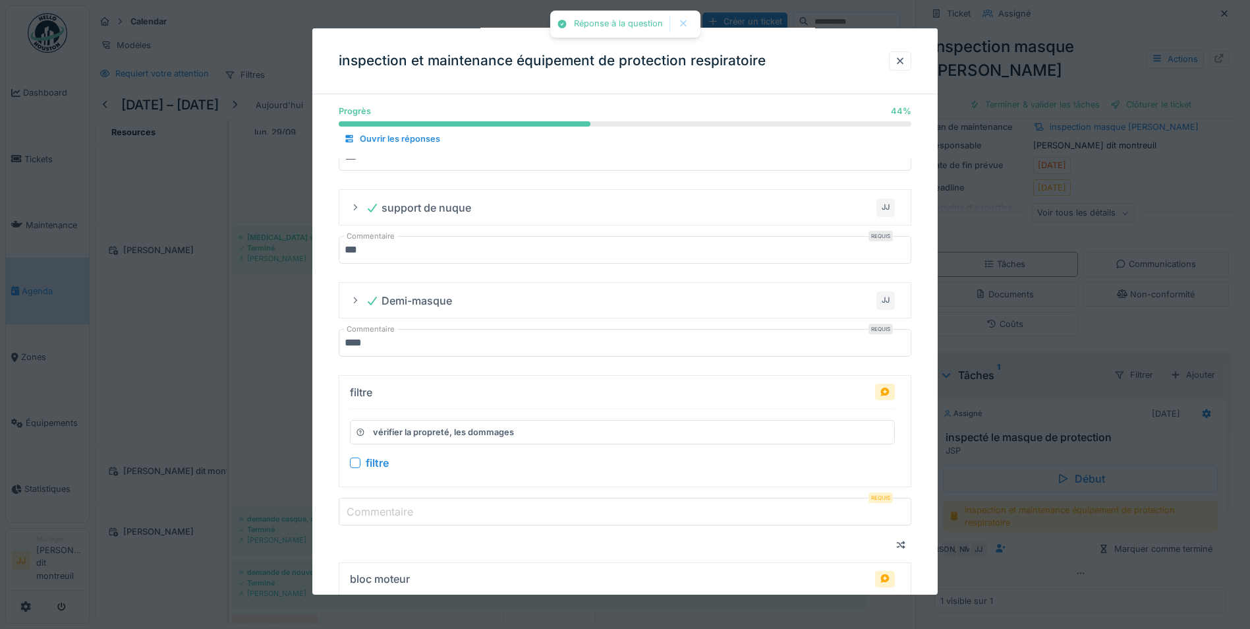
click at [355, 463] on div at bounding box center [355, 462] width 11 height 11
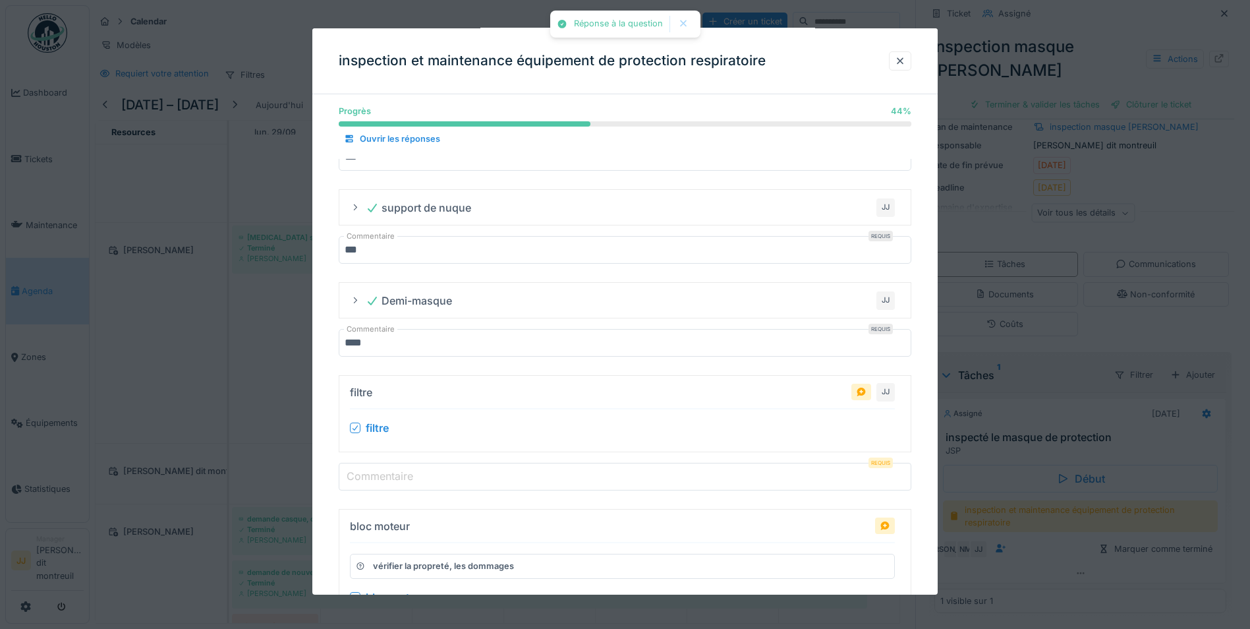
click at [356, 484] on input "Commentaire" at bounding box center [625, 477] width 573 height 28
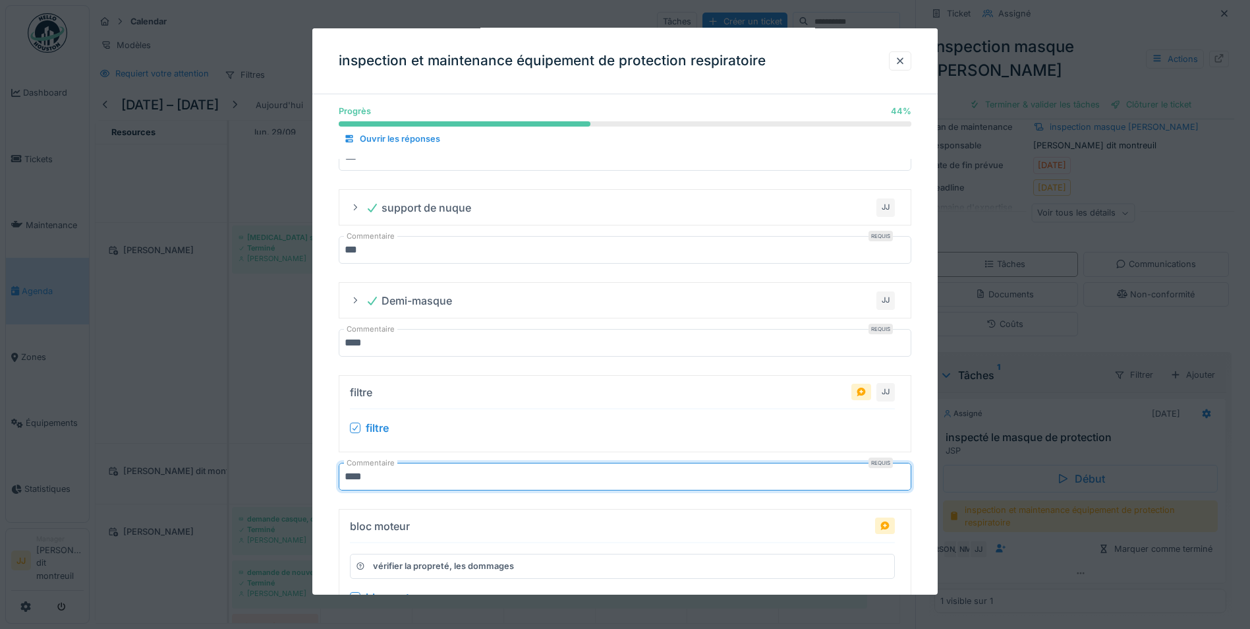
type input "***"
click at [397, 536] on div "bloc moteur" at bounding box center [622, 526] width 545 height 22
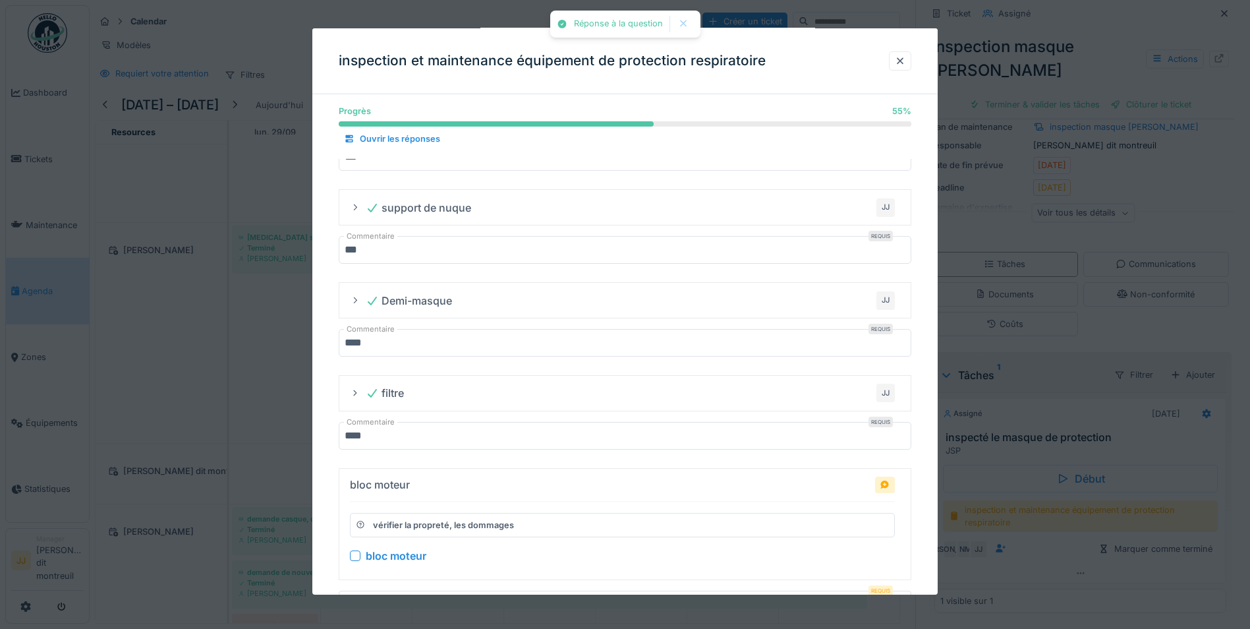
click at [354, 556] on div at bounding box center [355, 555] width 11 height 11
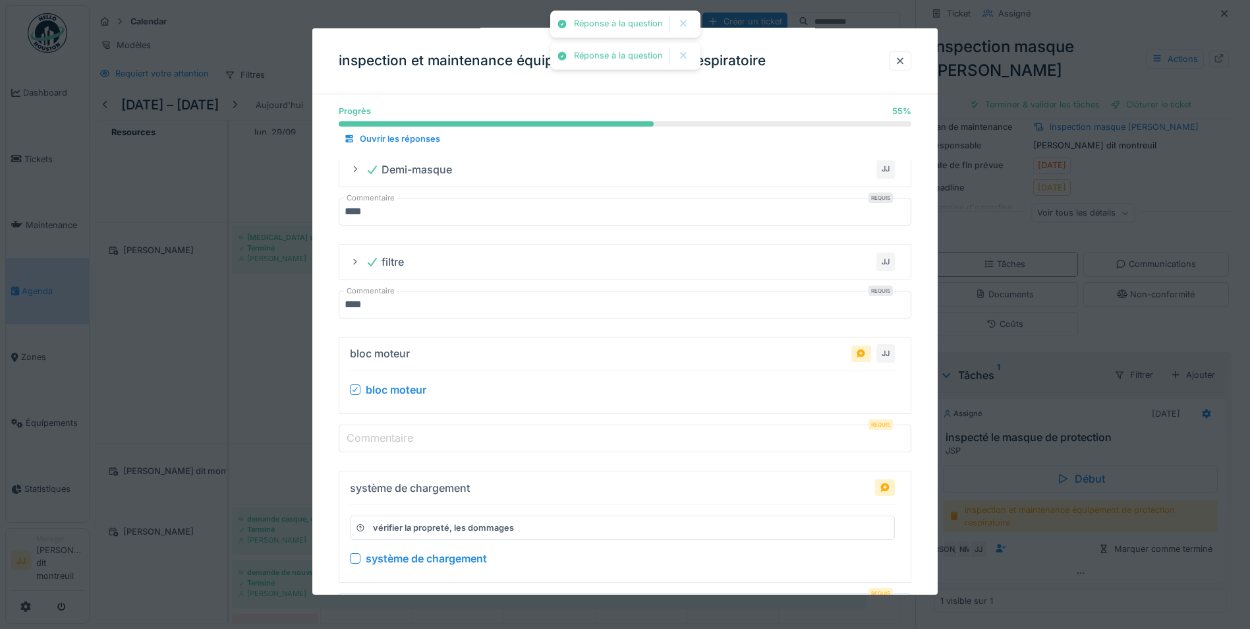
scroll to position [264, 0]
click at [395, 427] on input "Commentaire" at bounding box center [625, 438] width 573 height 28
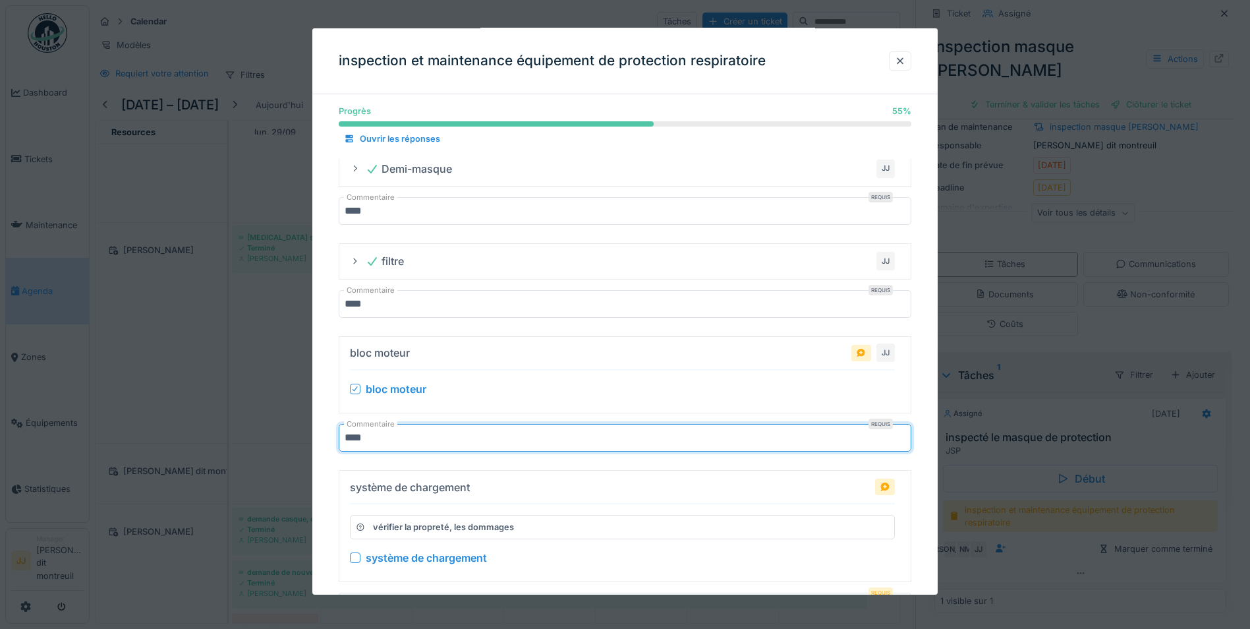
type input "***"
click at [358, 558] on div at bounding box center [355, 557] width 11 height 11
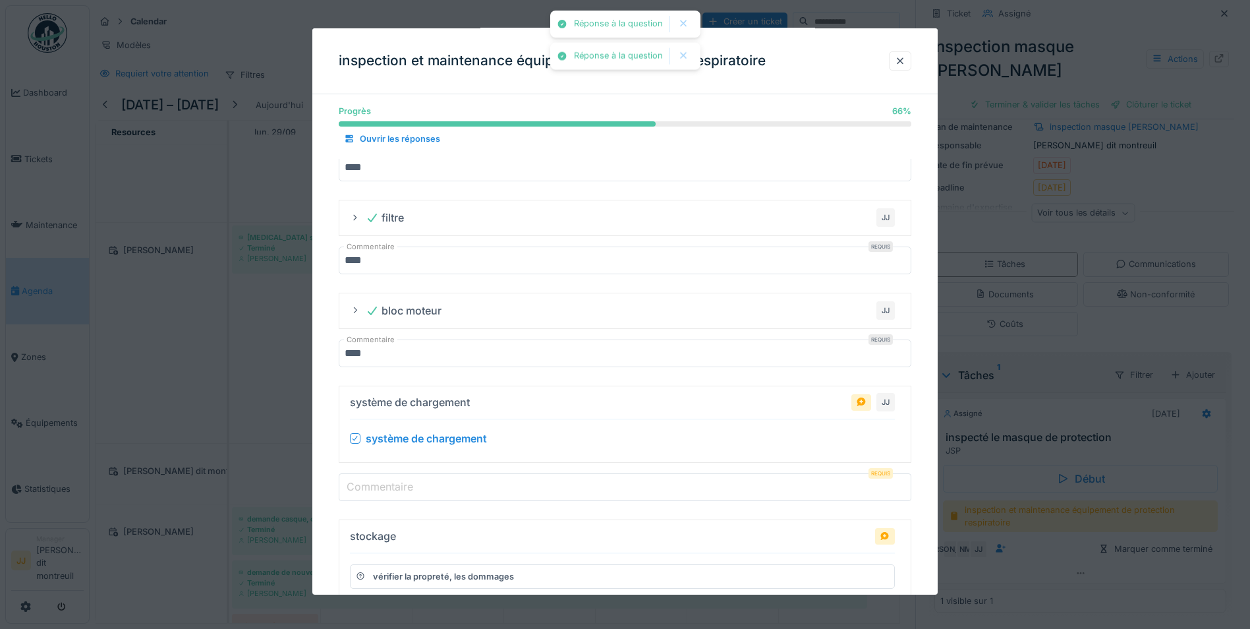
scroll to position [330, 0]
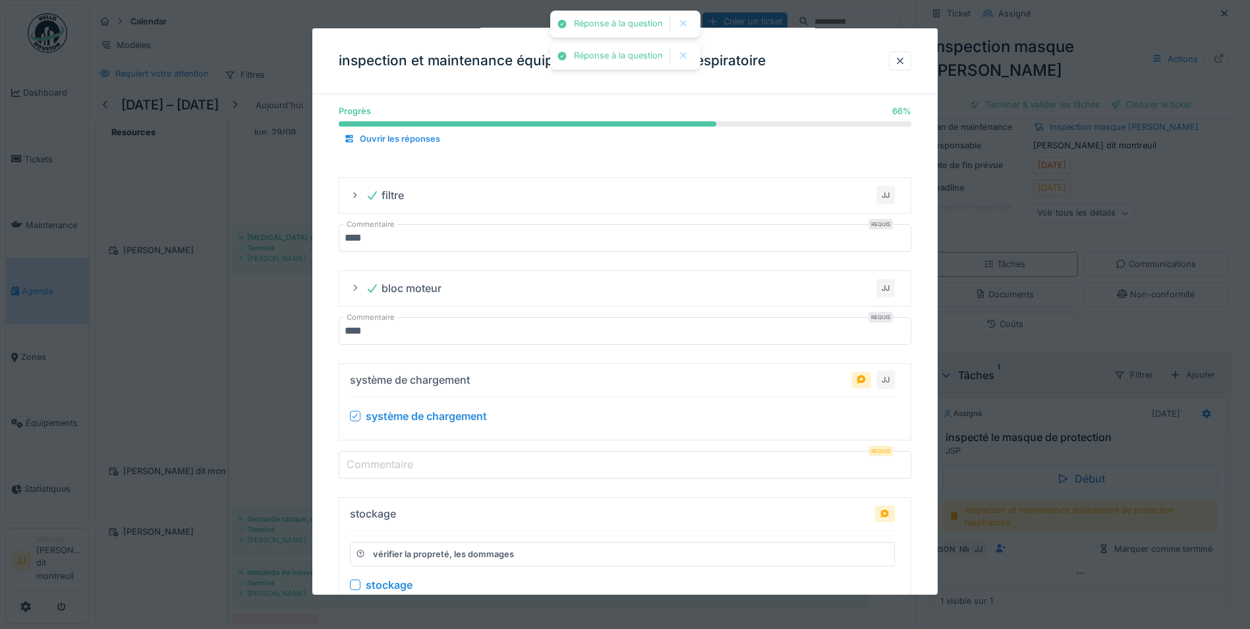
click at [387, 464] on label "Commentaire" at bounding box center [380, 464] width 72 height 16
click at [387, 464] on input "Commentaire" at bounding box center [625, 465] width 573 height 28
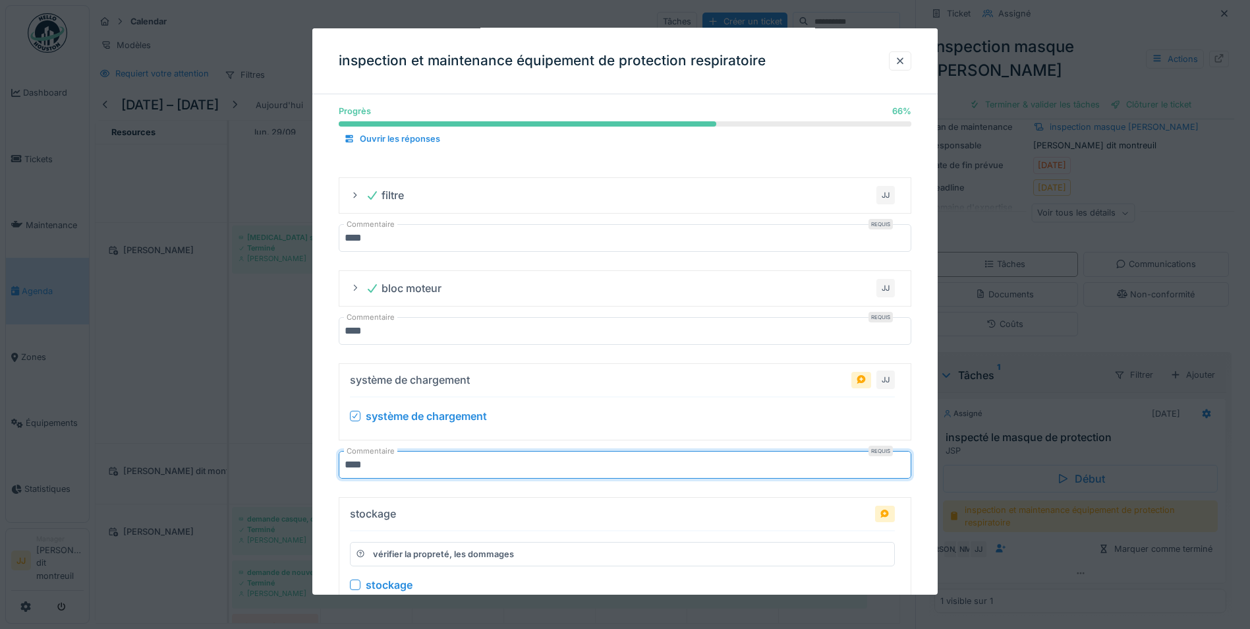
type input "***"
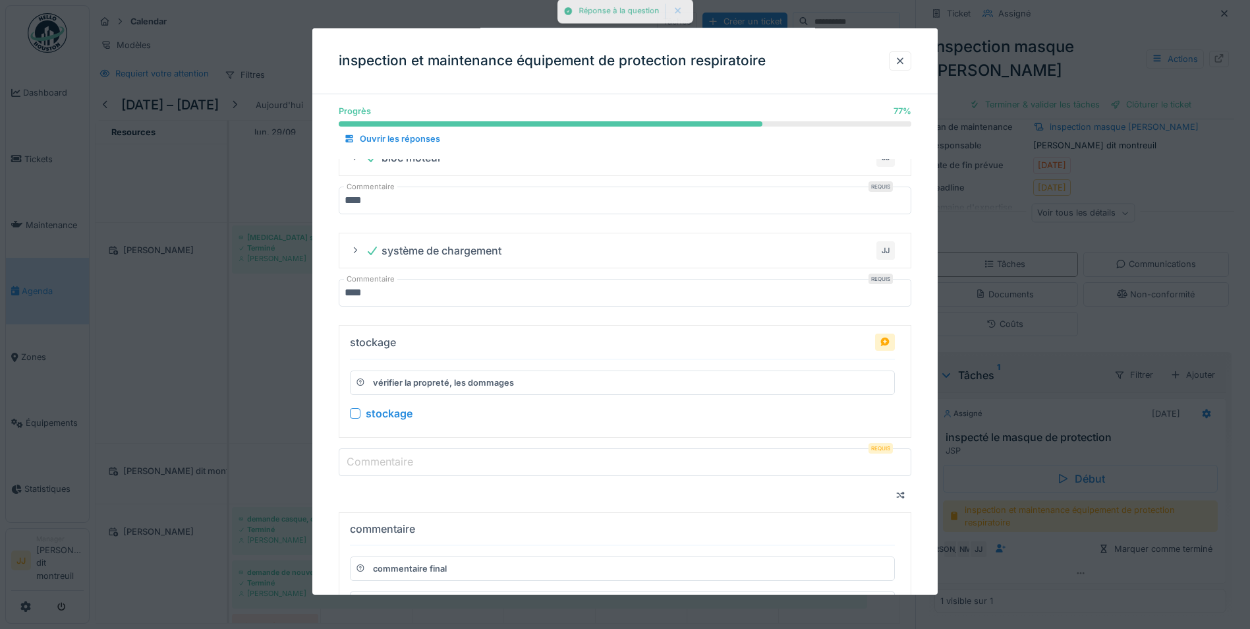
scroll to position [461, 0]
click at [359, 417] on div "stockage" at bounding box center [622, 412] width 545 height 16
click at [360, 407] on div at bounding box center [355, 412] width 11 height 11
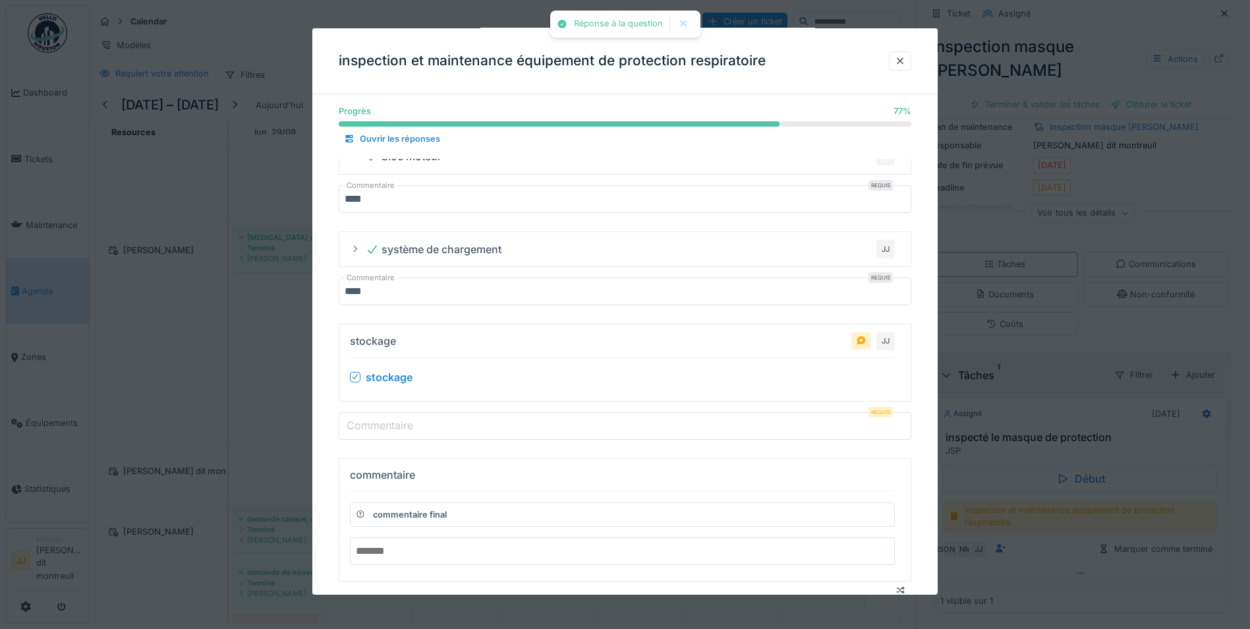
click at [355, 423] on label "Commentaire" at bounding box center [380, 425] width 72 height 16
click at [355, 423] on input "Commentaire" at bounding box center [625, 425] width 573 height 28
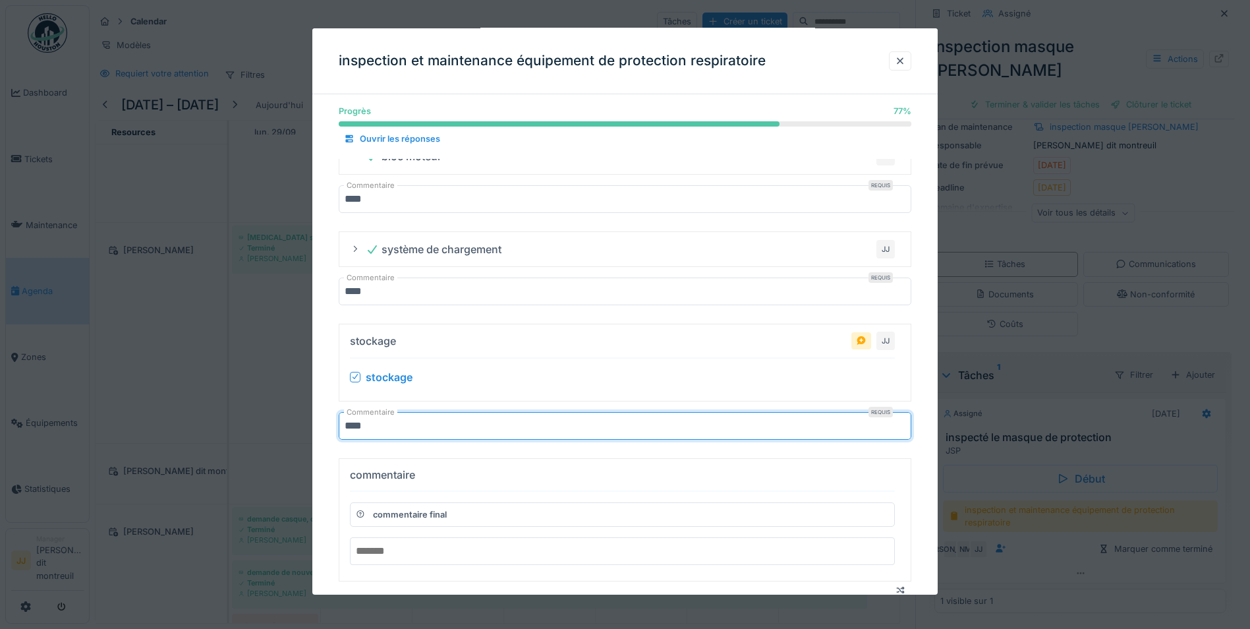
type input "***"
click at [354, 475] on div "commentaire commentaire final" at bounding box center [622, 518] width 545 height 111
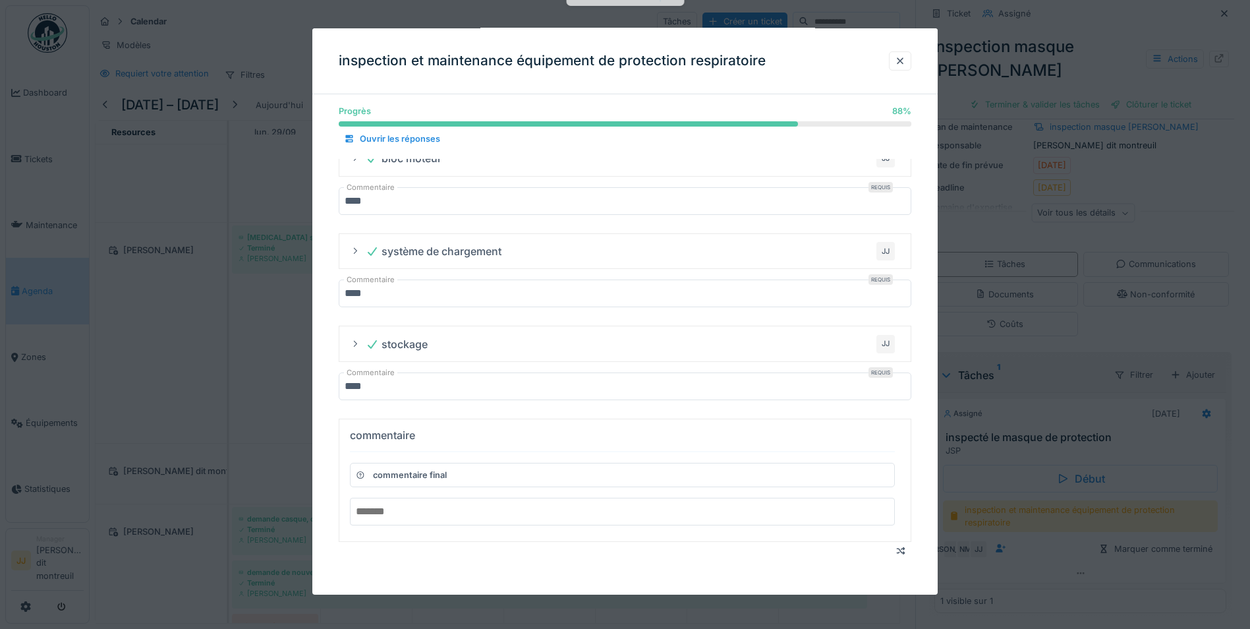
scroll to position [459, 0]
click at [385, 506] on input "text" at bounding box center [622, 512] width 545 height 28
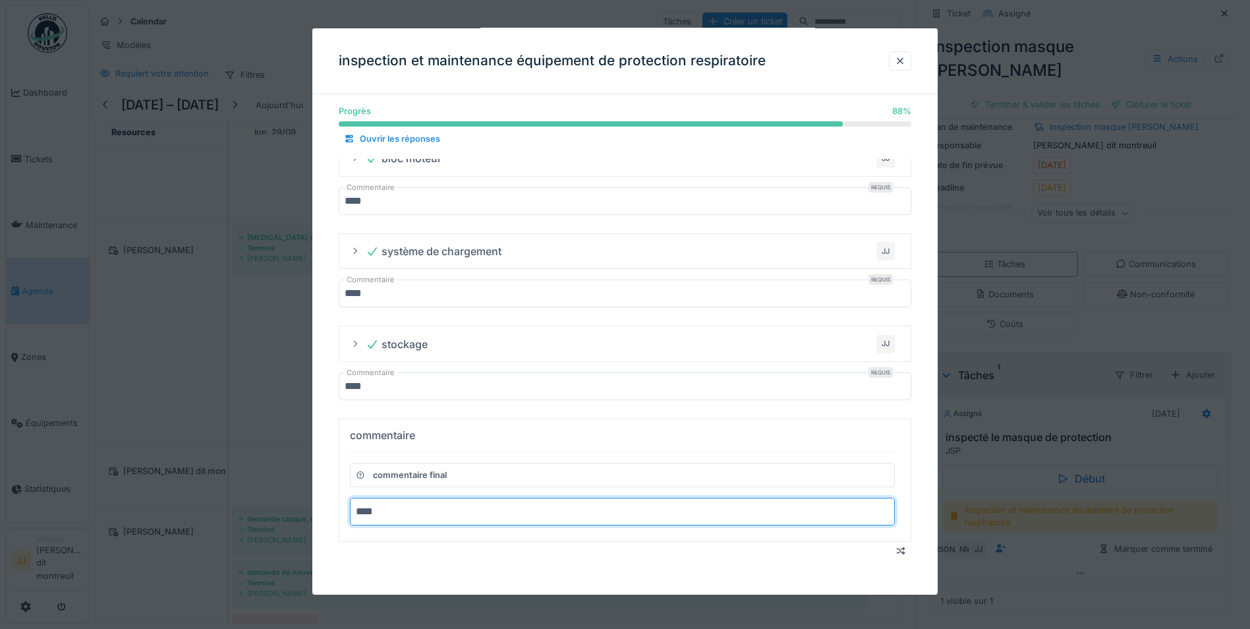
click at [345, 424] on summary "commentaire commentaire final ***" at bounding box center [625, 479] width 561 height 111
type input "***"
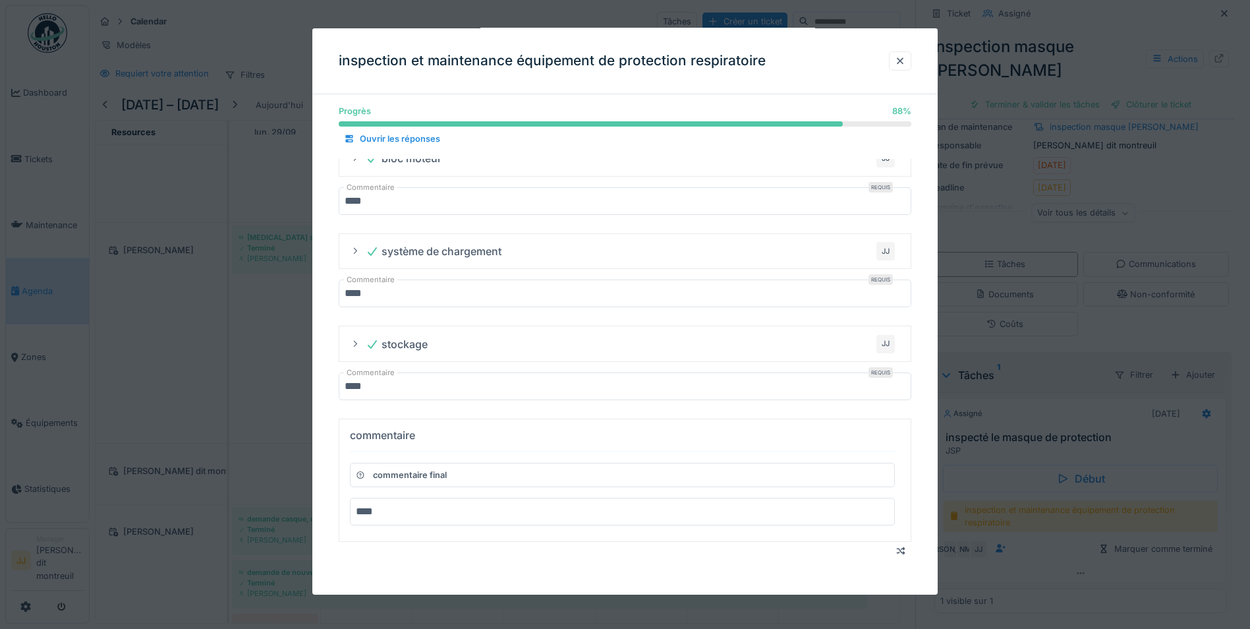
click at [449, 555] on div at bounding box center [625, 551] width 573 height 18
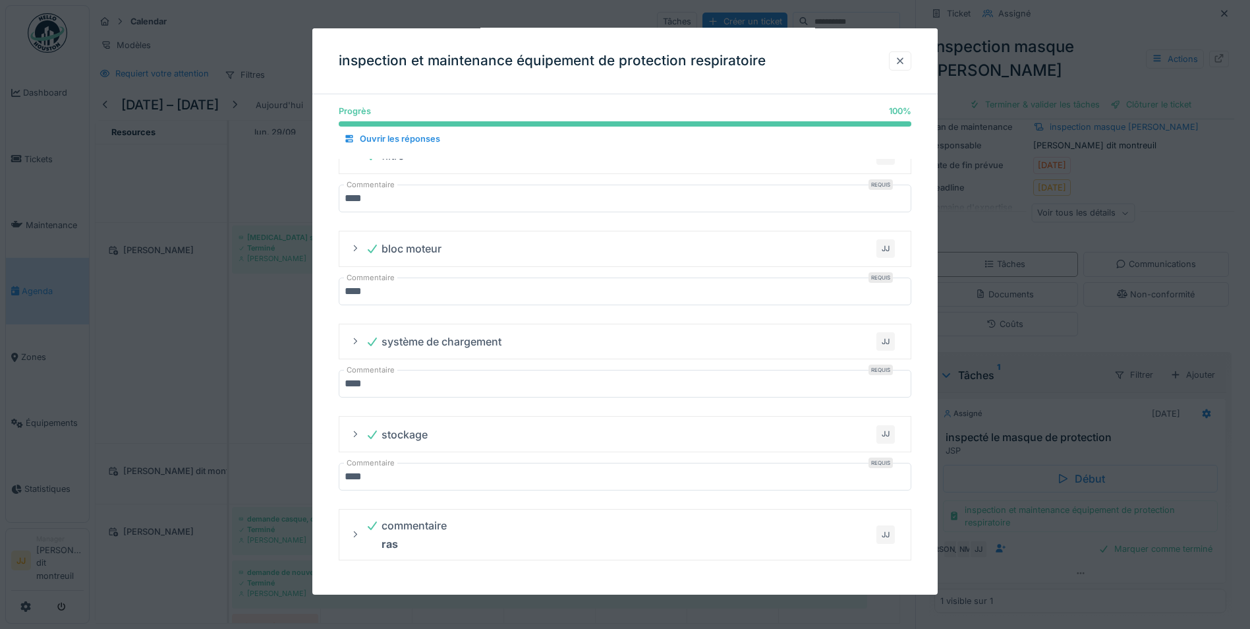
click at [911, 63] on div at bounding box center [900, 60] width 22 height 19
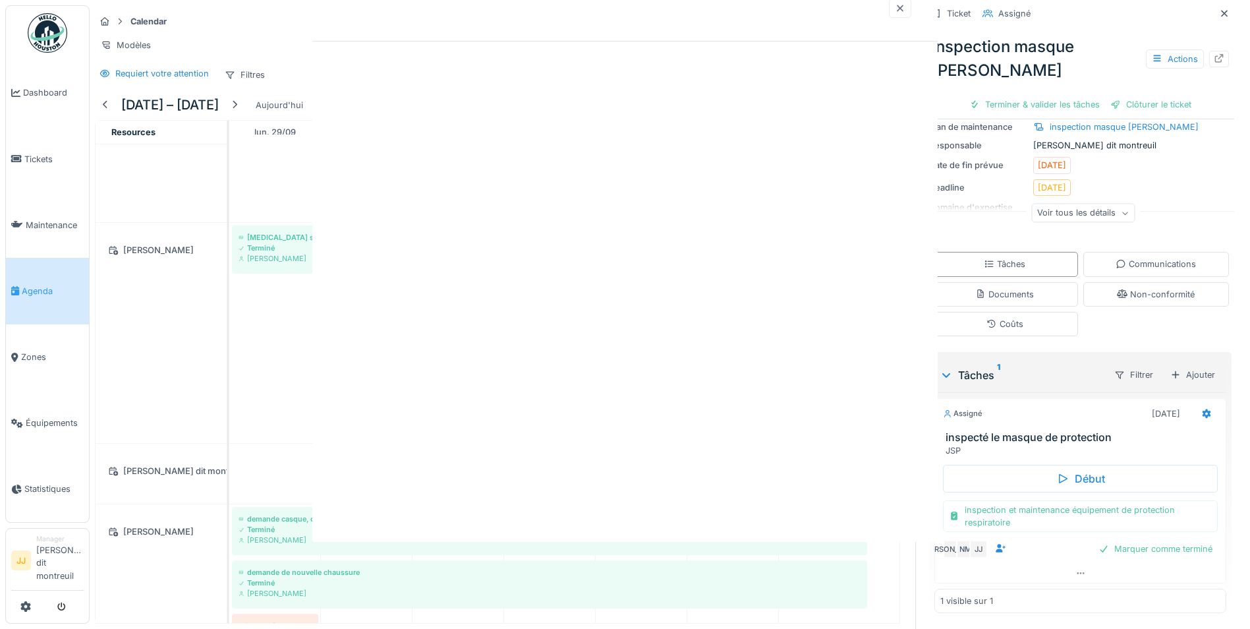
scroll to position [0, 0]
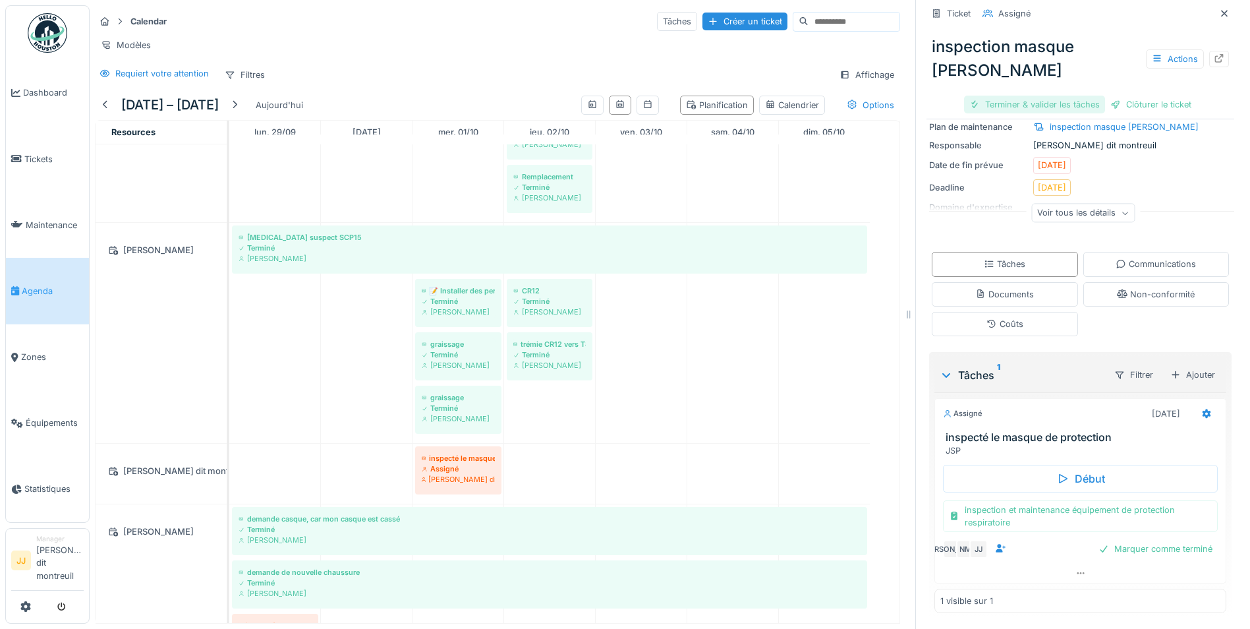
click at [1054, 96] on div "Terminer & valider les tâches" at bounding box center [1034, 105] width 141 height 18
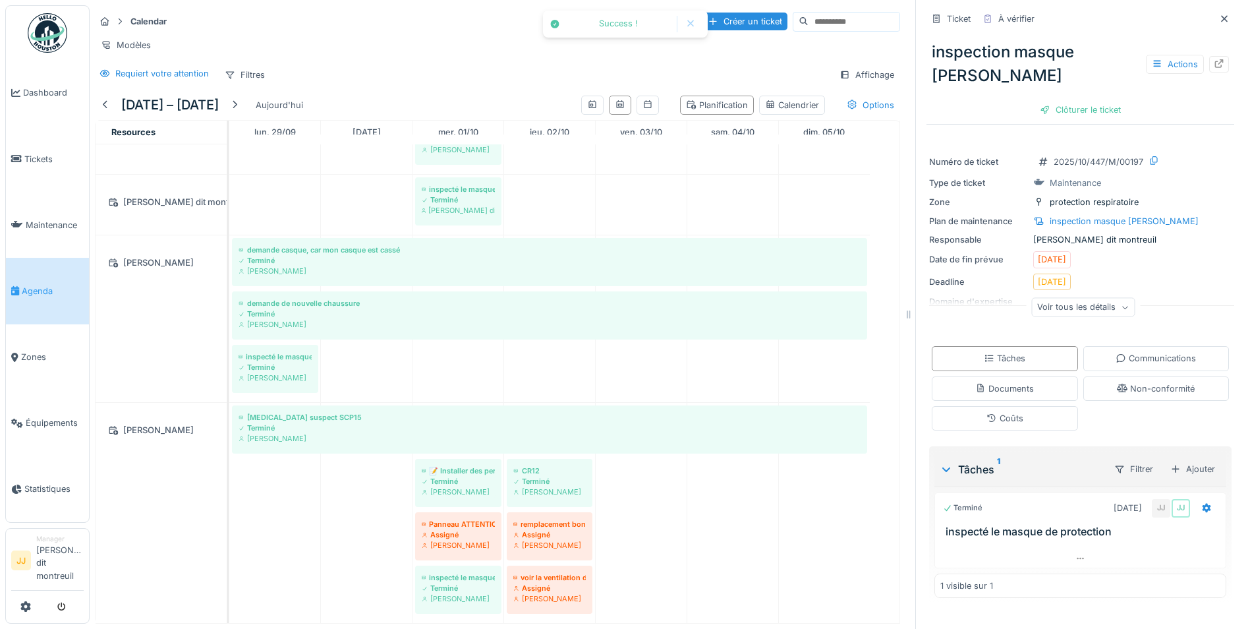
scroll to position [552, 0]
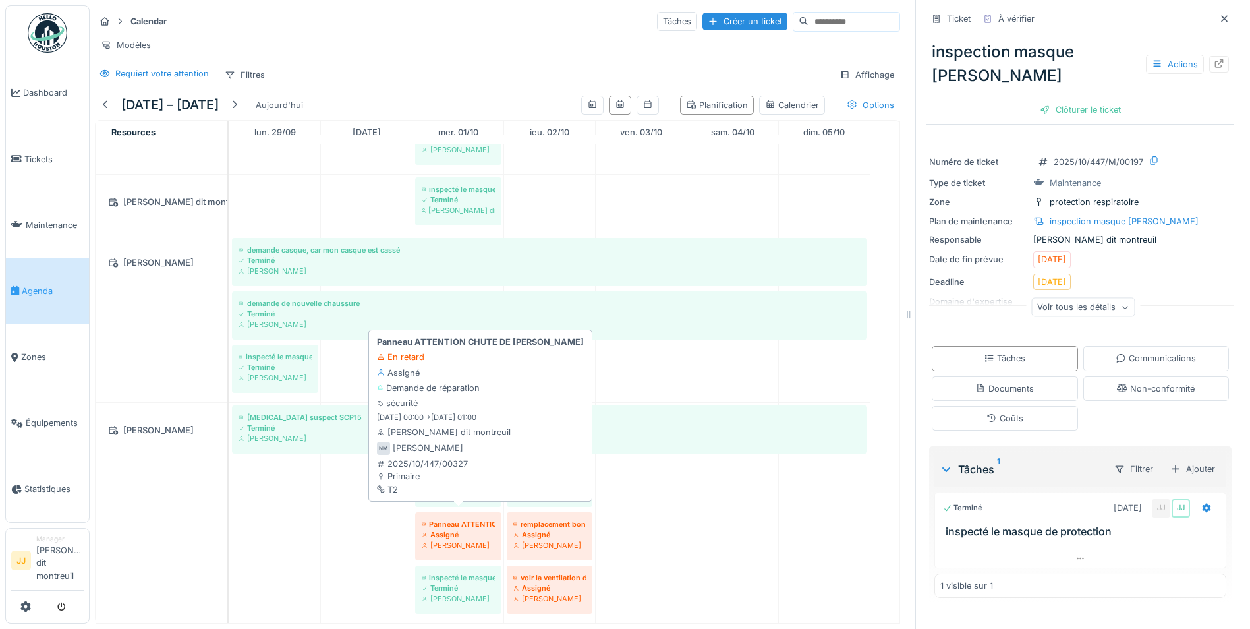
click at [447, 529] on div "Assigné" at bounding box center [458, 534] width 73 height 11
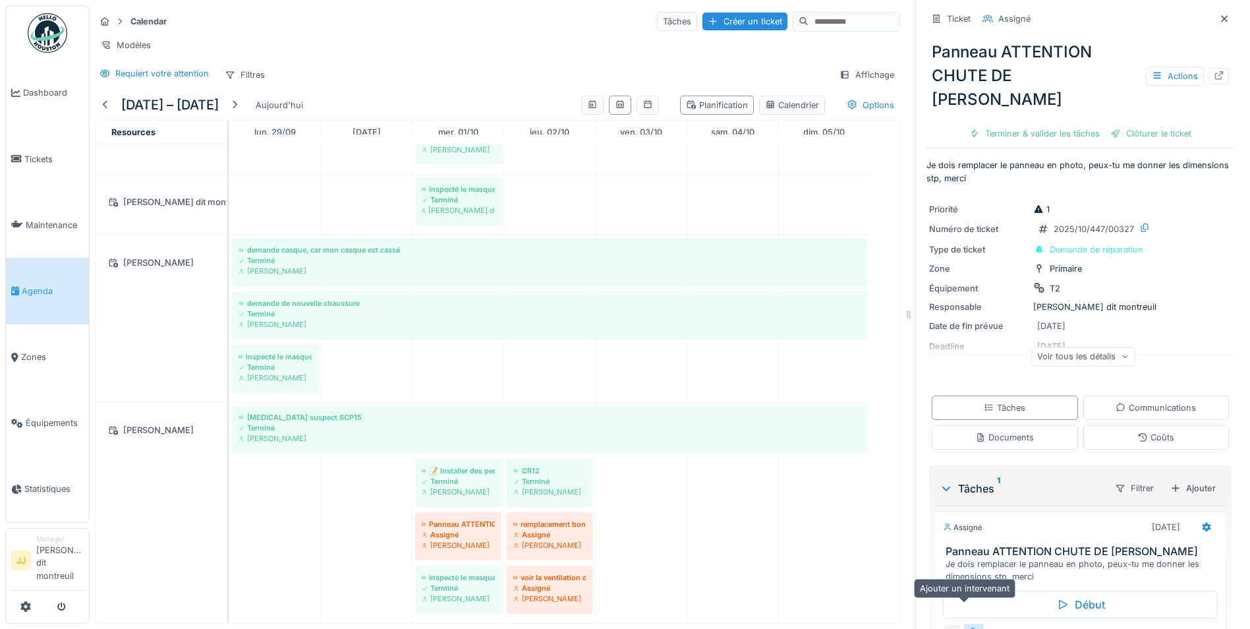
click at [969, 627] on icon at bounding box center [974, 631] width 11 height 9
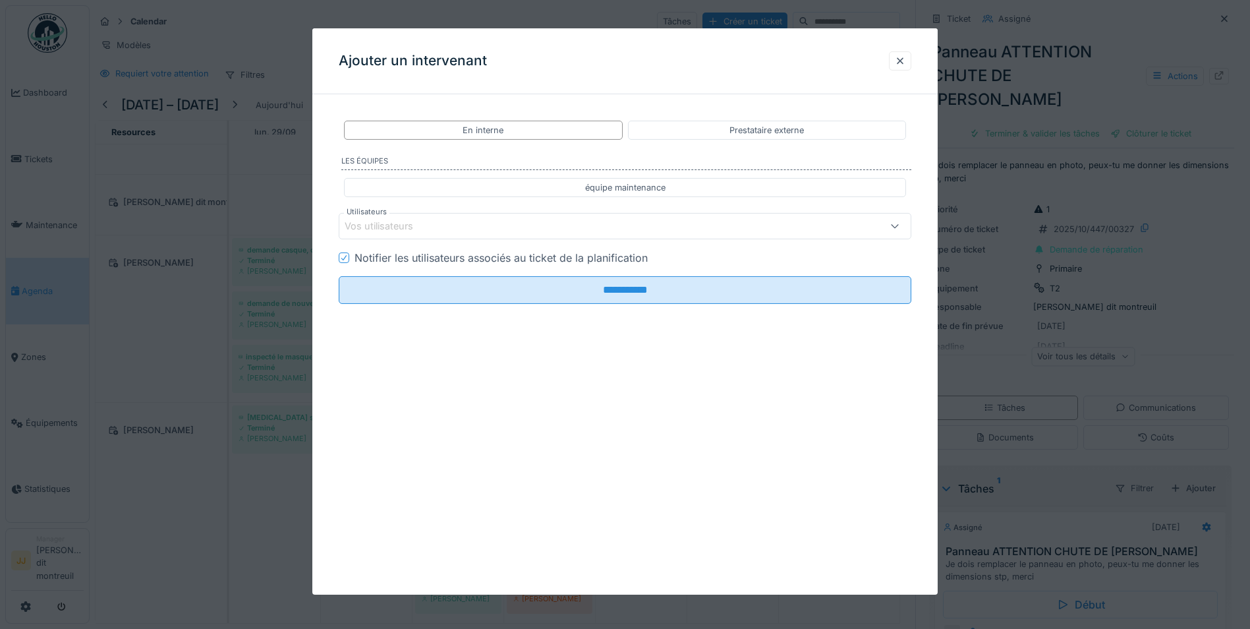
click at [465, 221] on div "Vos utilisateurs" at bounding box center [592, 226] width 494 height 14
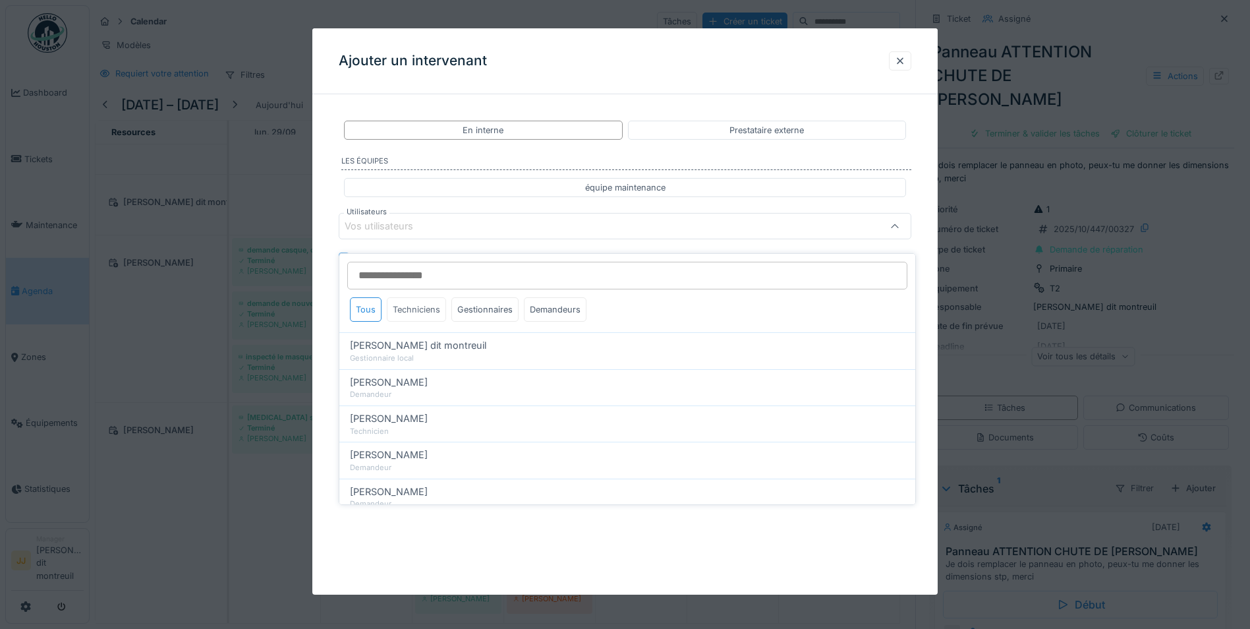
click at [430, 299] on div "Techniciens" at bounding box center [416, 309] width 59 height 24
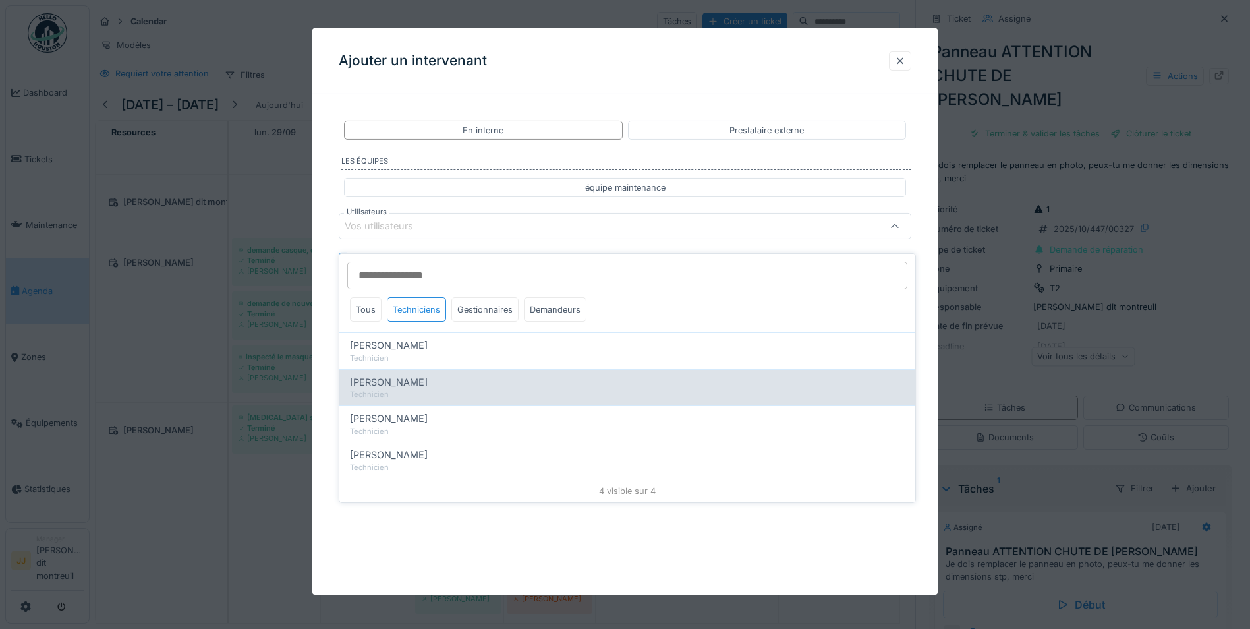
click at [406, 378] on div "Guillaume Lunel Technicien" at bounding box center [627, 387] width 576 height 36
type input "*****"
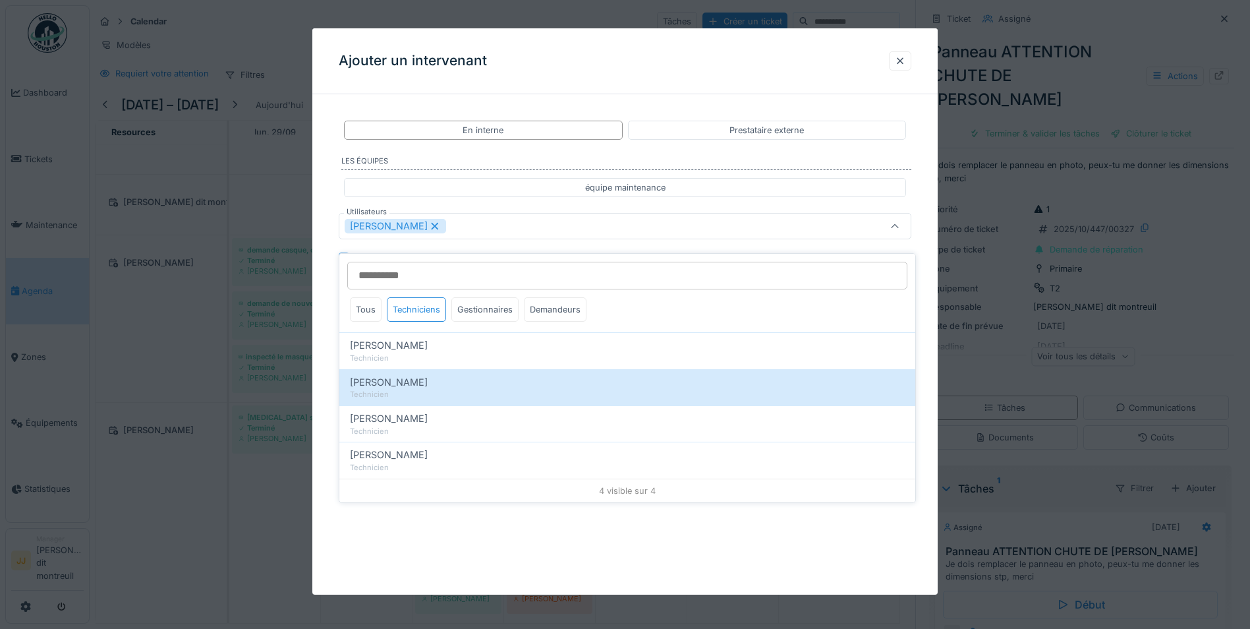
click at [494, 215] on div "[PERSON_NAME]" at bounding box center [625, 226] width 573 height 26
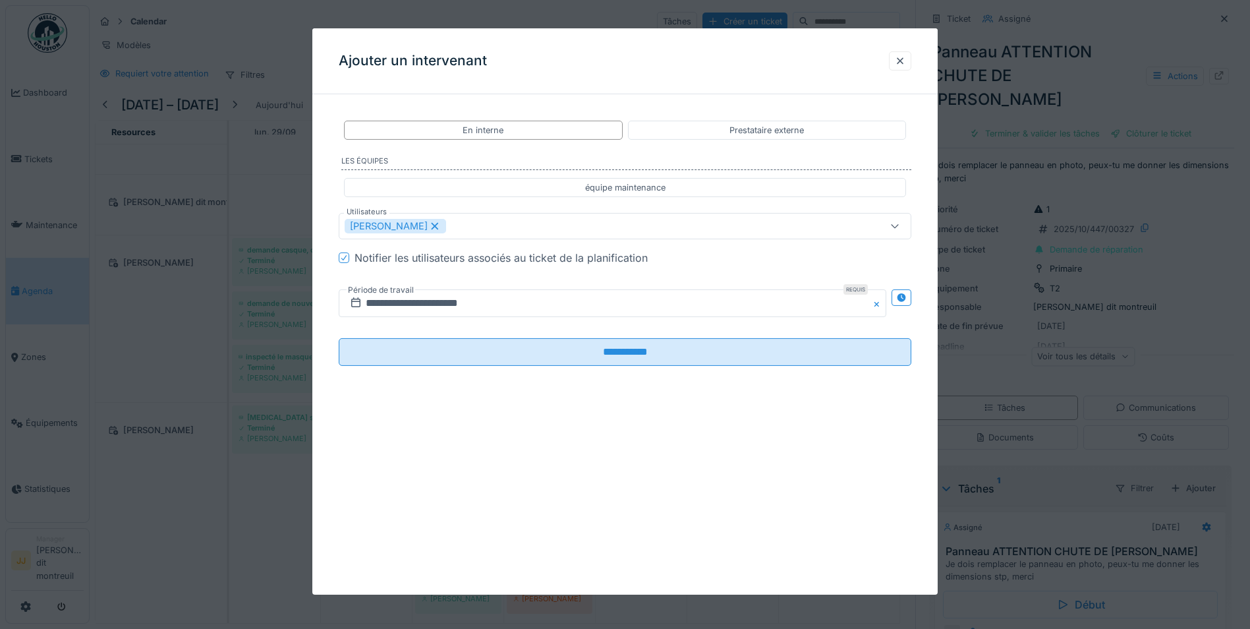
click at [882, 306] on button "Close" at bounding box center [879, 303] width 14 height 28
click at [649, 306] on input "text" at bounding box center [613, 303] width 548 height 28
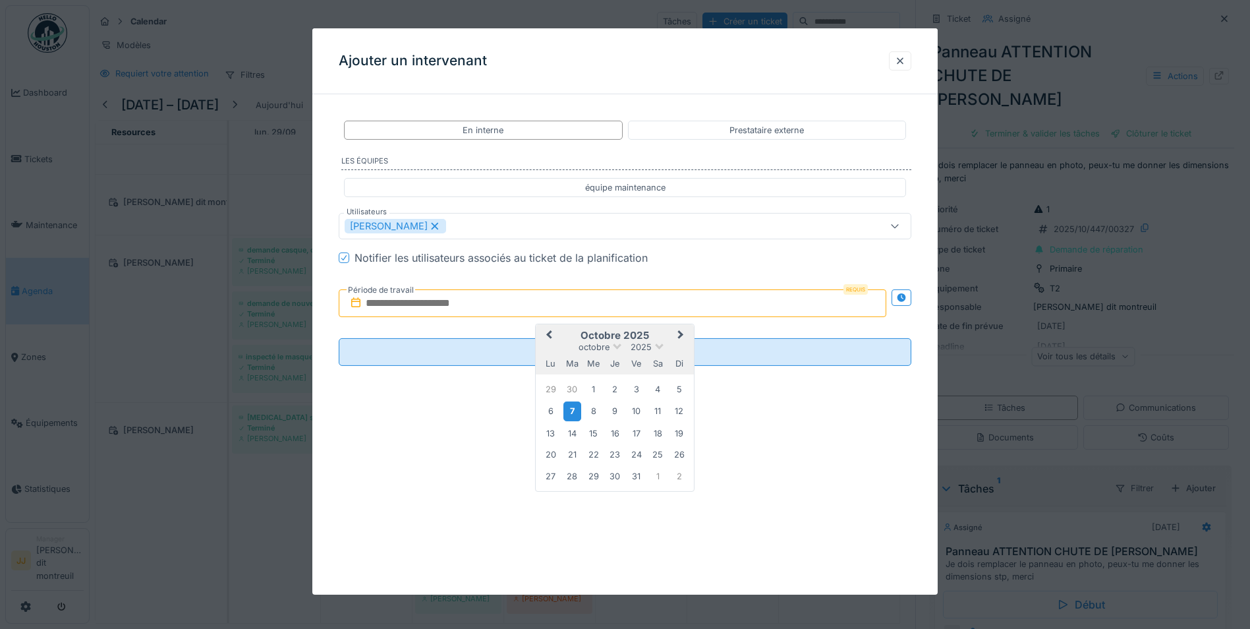
click at [574, 413] on div "7" at bounding box center [572, 410] width 18 height 19
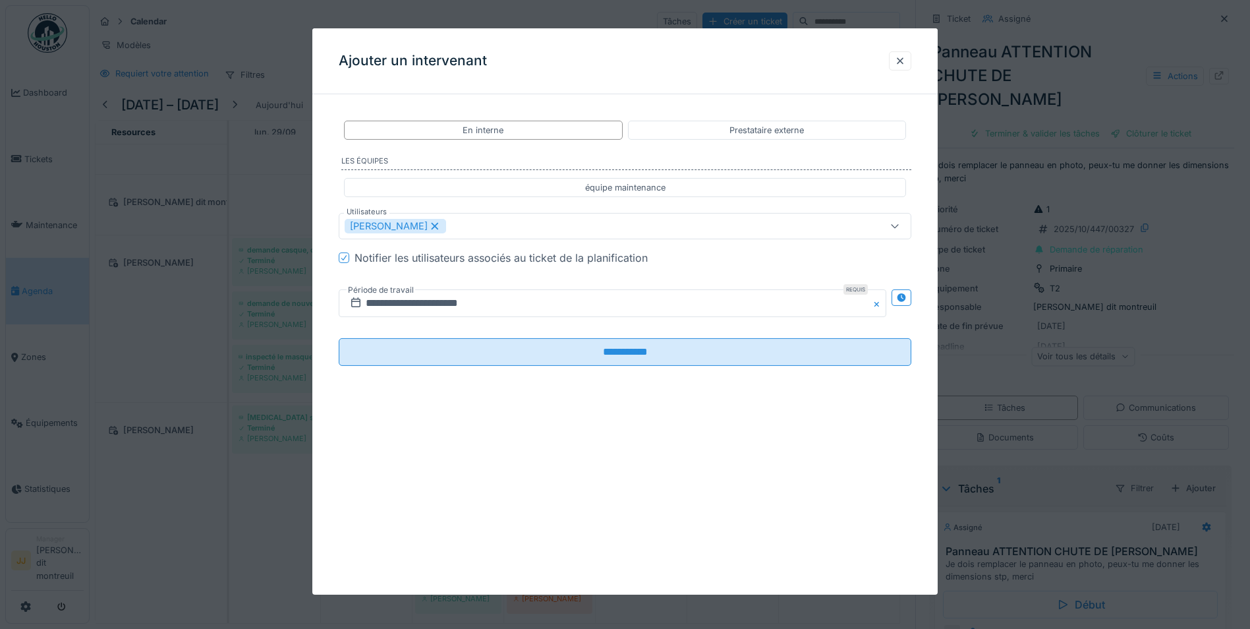
click at [508, 368] on fieldset "**********" at bounding box center [625, 241] width 573 height 272
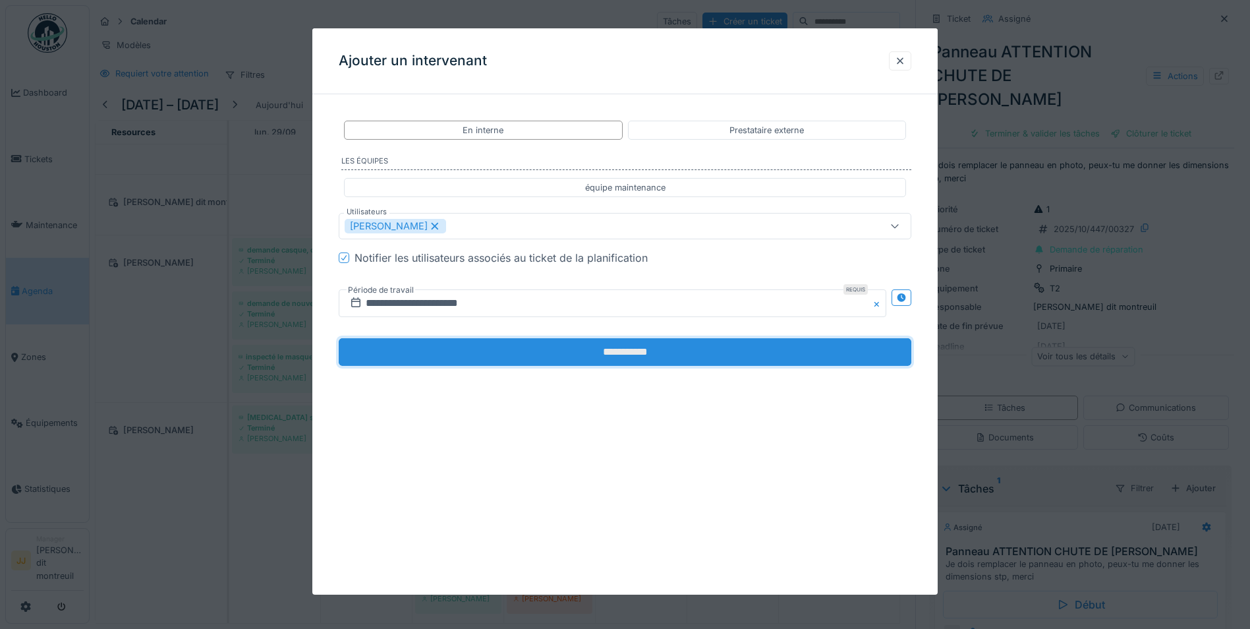
click at [509, 352] on input "**********" at bounding box center [625, 352] width 573 height 28
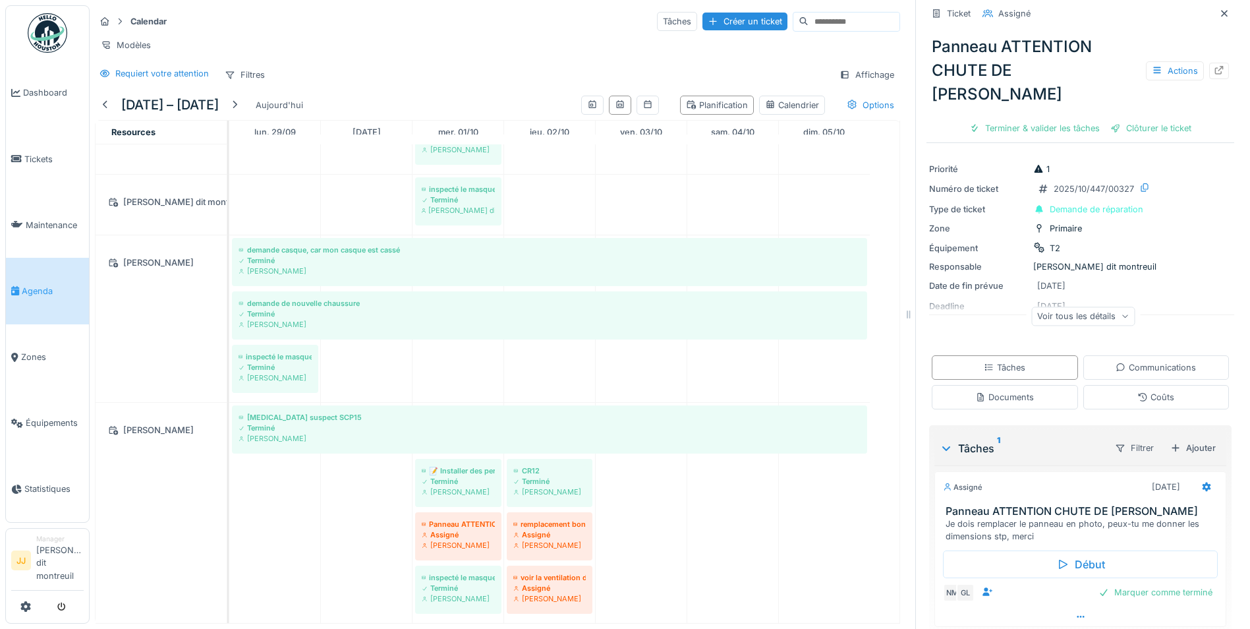
scroll to position [62, 0]
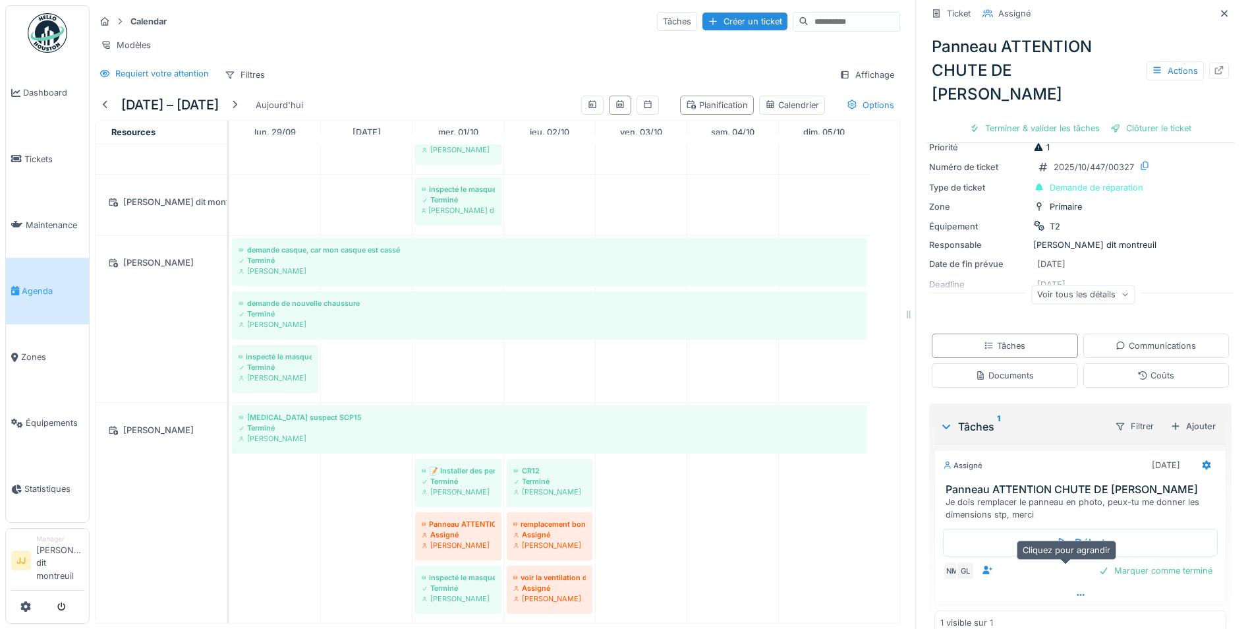
click at [1076, 590] on icon at bounding box center [1081, 594] width 11 height 9
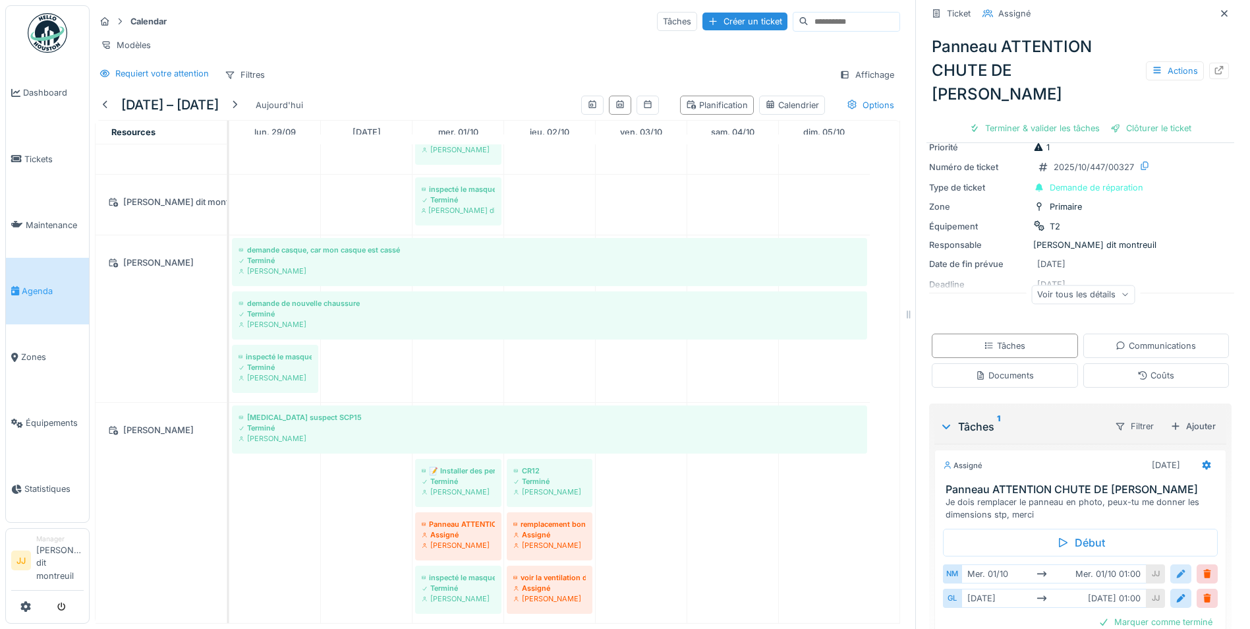
click at [1170, 564] on div at bounding box center [1180, 573] width 21 height 19
click at [1021, 602] on input "**********" at bounding box center [1080, 616] width 264 height 28
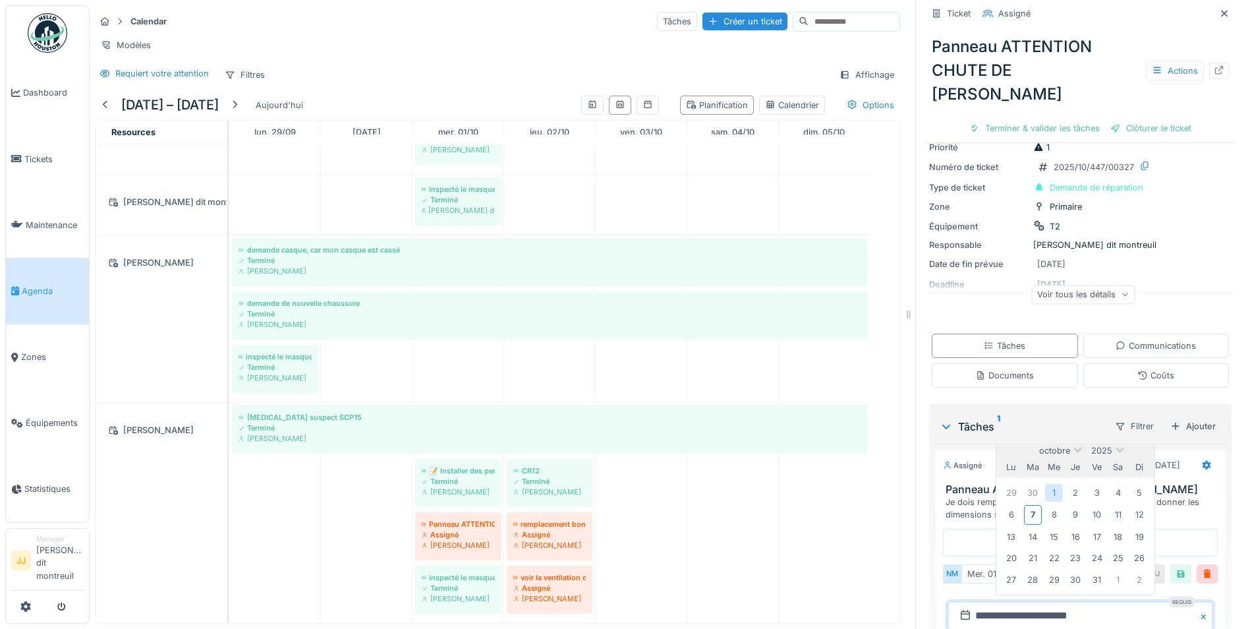
click at [1198, 602] on button "Close" at bounding box center [1205, 616] width 14 height 28
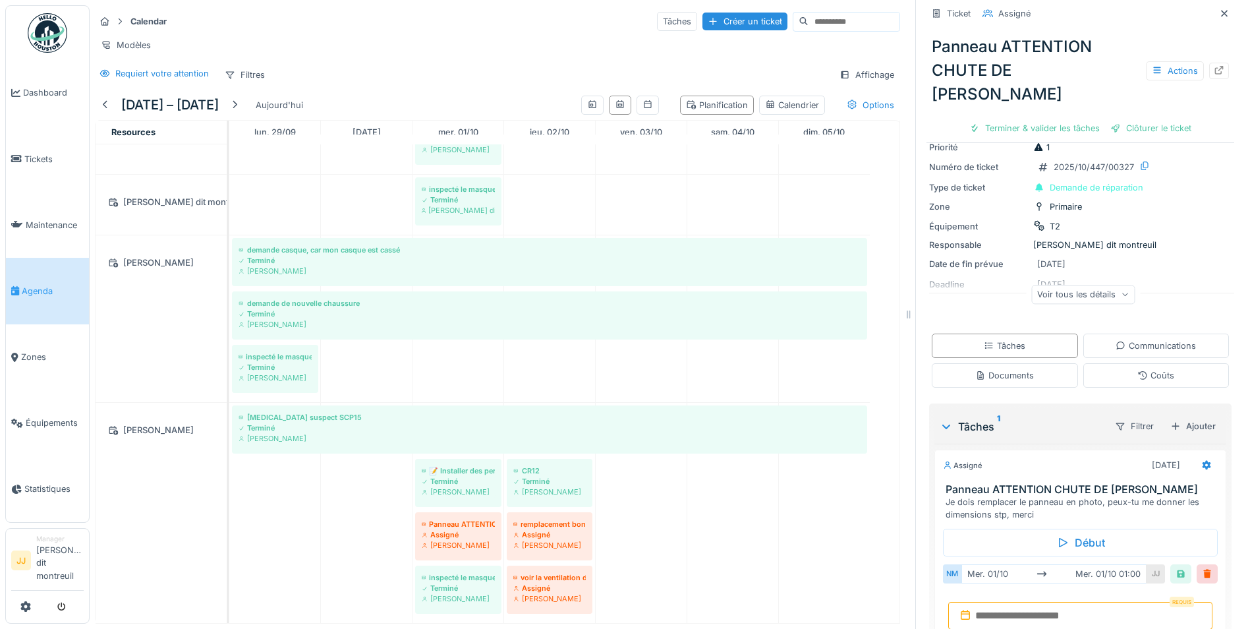
click at [996, 602] on input "text" at bounding box center [1080, 616] width 264 height 28
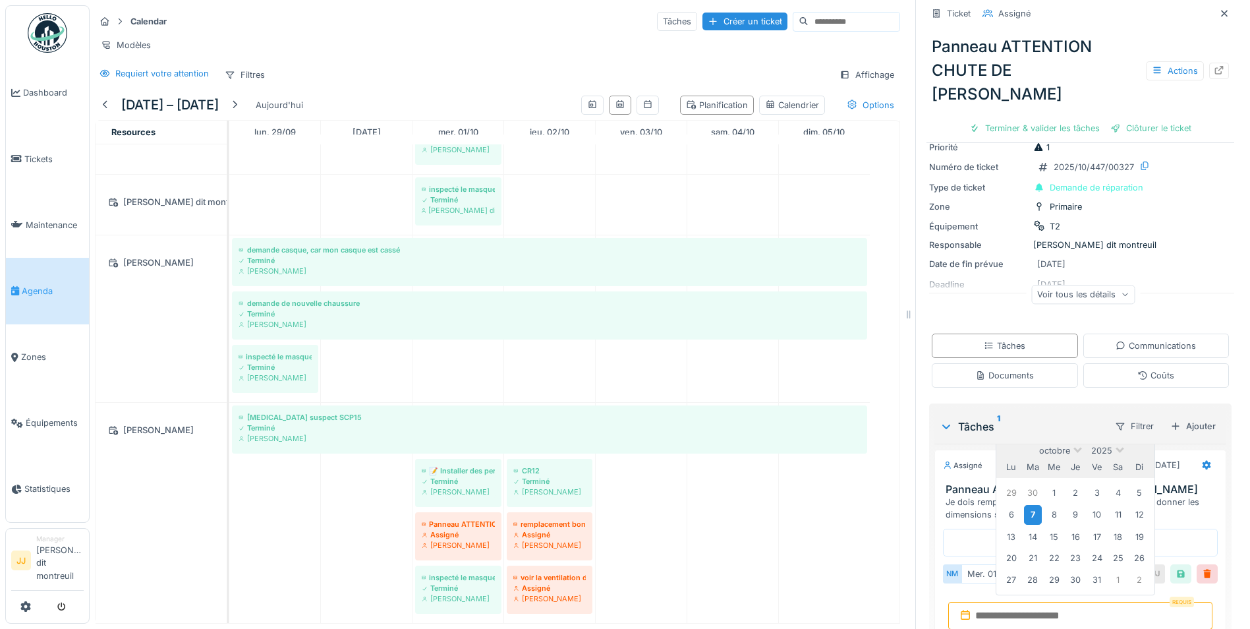
click at [1025, 505] on div "7" at bounding box center [1033, 514] width 18 height 19
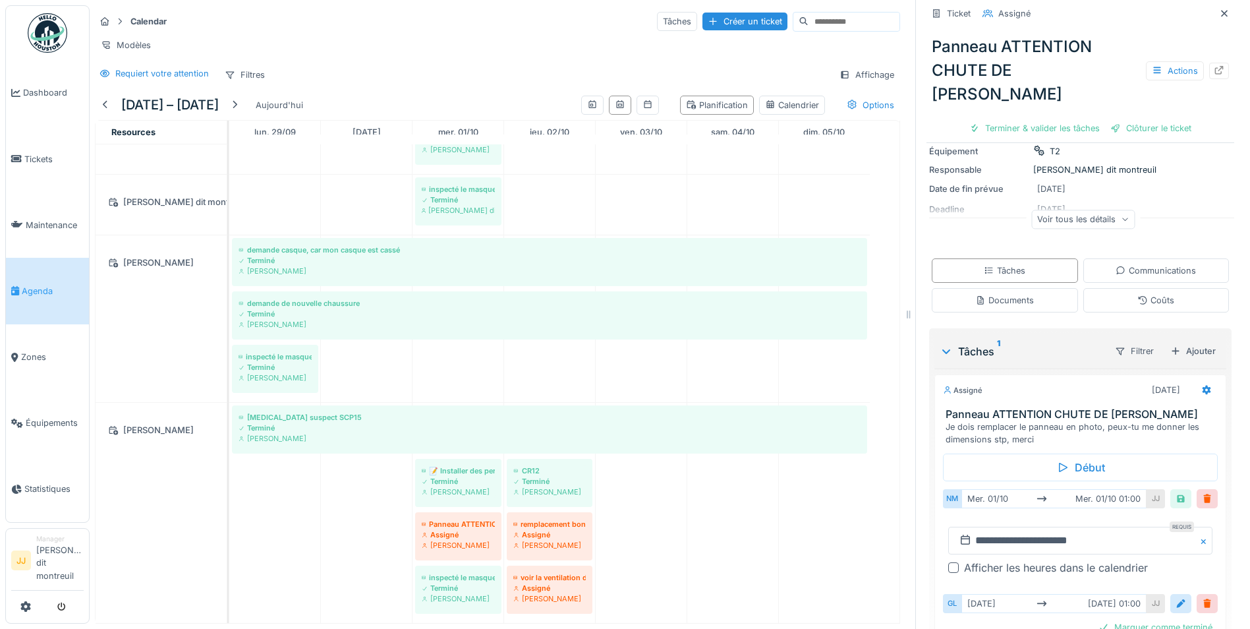
scroll to position [193, 0]
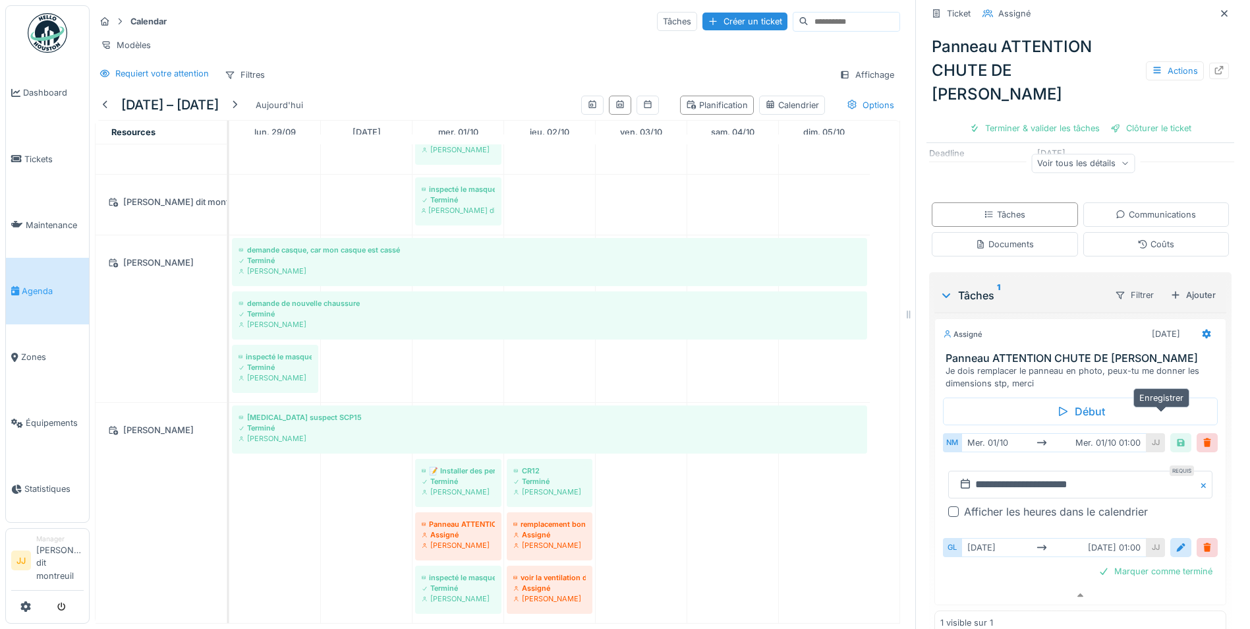
click at [1176, 436] on div at bounding box center [1181, 442] width 11 height 13
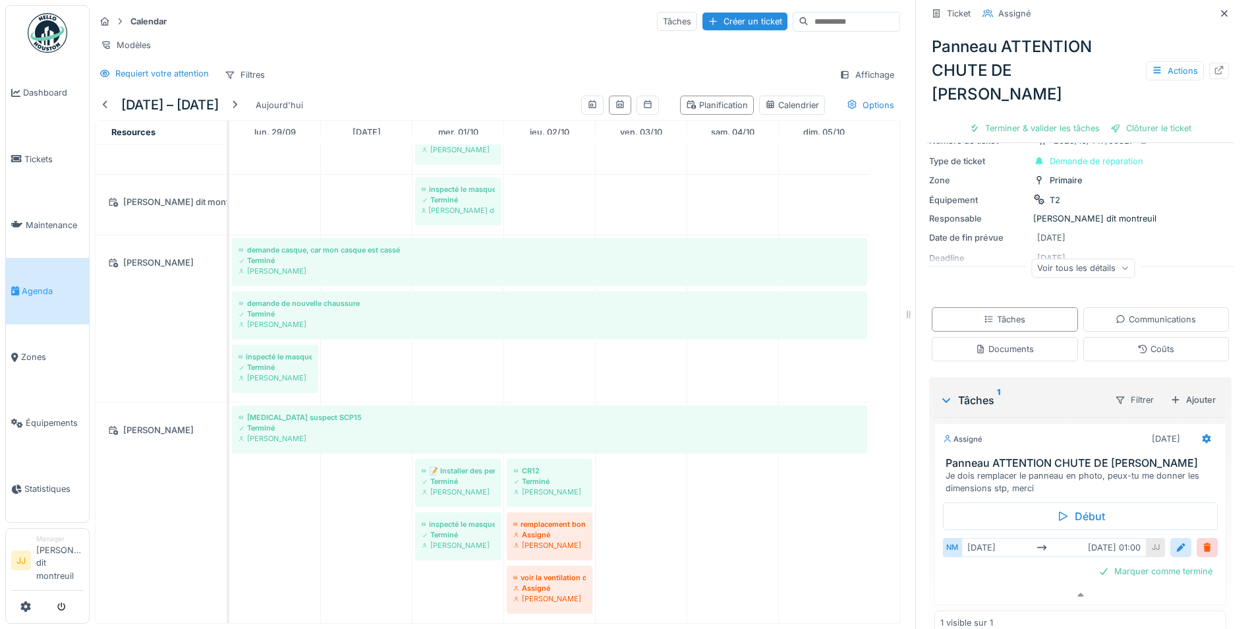
scroll to position [113, 0]
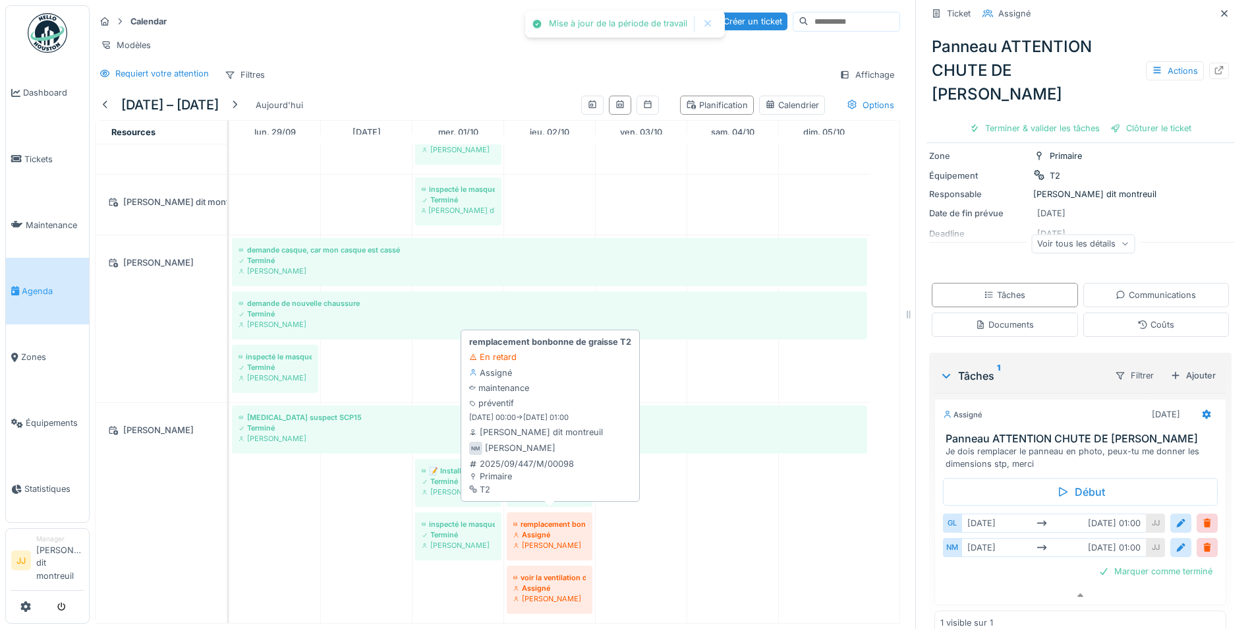
click at [525, 540] on div "[PERSON_NAME]" at bounding box center [549, 545] width 72 height 11
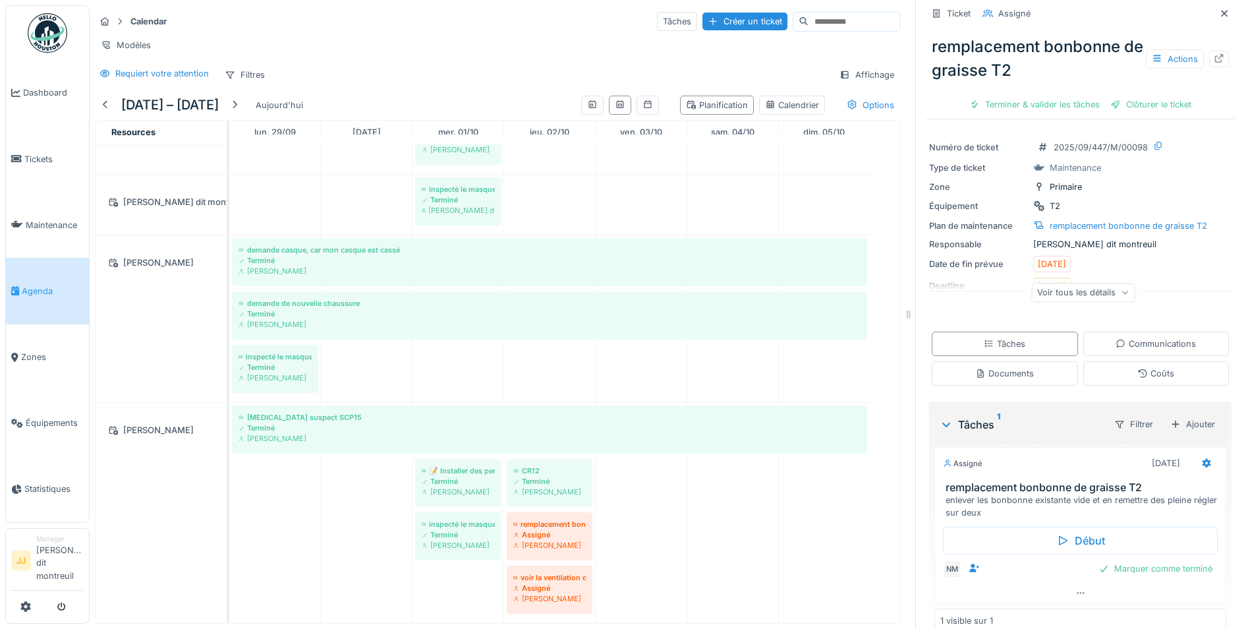
scroll to position [62, 0]
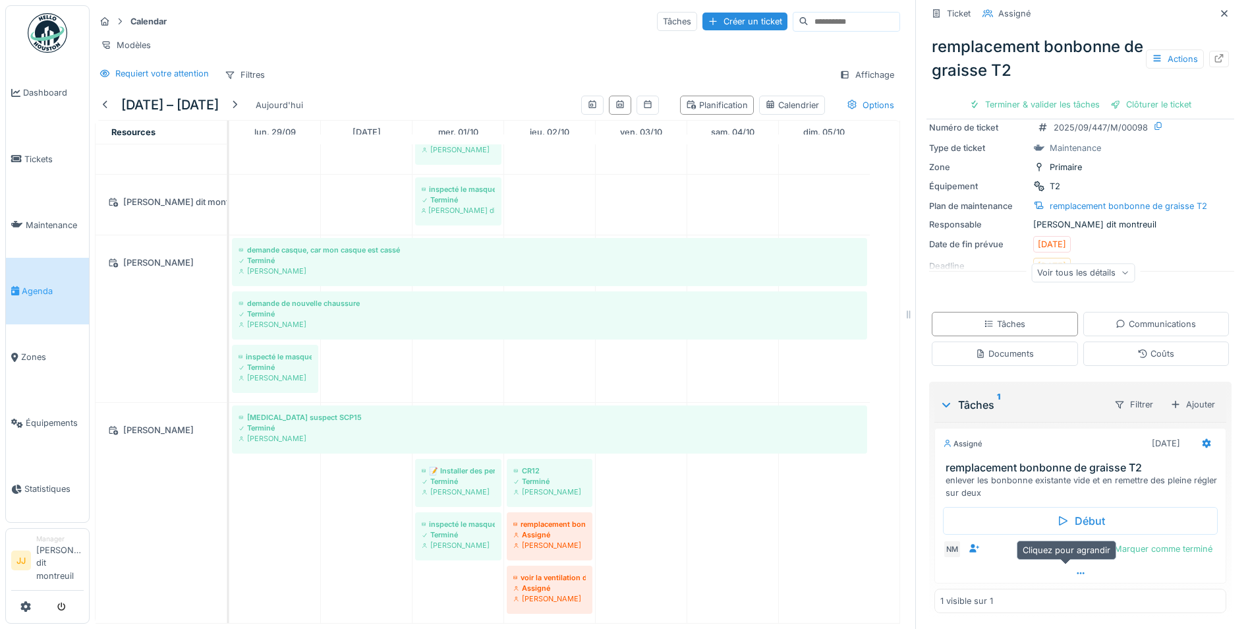
click at [1058, 571] on div at bounding box center [1080, 572] width 291 height 19
click at [1176, 544] on div at bounding box center [1181, 550] width 11 height 13
click at [1198, 580] on button "Close" at bounding box center [1205, 592] width 14 height 28
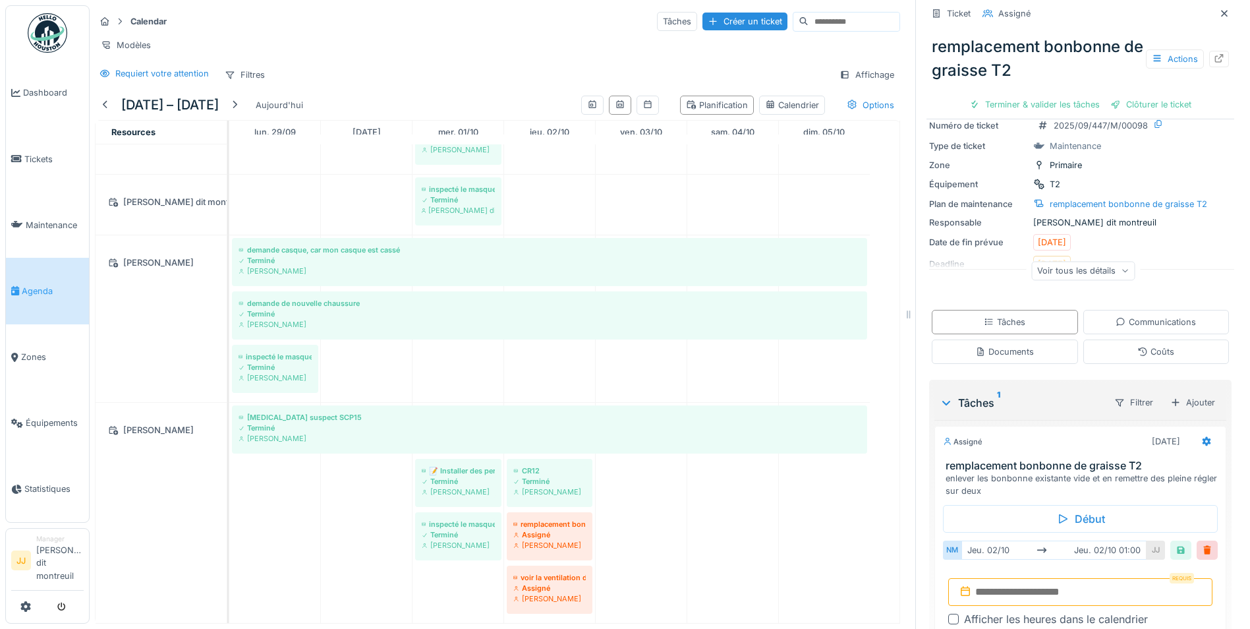
click at [1091, 578] on input "text" at bounding box center [1080, 592] width 264 height 28
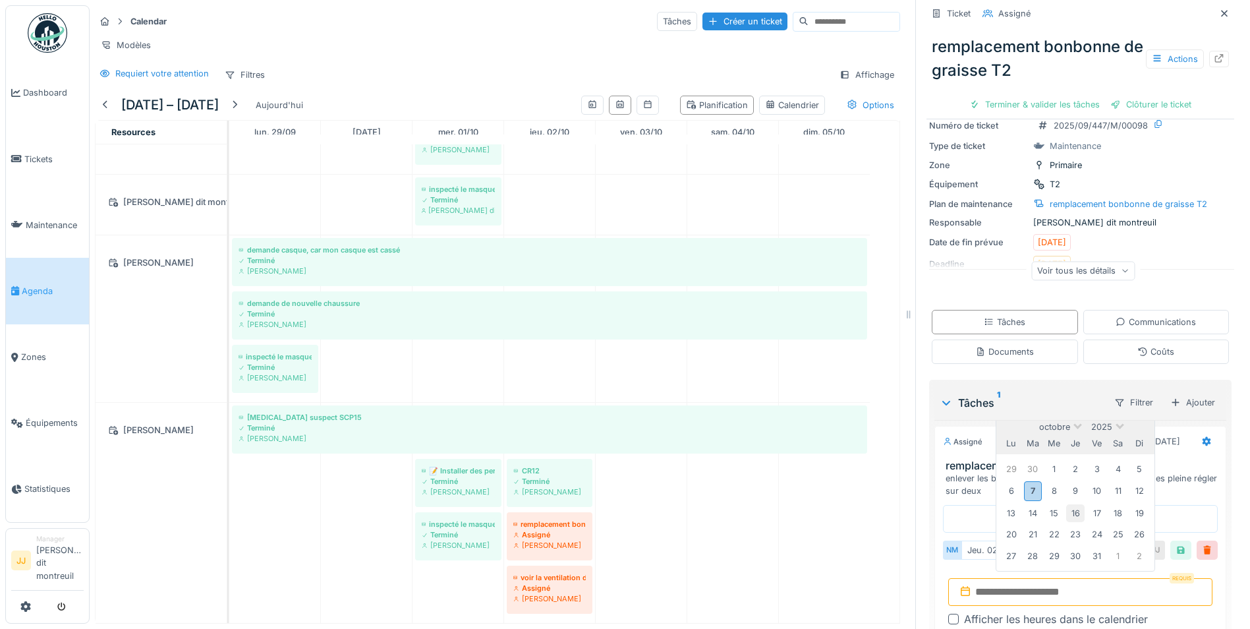
click at [1066, 506] on div "16" at bounding box center [1075, 513] width 18 height 18
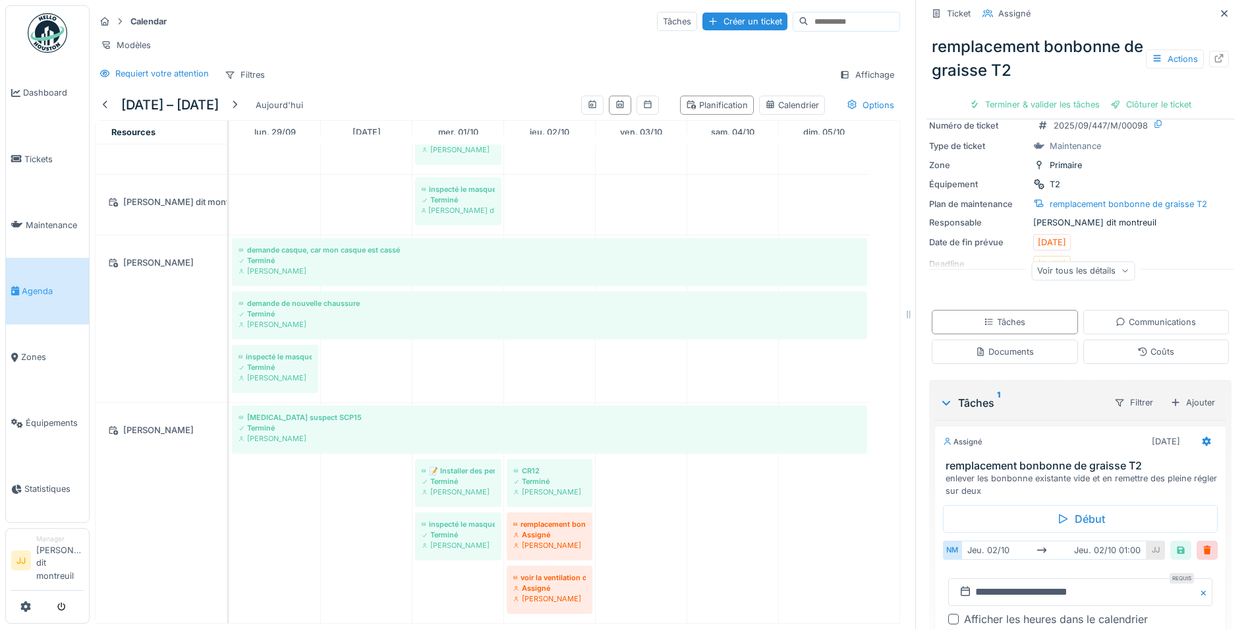
scroll to position [166, 0]
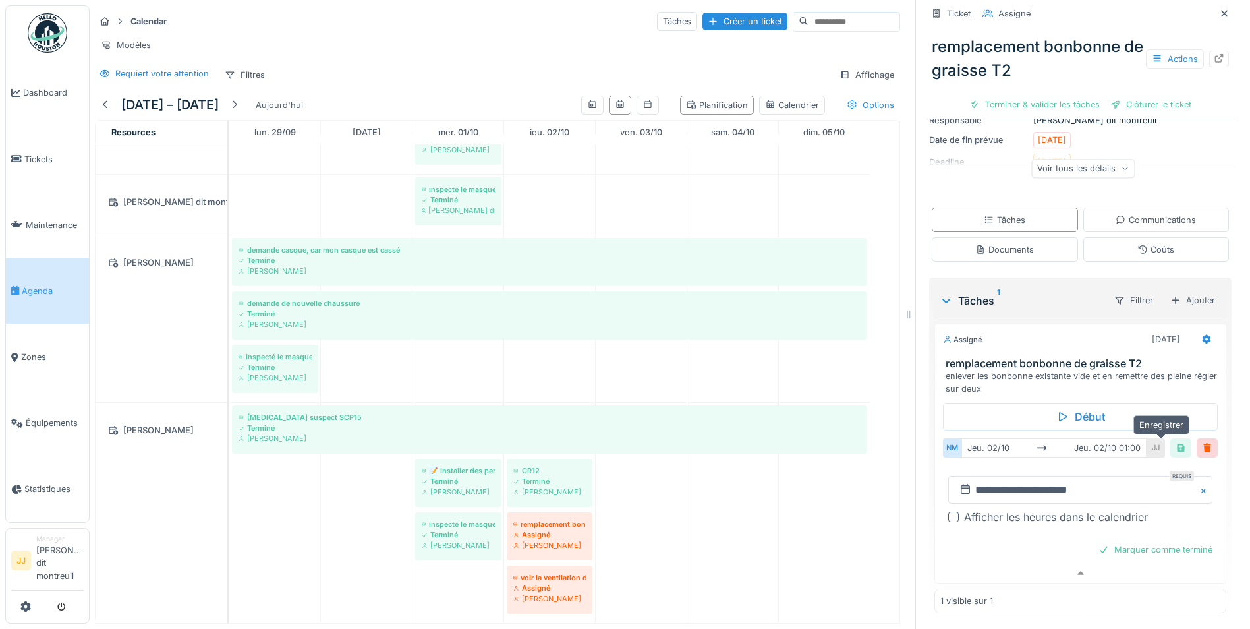
click at [1176, 443] on div at bounding box center [1181, 448] width 11 height 13
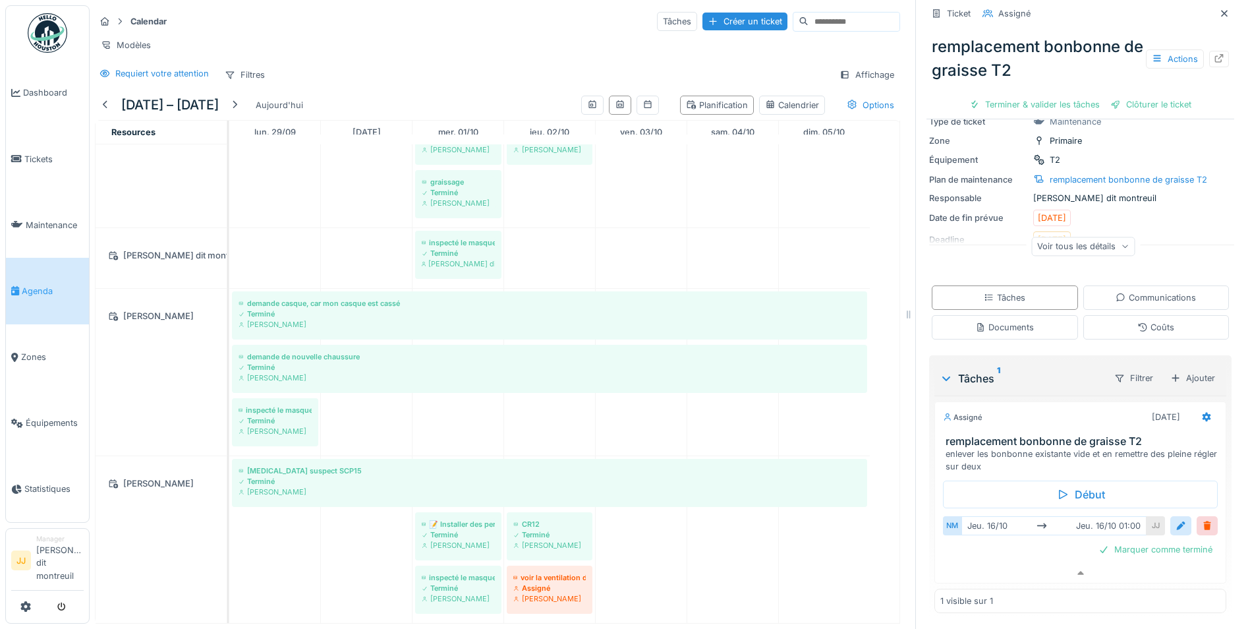
scroll to position [499, 0]
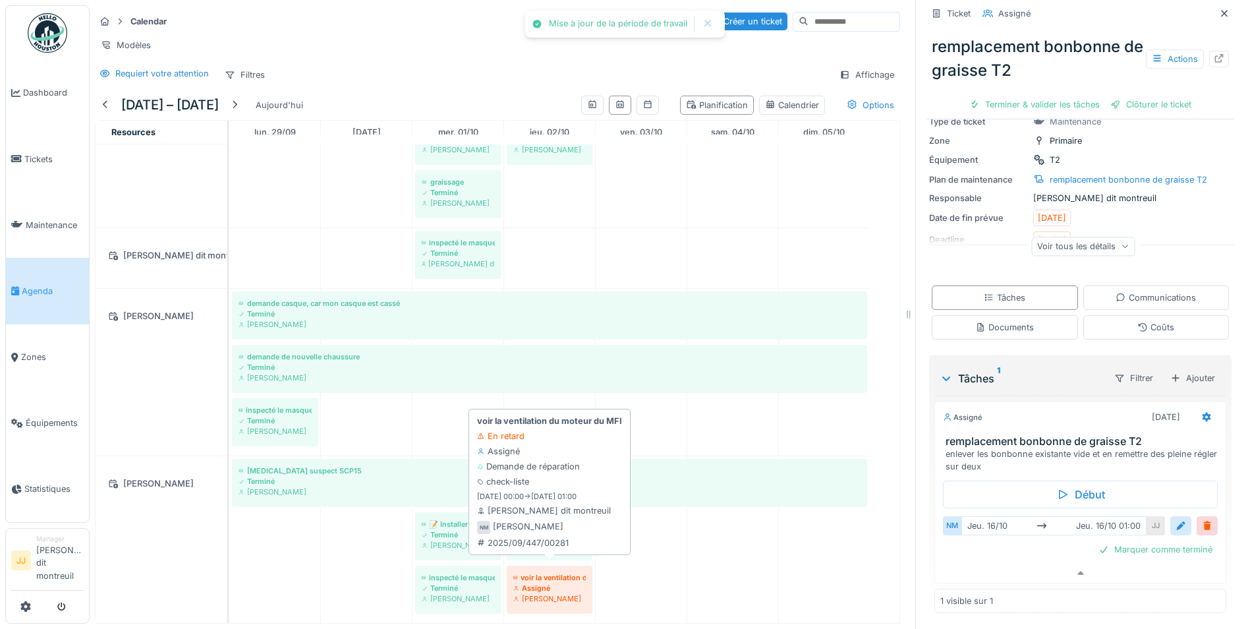
click at [569, 593] on div "[PERSON_NAME]" at bounding box center [549, 598] width 72 height 11
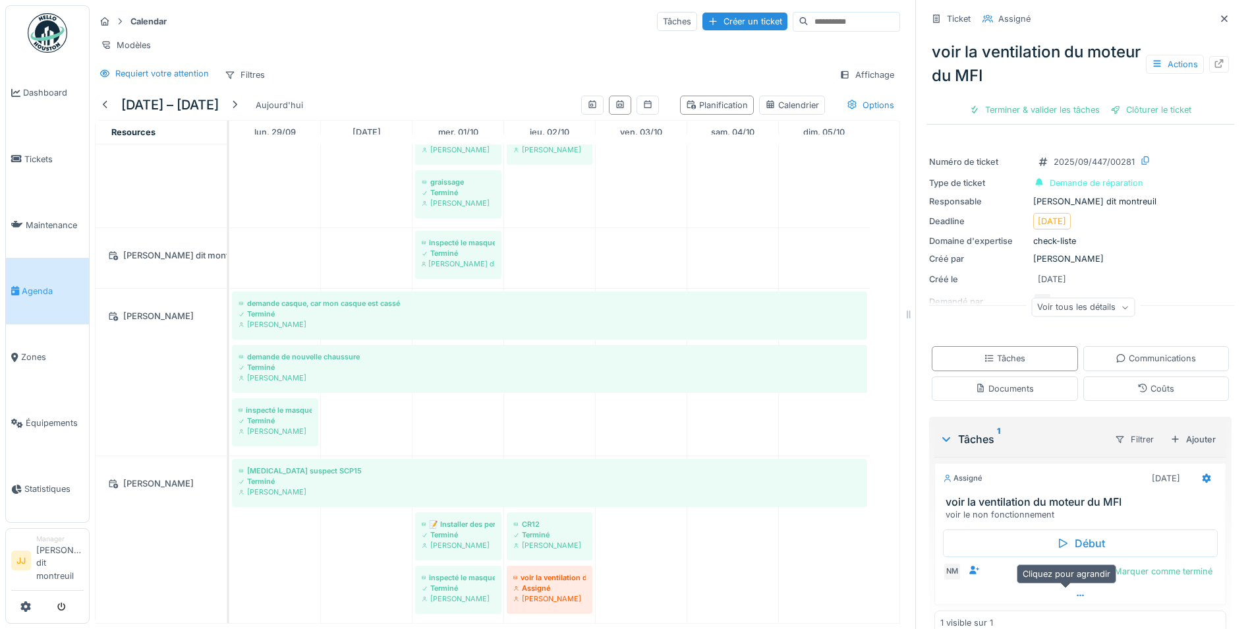
scroll to position [24, 0]
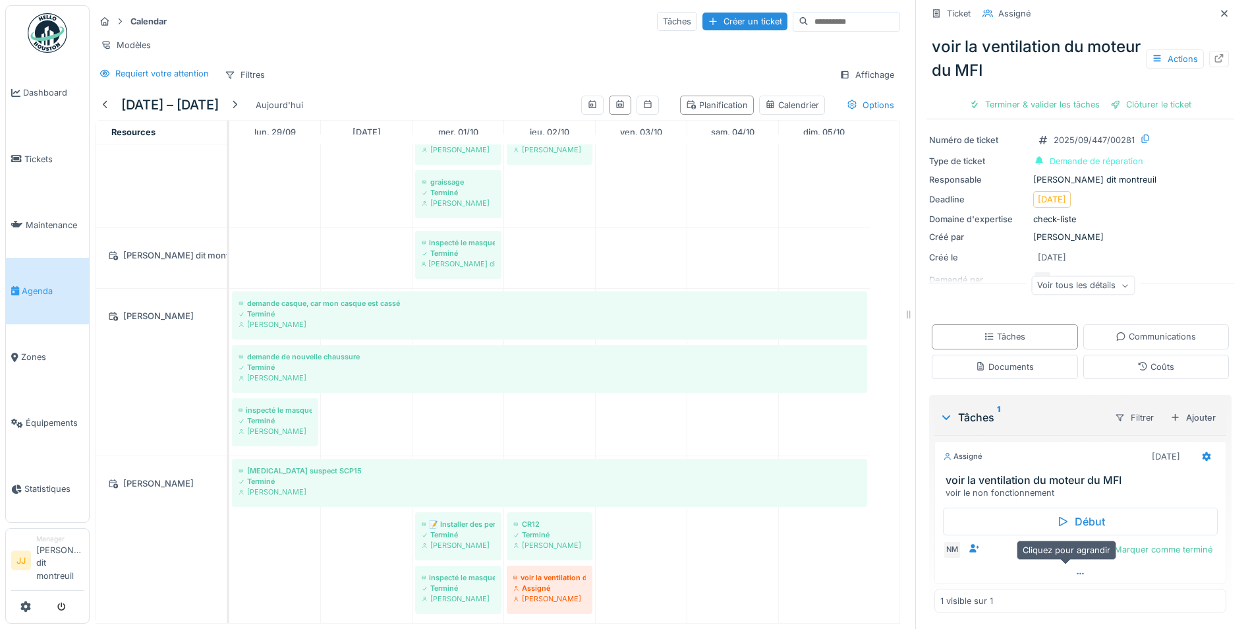
click at [1076, 569] on icon at bounding box center [1081, 573] width 11 height 9
click at [1176, 544] on div at bounding box center [1181, 550] width 11 height 13
click at [1198, 584] on button "Close" at bounding box center [1205, 593] width 14 height 28
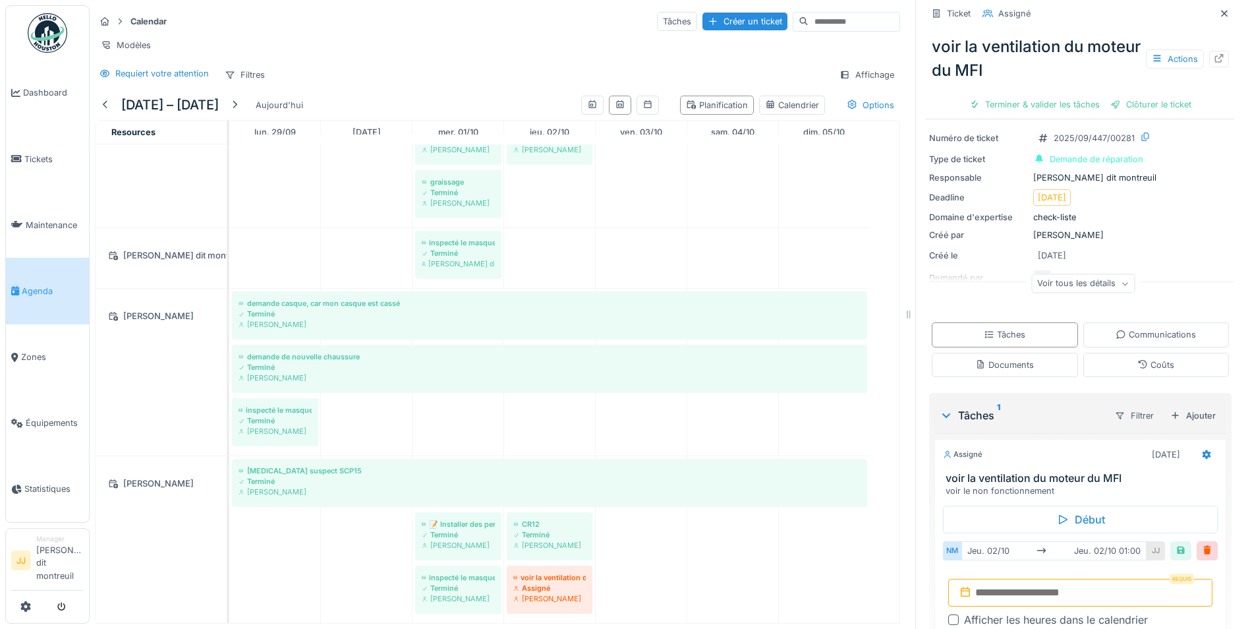
click at [1050, 590] on input "text" at bounding box center [1080, 593] width 264 height 28
click at [1052, 486] on div "8" at bounding box center [1054, 491] width 18 height 18
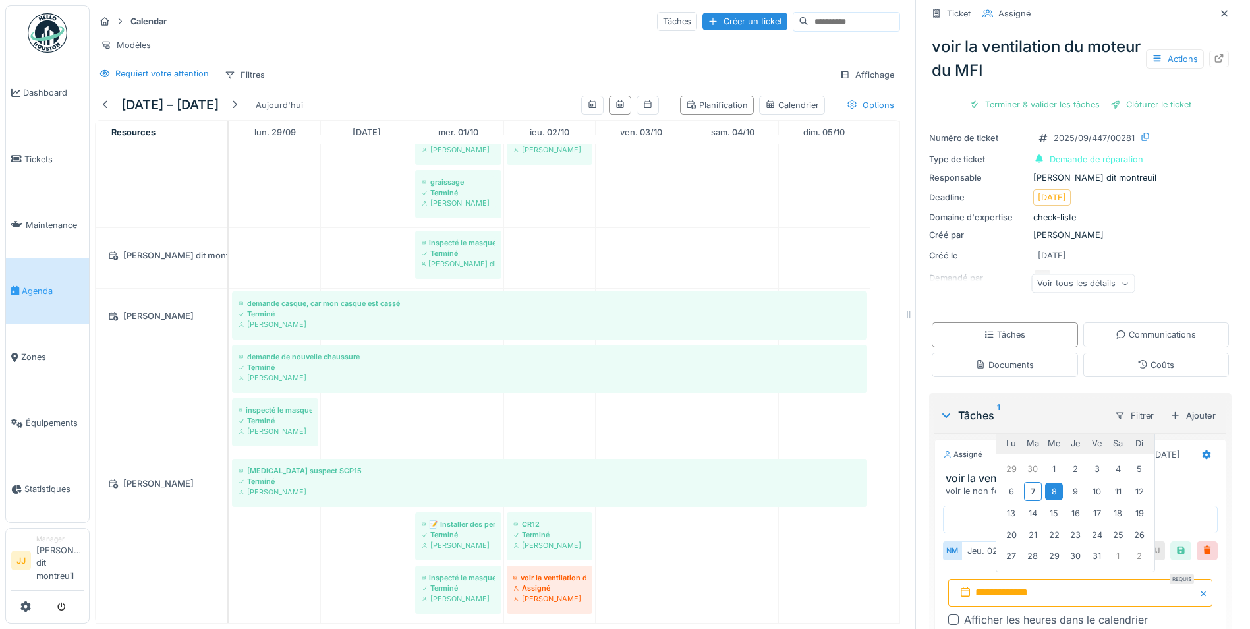
click at [1052, 486] on div "8" at bounding box center [1054, 491] width 18 height 18
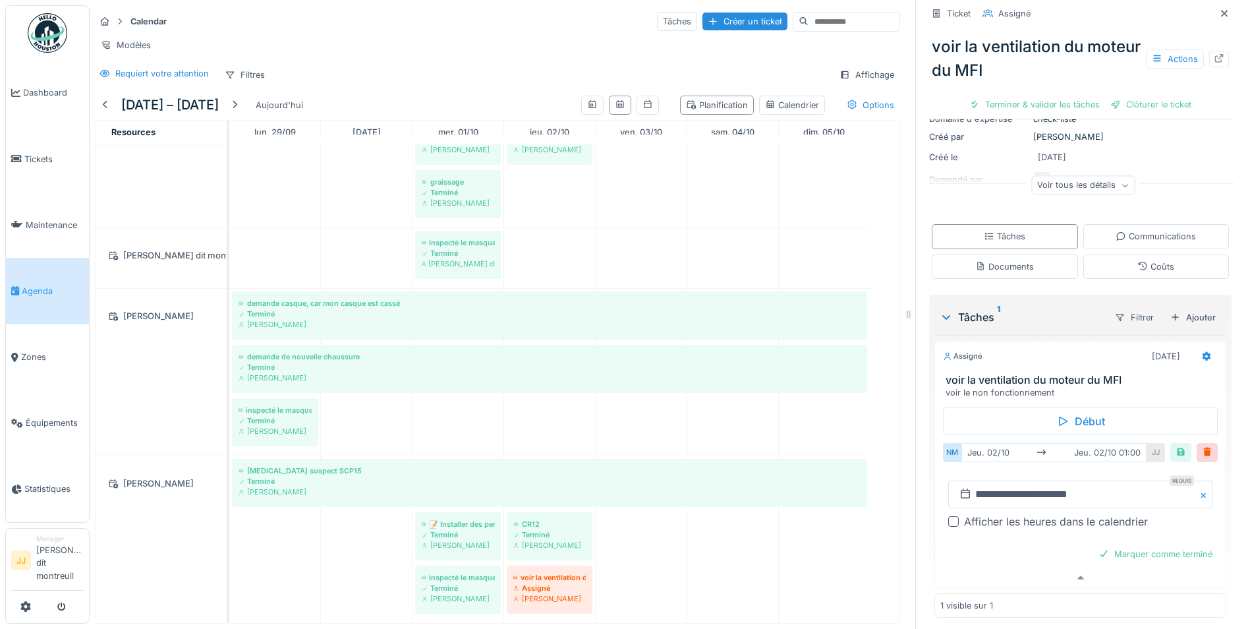
scroll to position [128, 0]
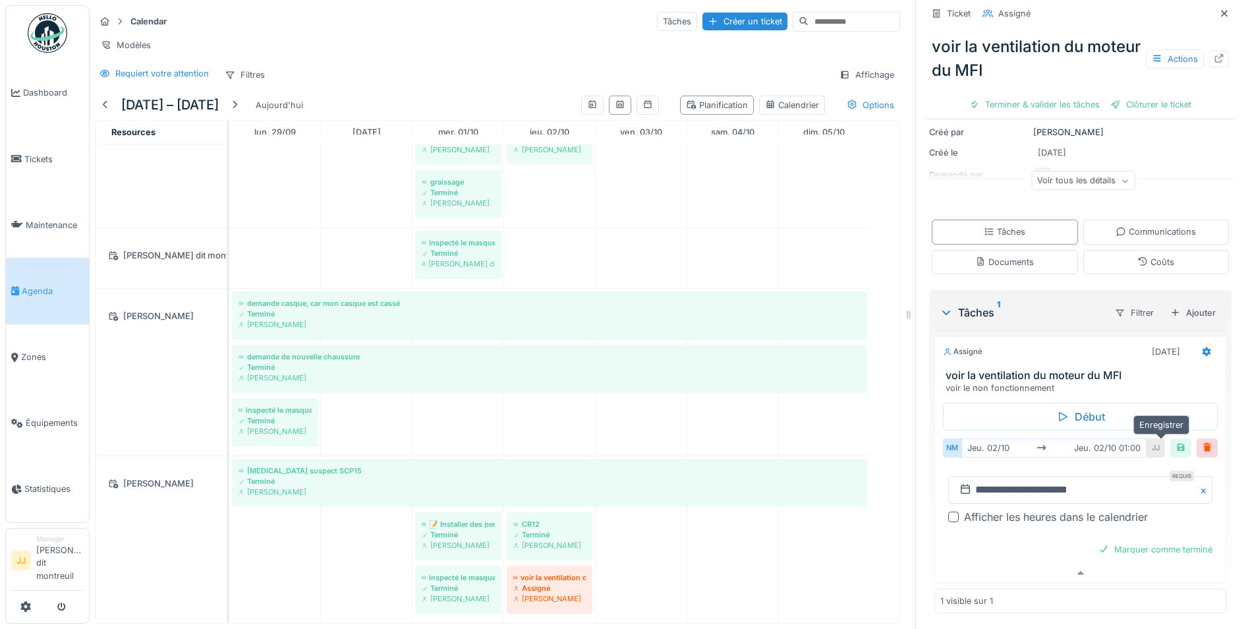
click at [1176, 442] on div at bounding box center [1181, 448] width 11 height 13
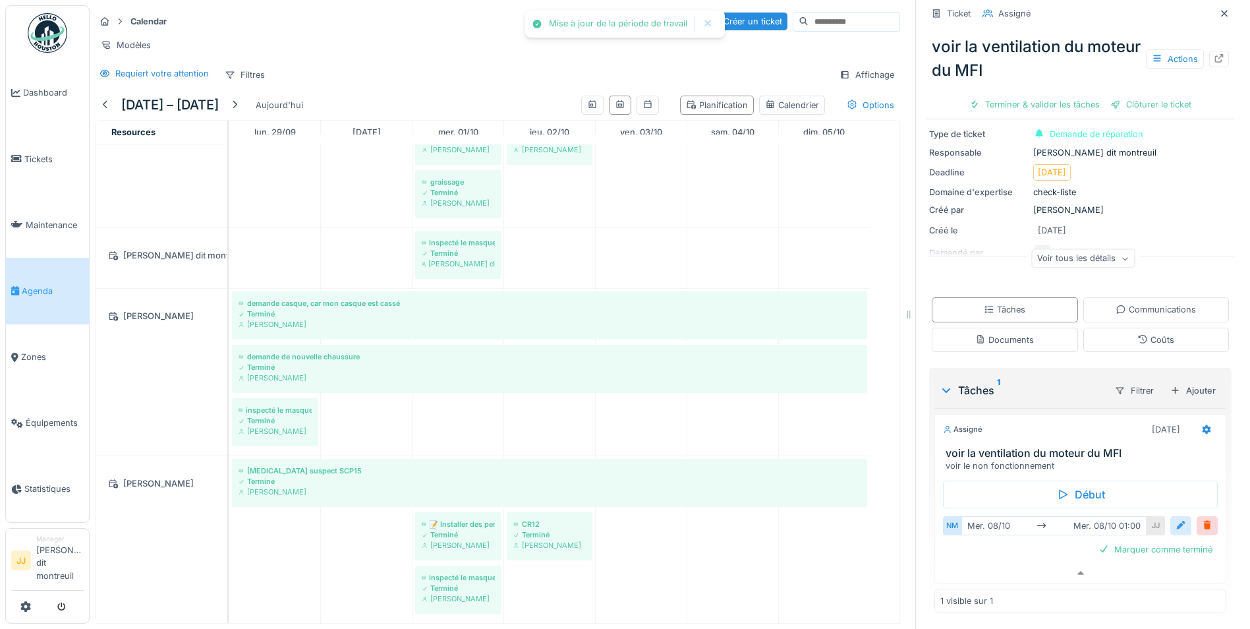
click at [1176, 519] on div at bounding box center [1181, 525] width 11 height 13
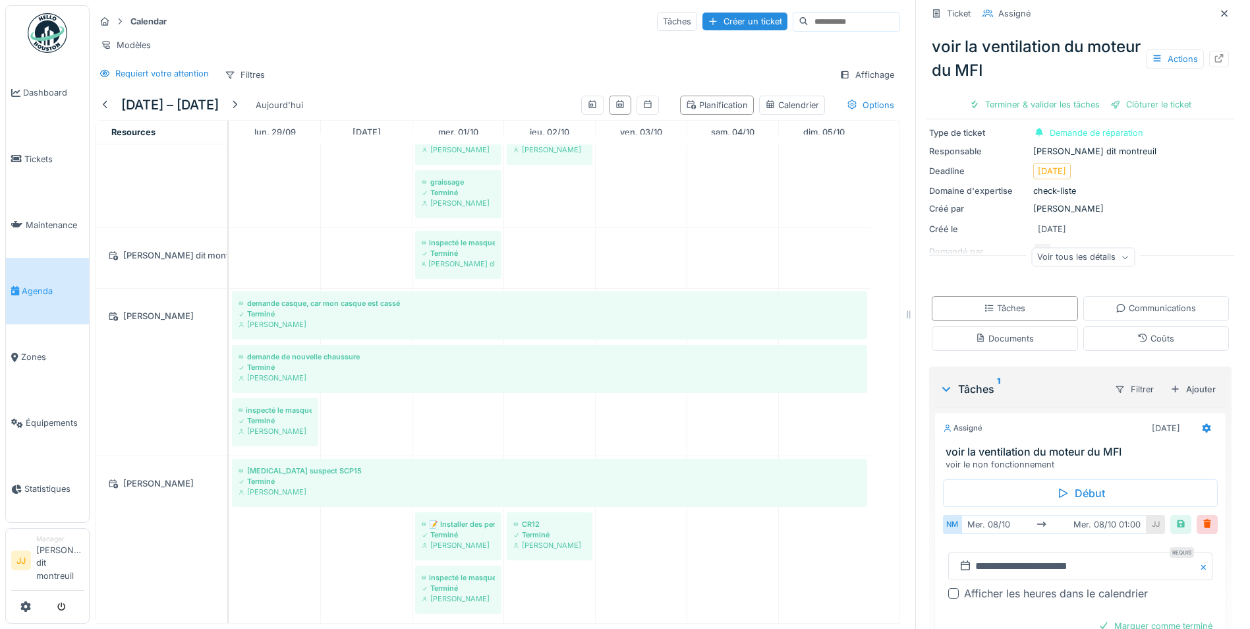
click at [1198, 556] on button "Close" at bounding box center [1205, 566] width 14 height 28
click at [1101, 563] on input "text" at bounding box center [1080, 566] width 264 height 28
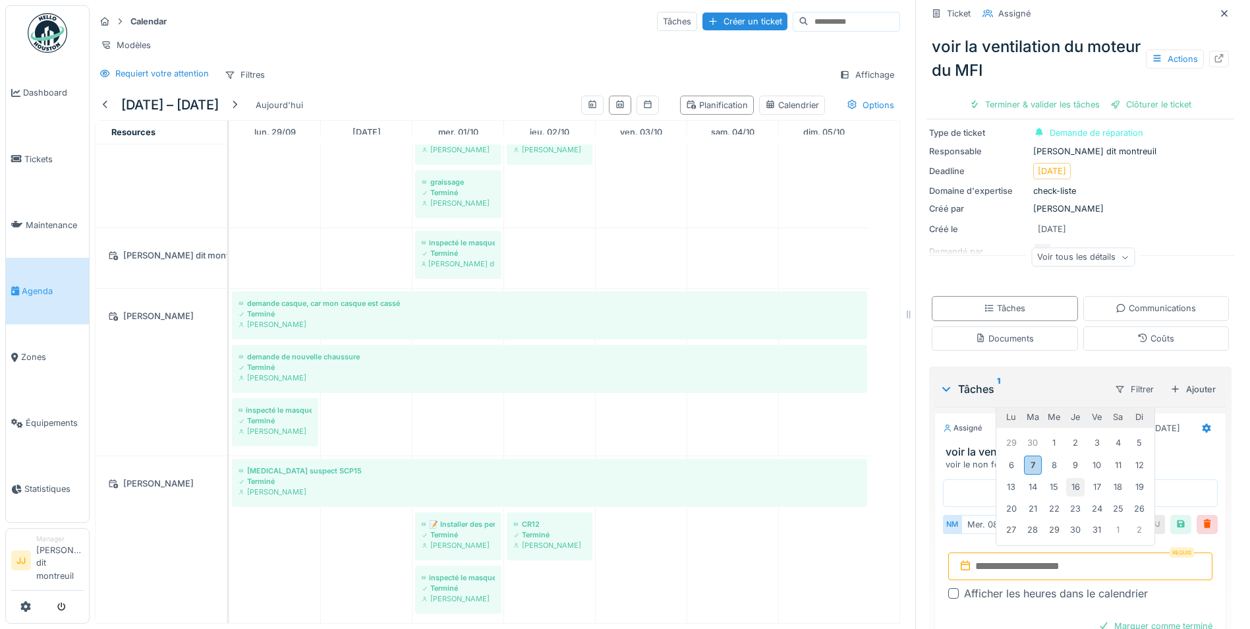
click at [1074, 478] on div "16" at bounding box center [1075, 487] width 18 height 18
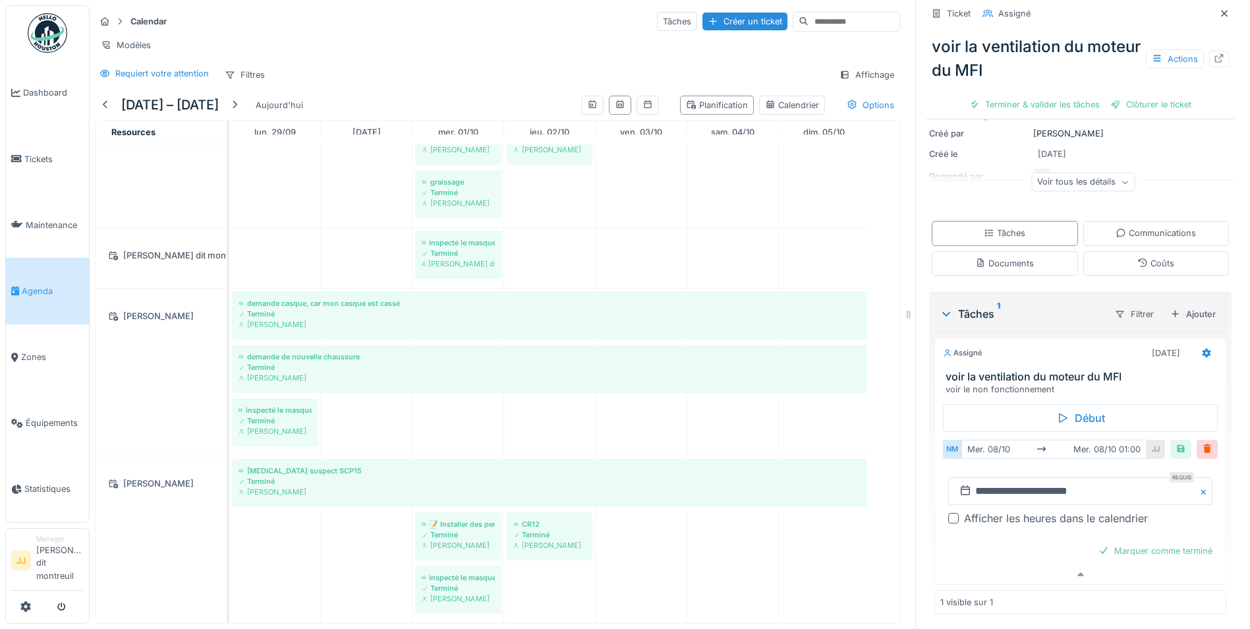
scroll to position [128, 0]
click at [1170, 439] on div at bounding box center [1180, 447] width 21 height 19
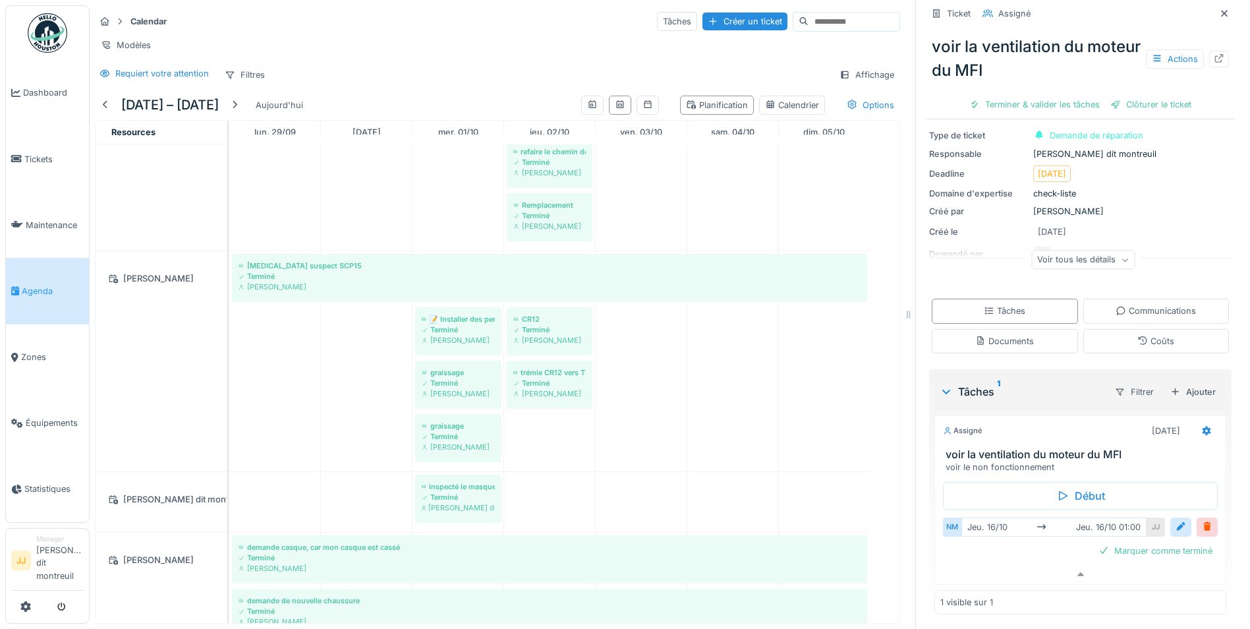
scroll to position [0, 0]
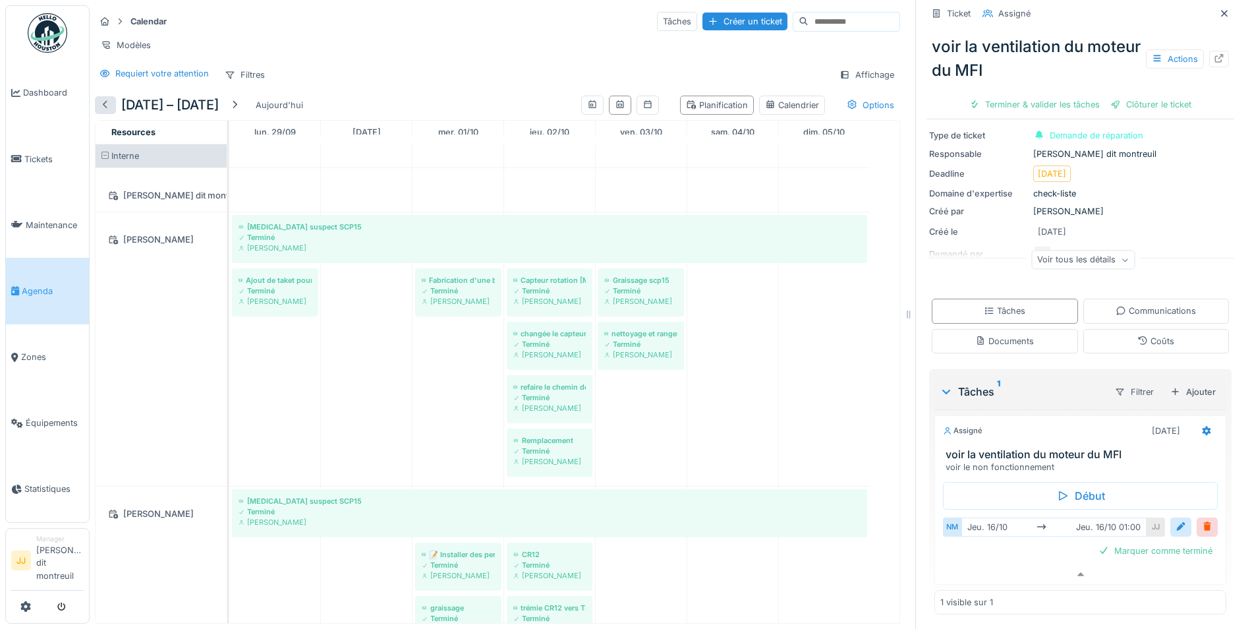
click at [103, 96] on div at bounding box center [105, 105] width 21 height 18
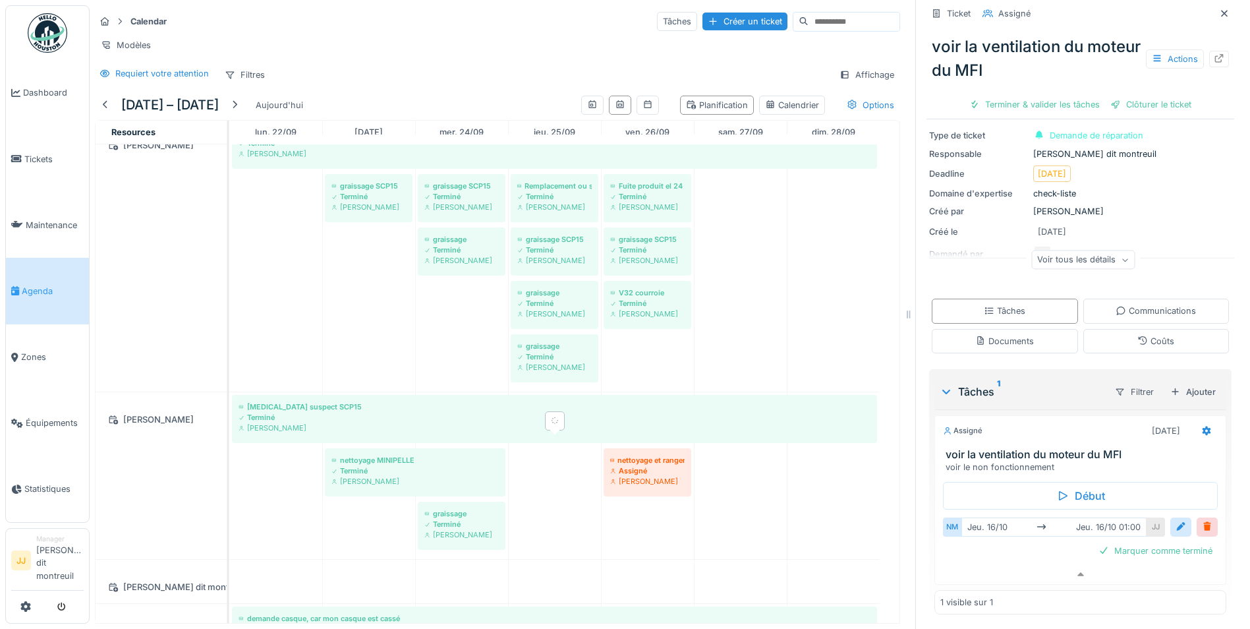
scroll to position [132, 0]
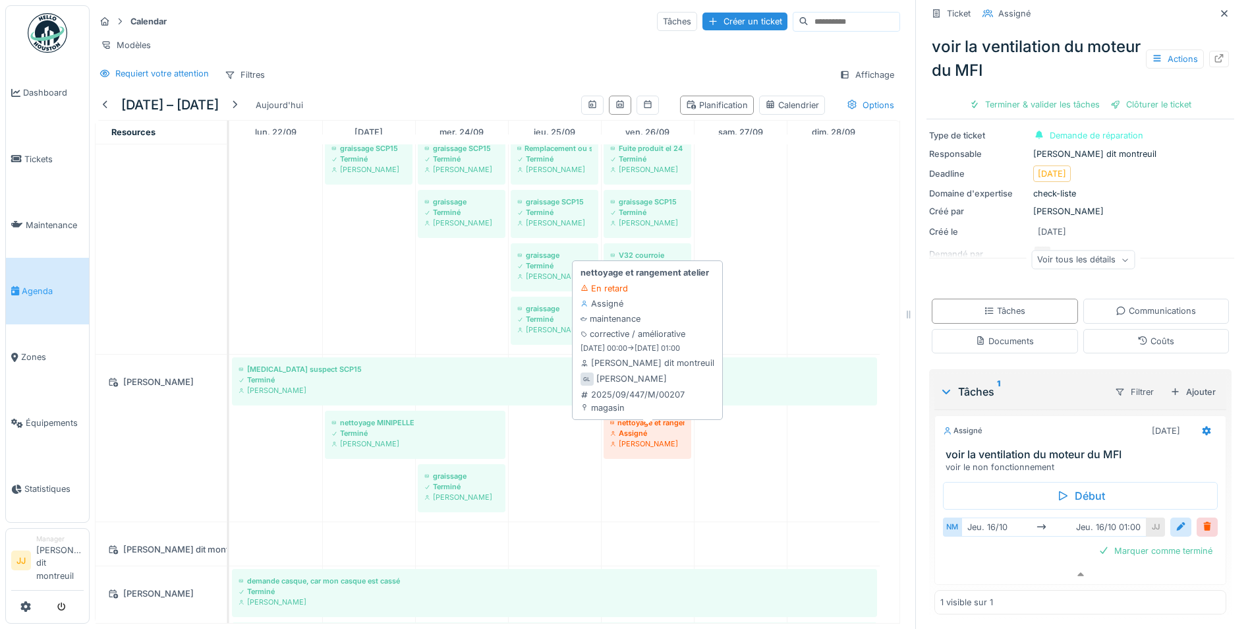
click at [672, 442] on div "[PERSON_NAME]" at bounding box center [647, 443] width 74 height 11
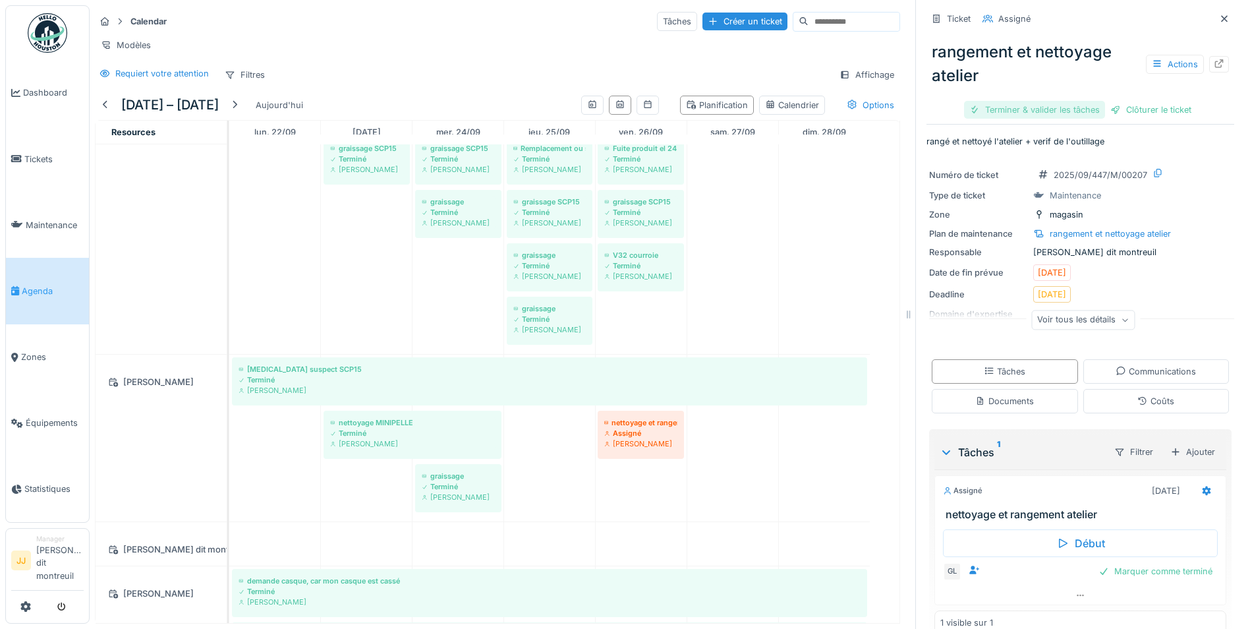
click at [987, 109] on div "Terminer & valider les tâches" at bounding box center [1034, 110] width 141 height 18
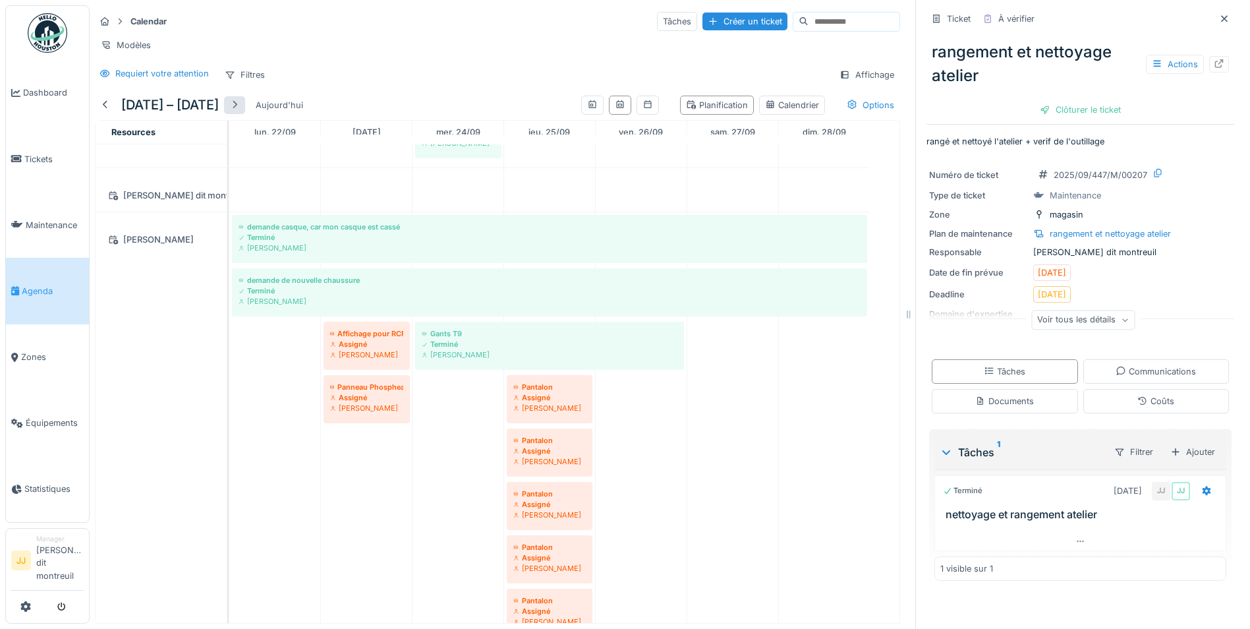
click at [240, 107] on div at bounding box center [234, 105] width 11 height 13
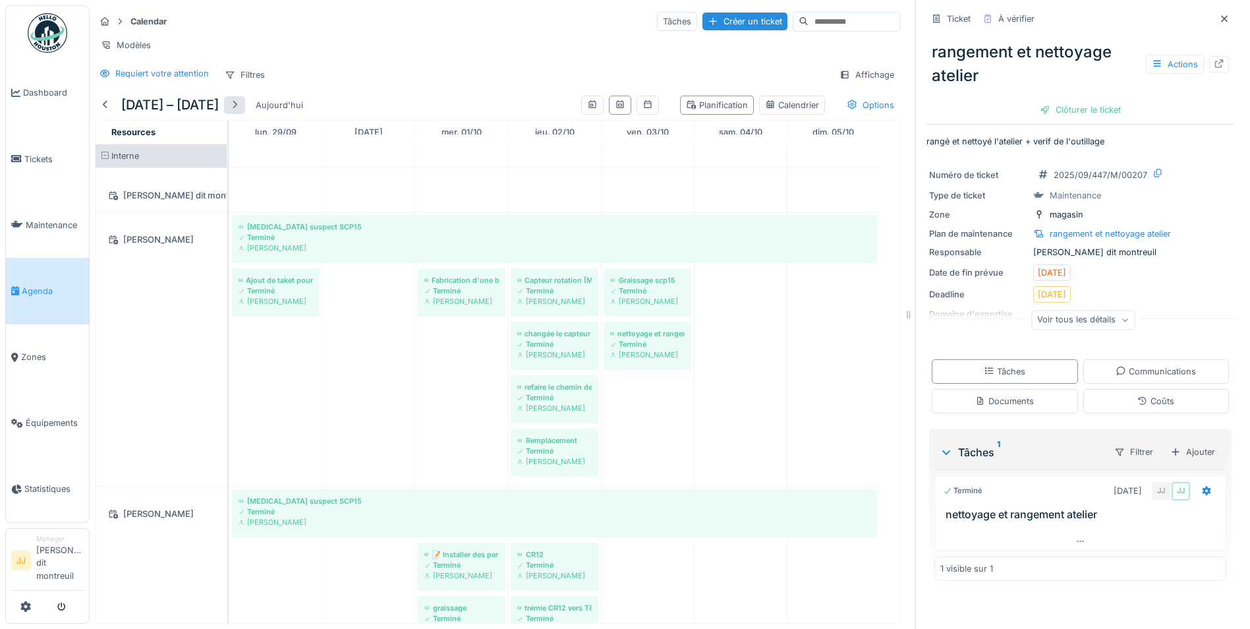
click at [245, 113] on div at bounding box center [234, 105] width 21 height 18
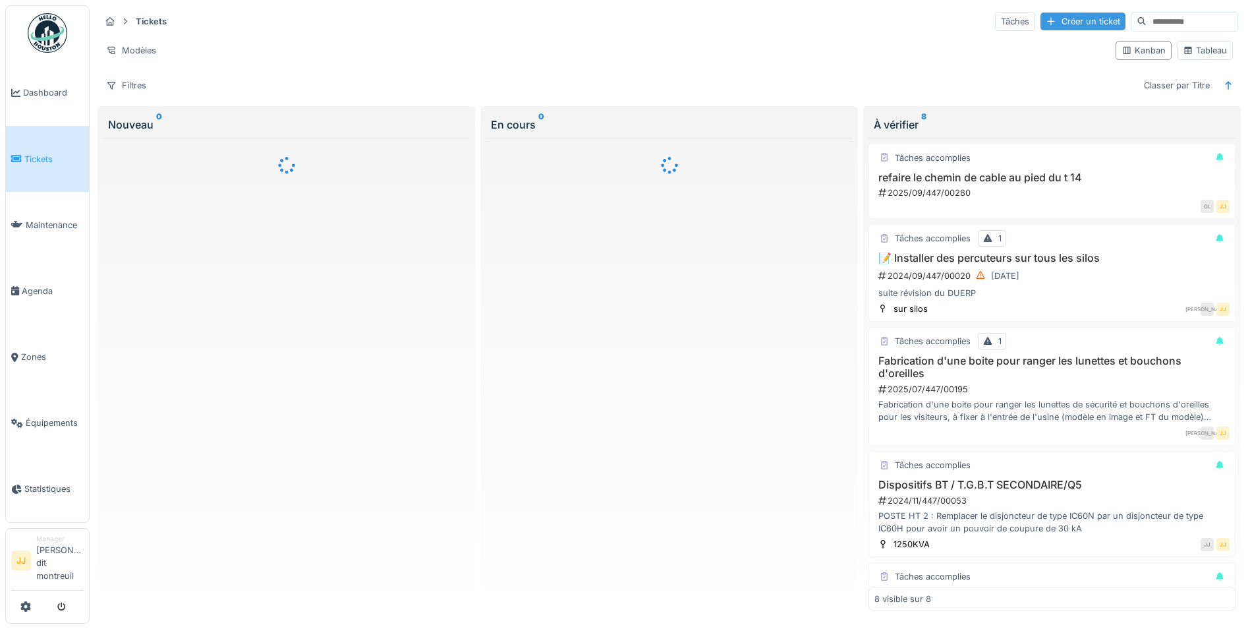
click at [1078, 13] on div "Créer un ticket" at bounding box center [1083, 22] width 85 height 18
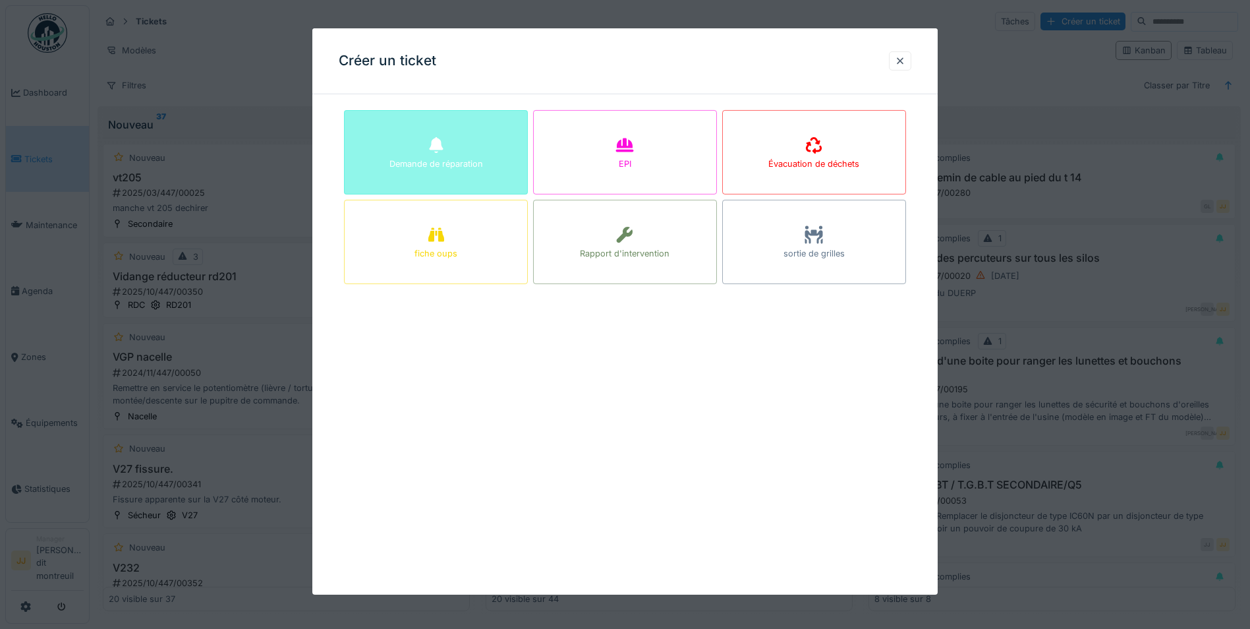
click at [465, 161] on div "Demande de réparation" at bounding box center [436, 164] width 94 height 13
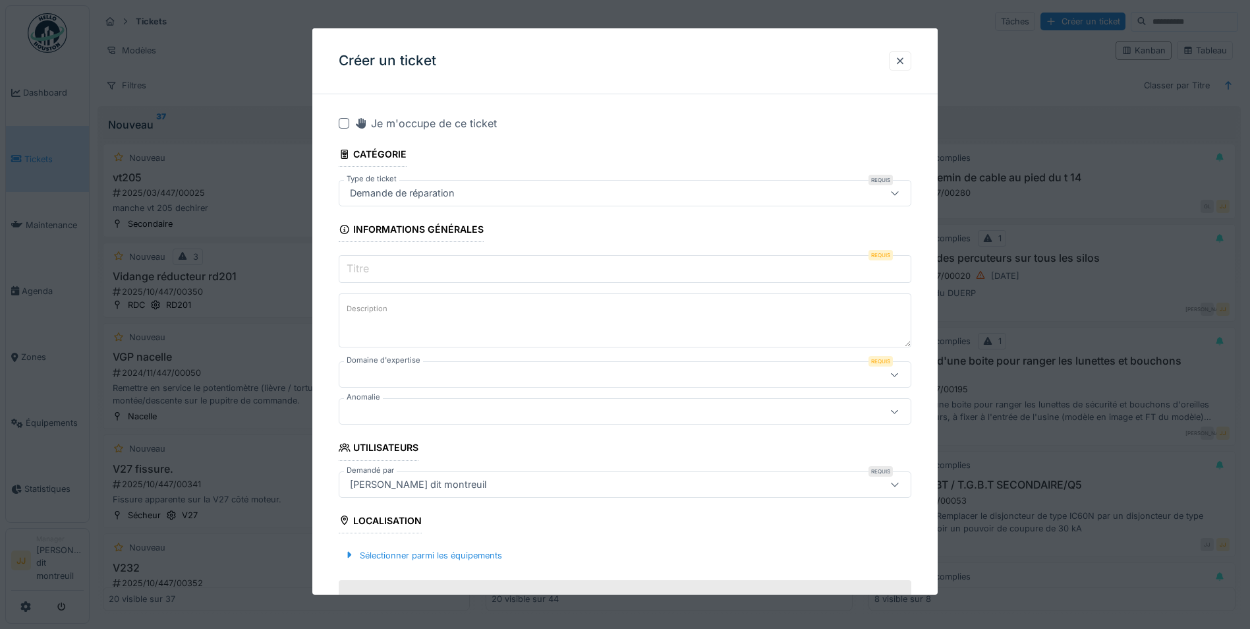
click at [494, 271] on input "Titre" at bounding box center [625, 269] width 573 height 28
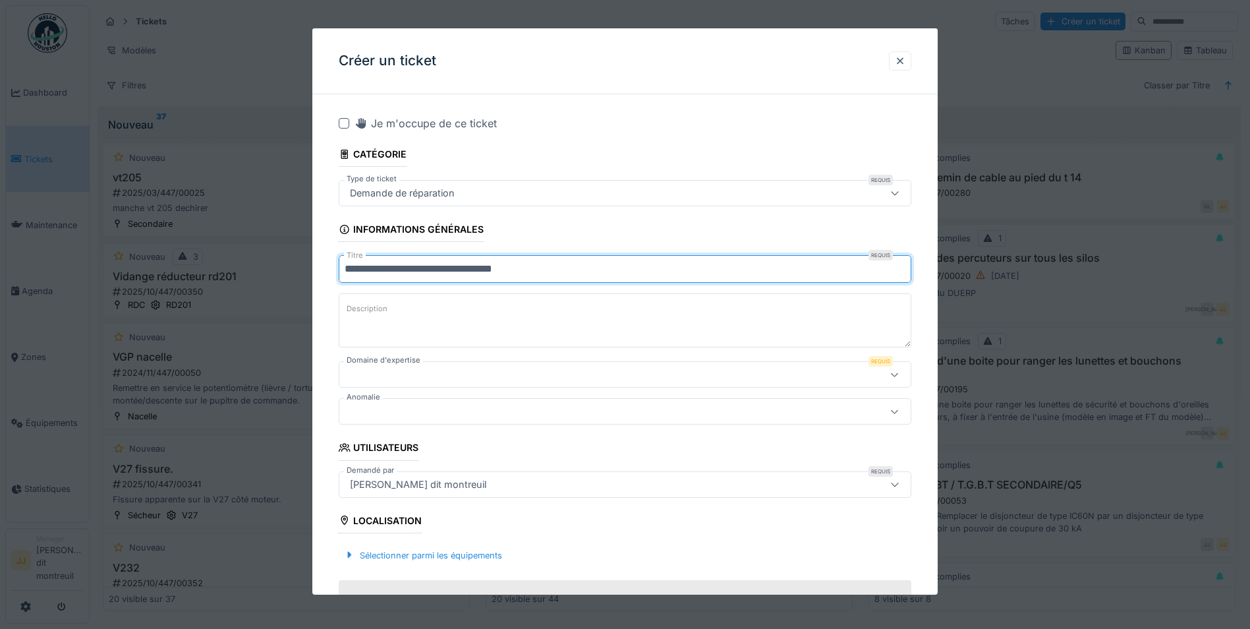
type input "**********"
click at [477, 318] on textarea "Description" at bounding box center [625, 320] width 573 height 54
drag, startPoint x: 537, startPoint y: 273, endPoint x: 222, endPoint y: 286, distance: 315.3
click at [222, 286] on div "**********" at bounding box center [670, 313] width 1161 height 627
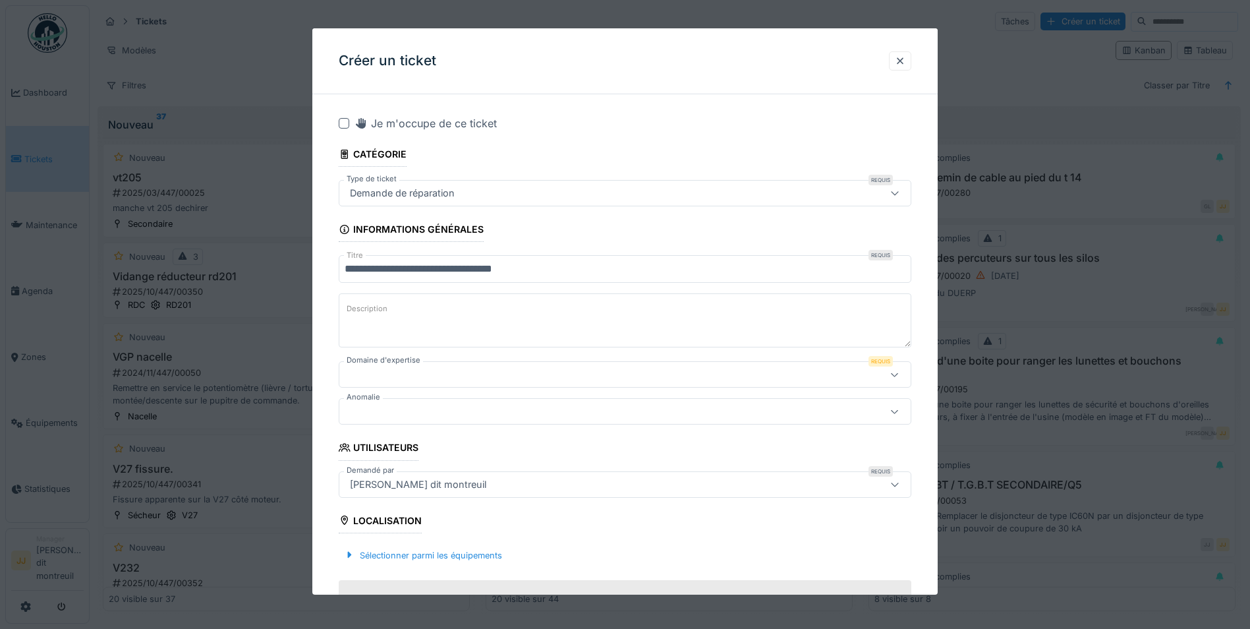
paste textarea "**********"
type textarea "**********"
click at [410, 381] on div at bounding box center [592, 374] width 494 height 14
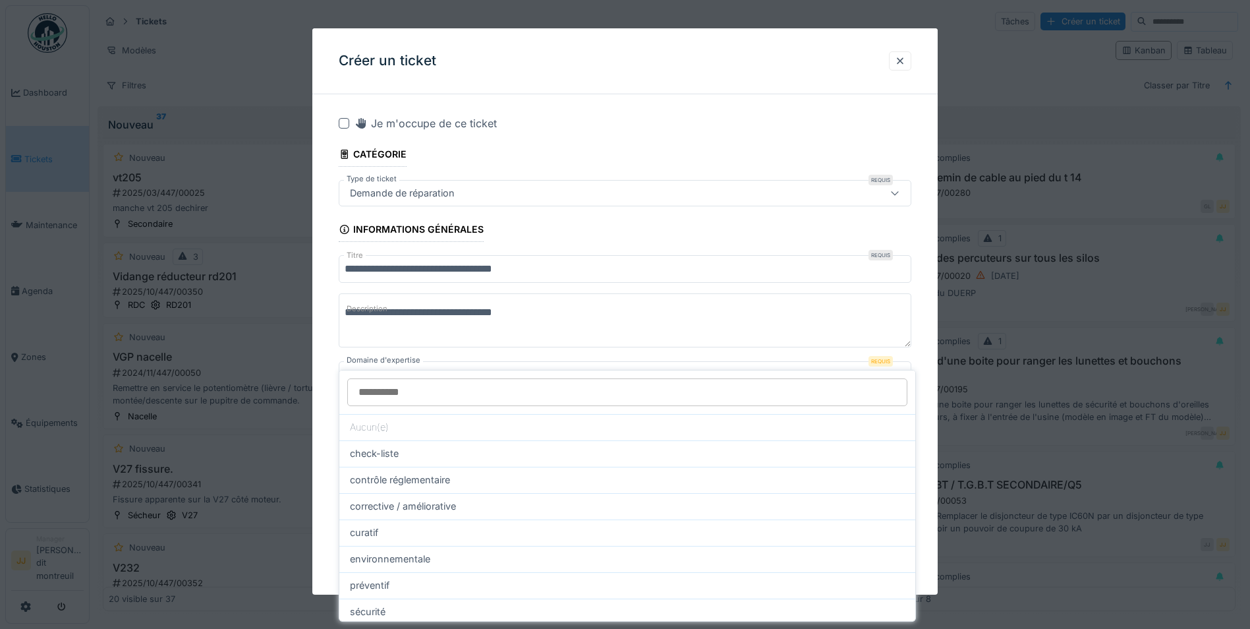
scroll to position [63, 0]
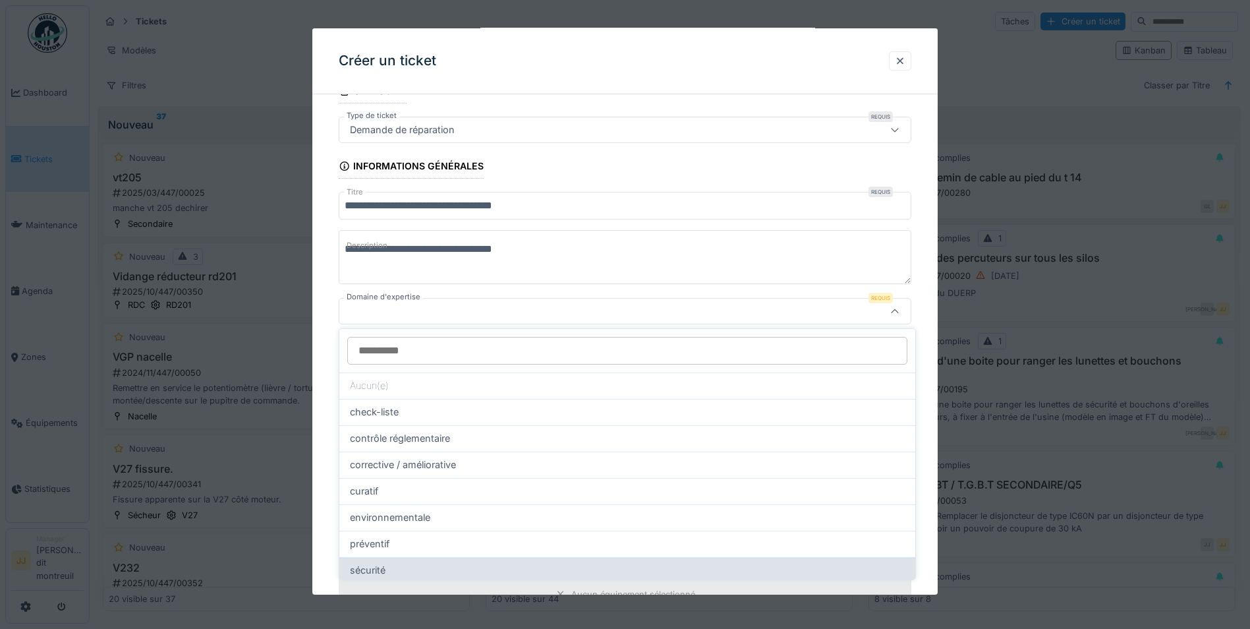
click at [393, 573] on div "sécurité" at bounding box center [627, 570] width 555 height 14
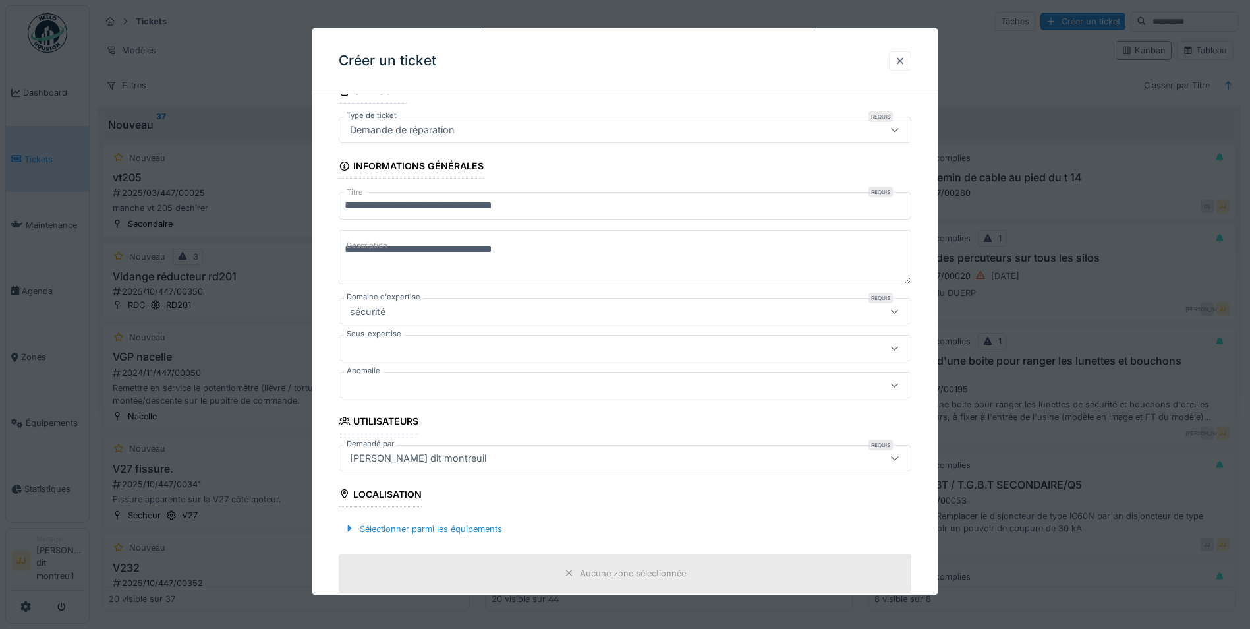
click at [432, 353] on div at bounding box center [592, 348] width 494 height 14
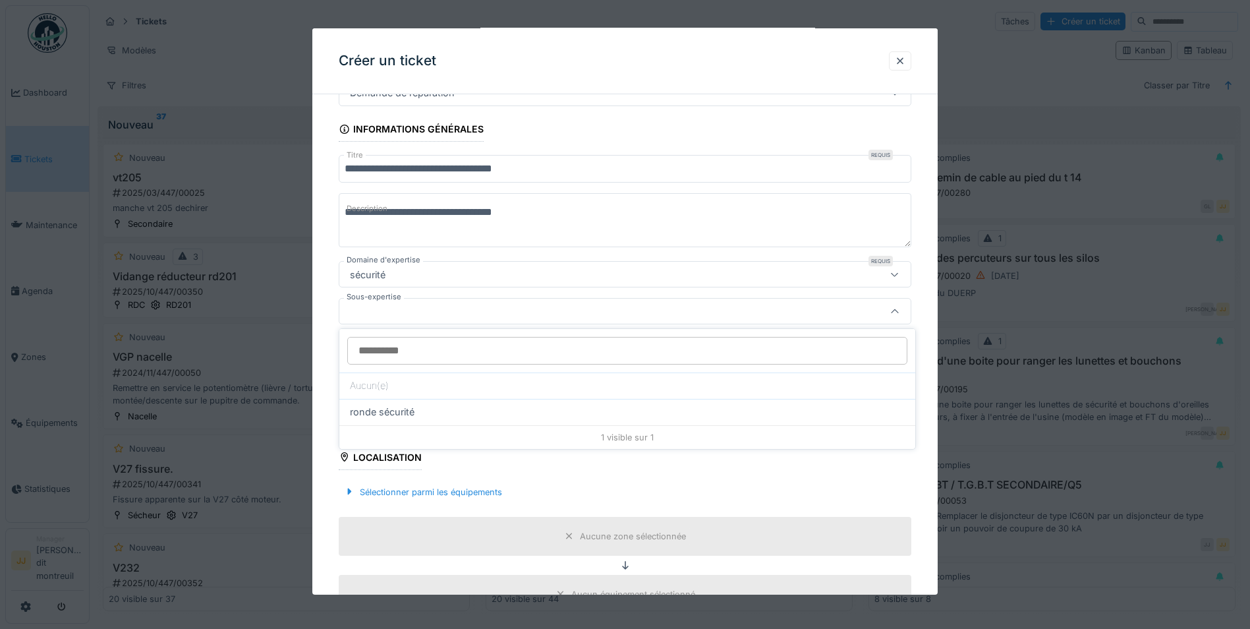
click at [440, 319] on div at bounding box center [625, 311] width 573 height 26
click at [427, 272] on div "sécurité" at bounding box center [592, 274] width 494 height 14
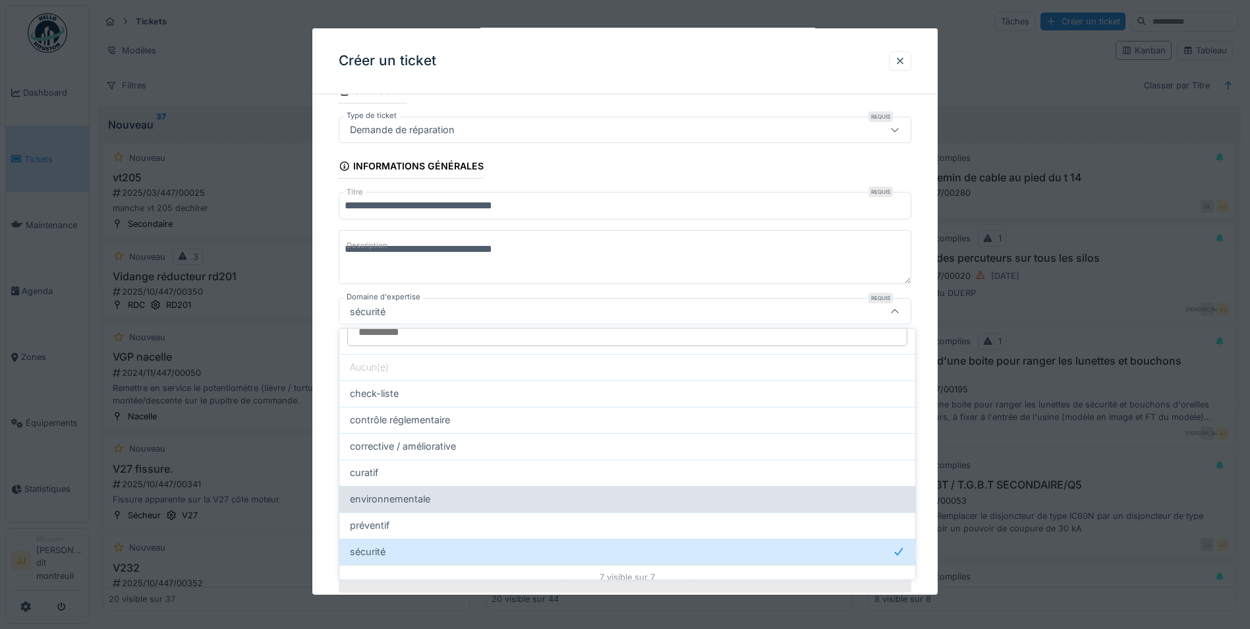
scroll to position [28, 0]
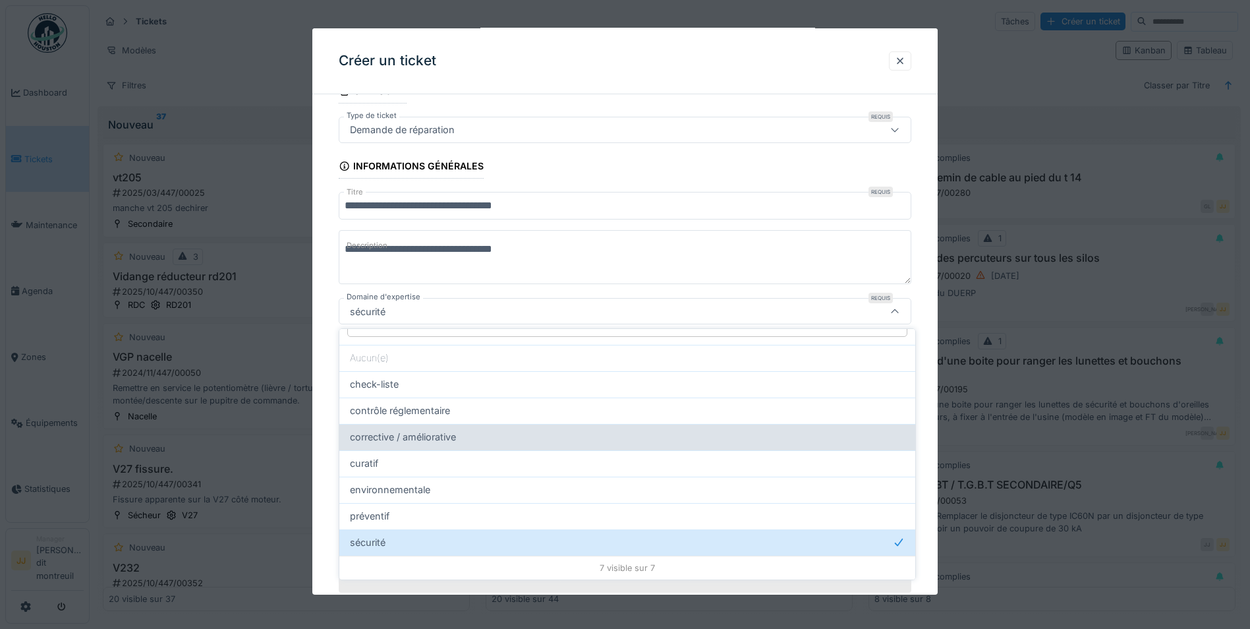
click at [414, 442] on span "corrective / améliorative" at bounding box center [403, 437] width 106 height 14
type input "****"
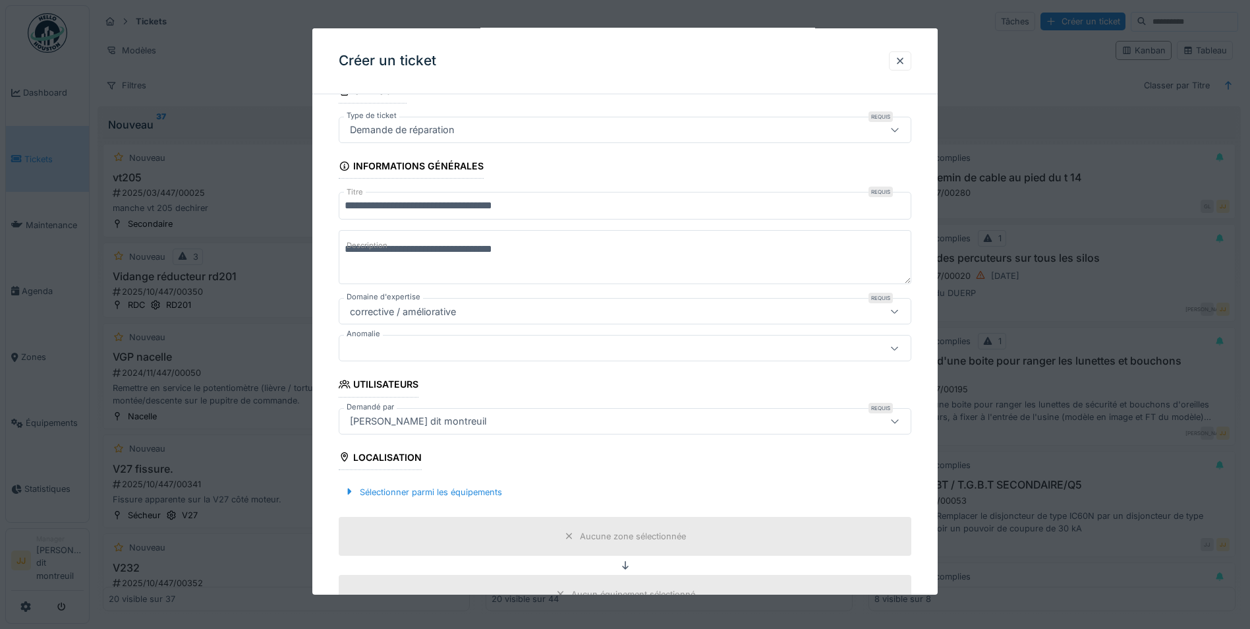
click at [435, 343] on div at bounding box center [592, 348] width 494 height 14
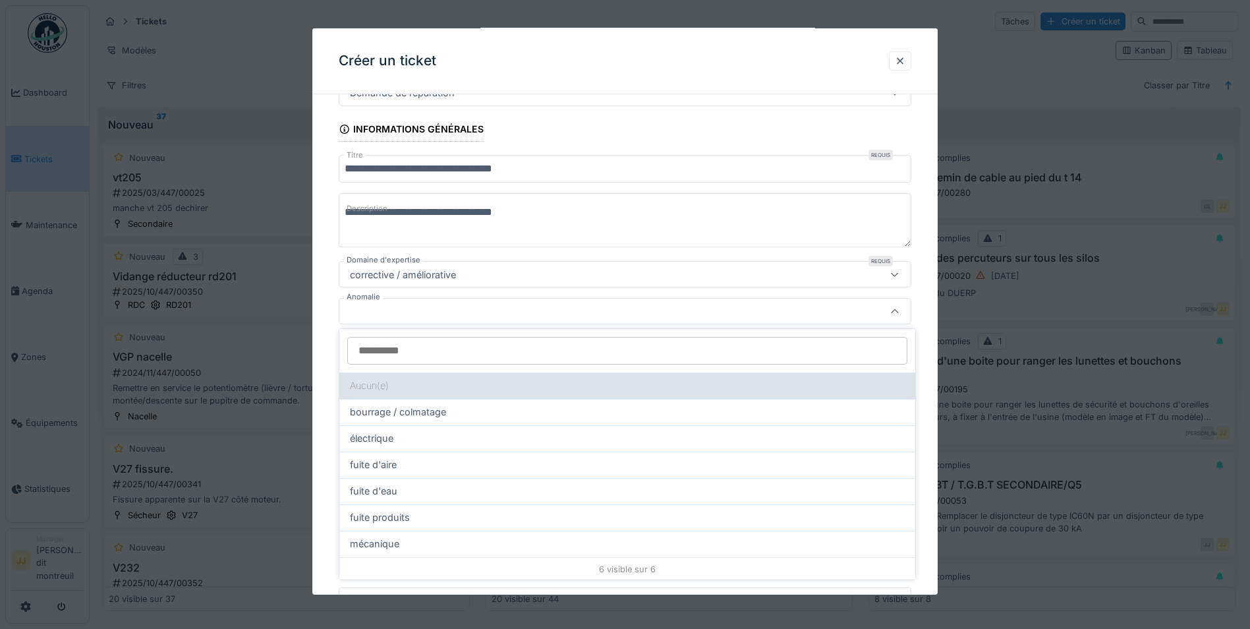
click at [438, 380] on div "Aucun(e)" at bounding box center [627, 385] width 576 height 26
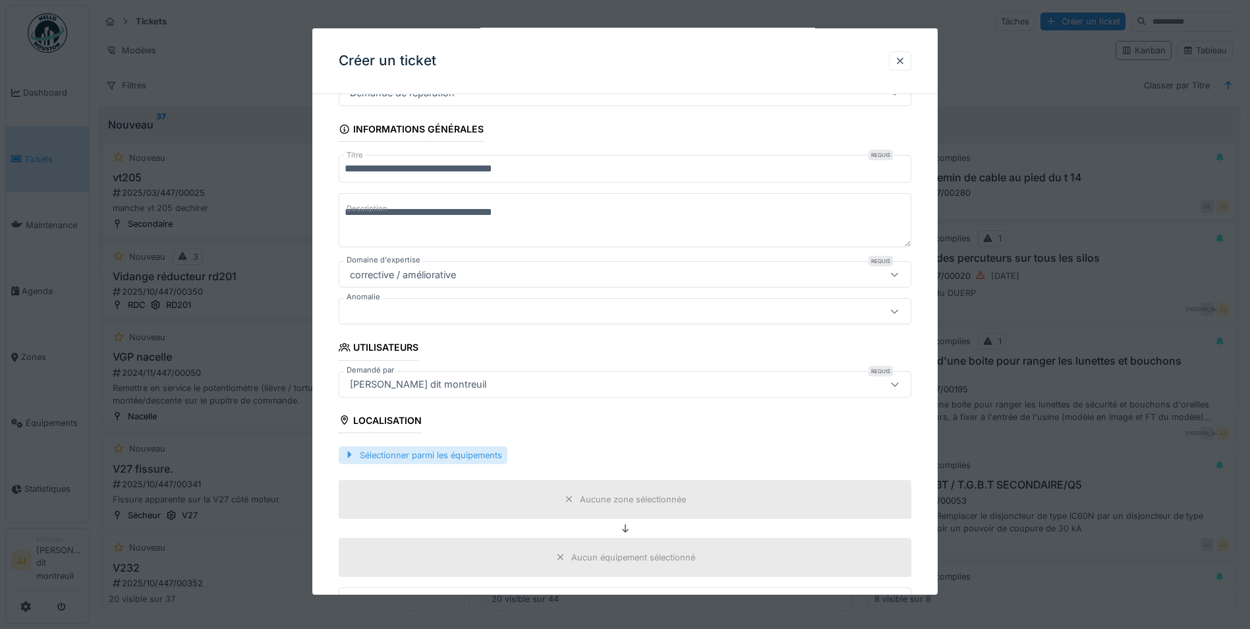
click at [407, 449] on div "Sélectionner parmi les équipements" at bounding box center [423, 455] width 169 height 18
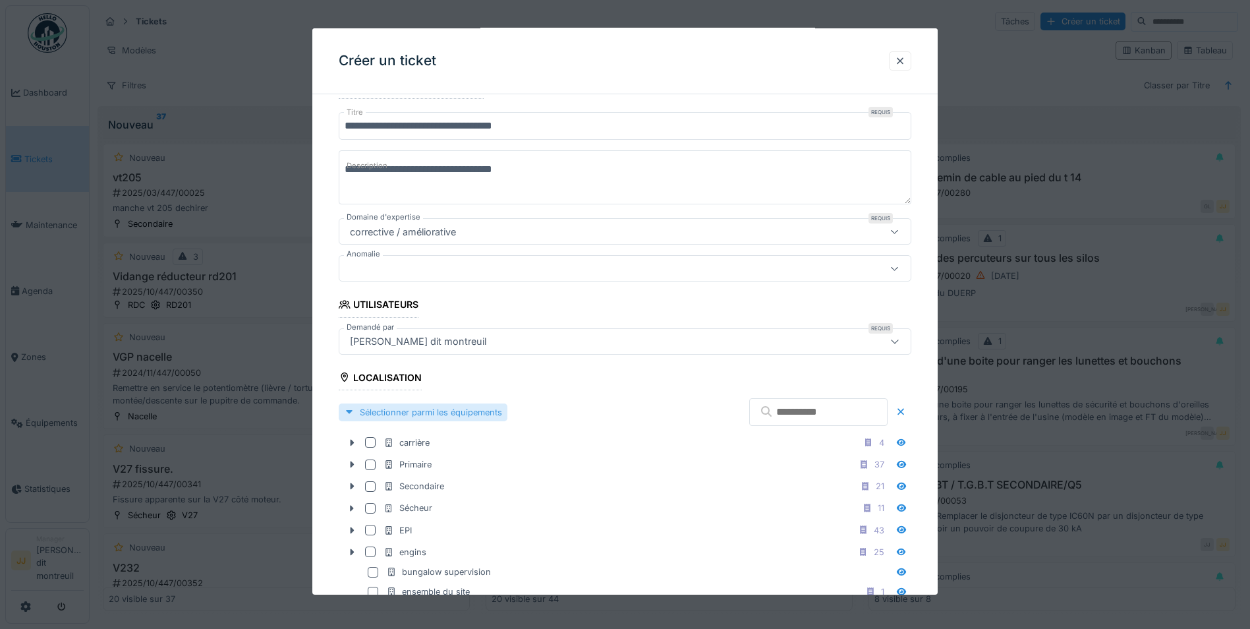
scroll to position [166, 0]
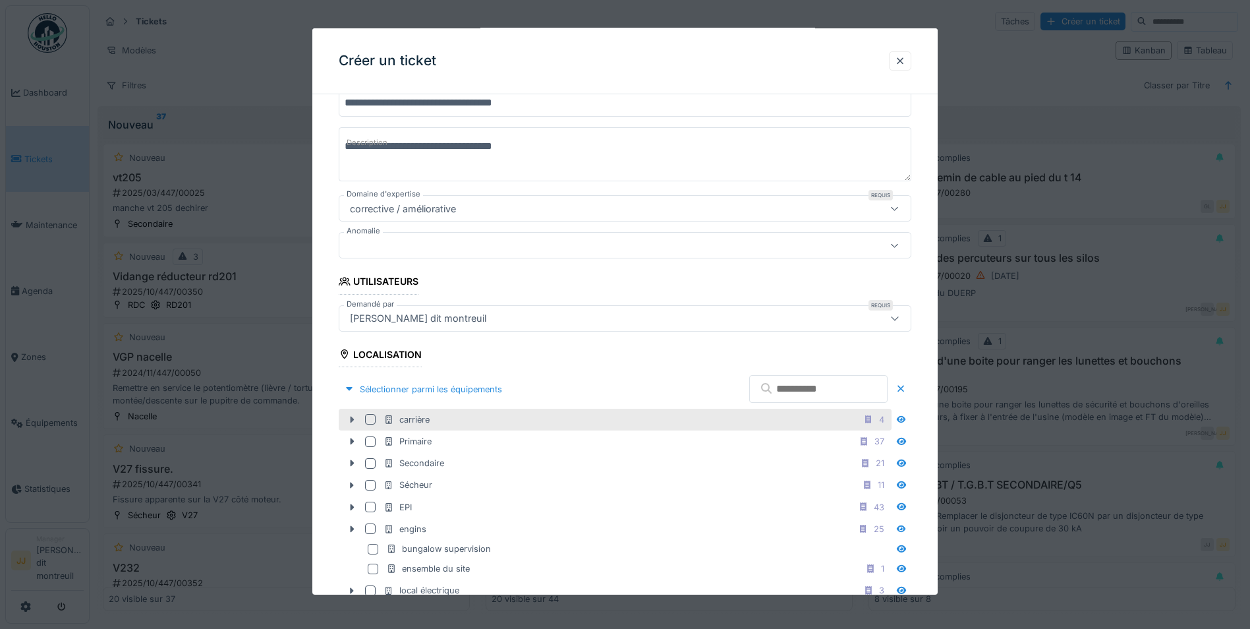
click at [351, 420] on icon at bounding box center [353, 420] width 4 height 7
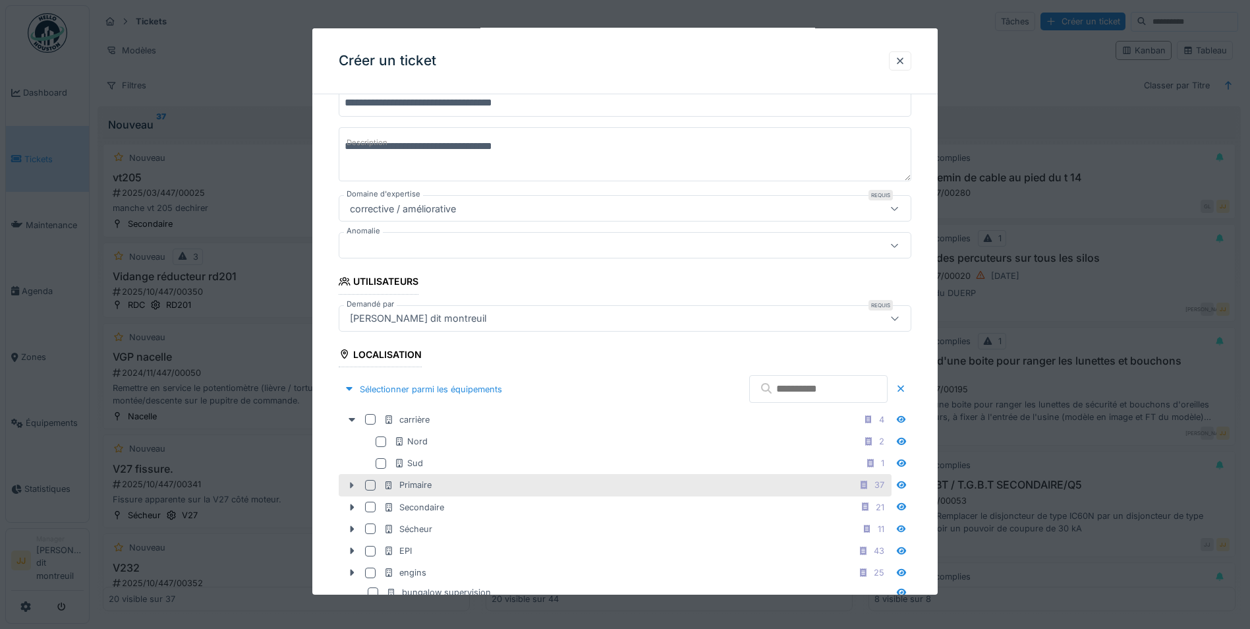
click at [351, 484] on icon at bounding box center [353, 485] width 4 height 7
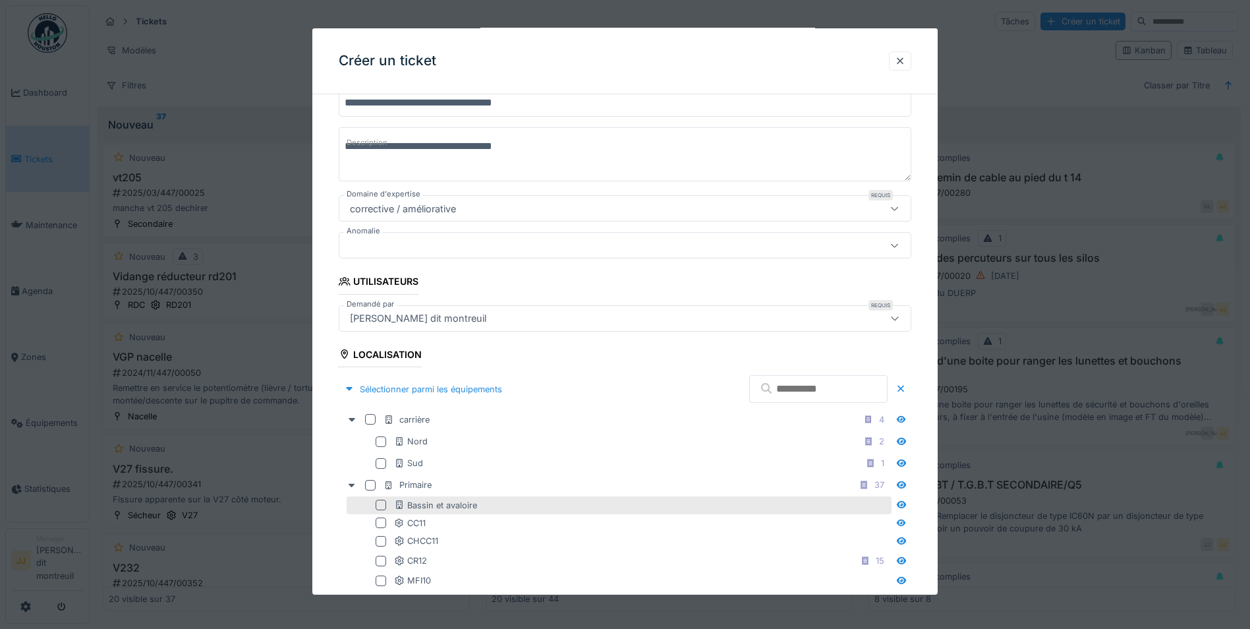
click at [382, 501] on div at bounding box center [381, 505] width 11 height 11
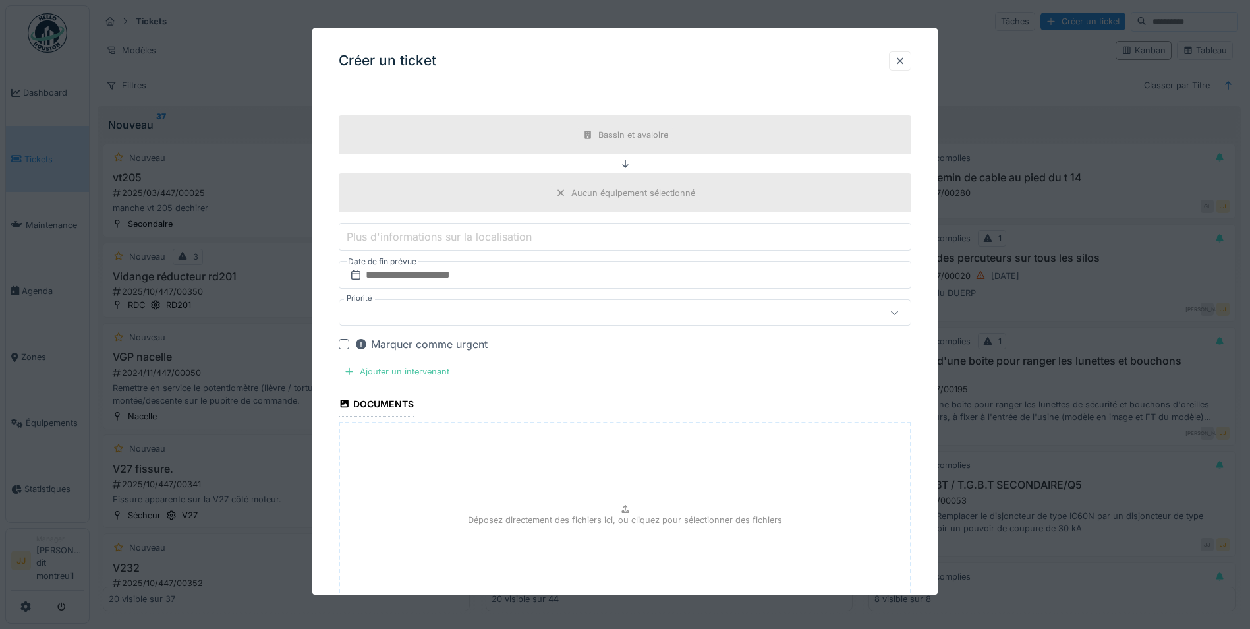
scroll to position [1089, 0]
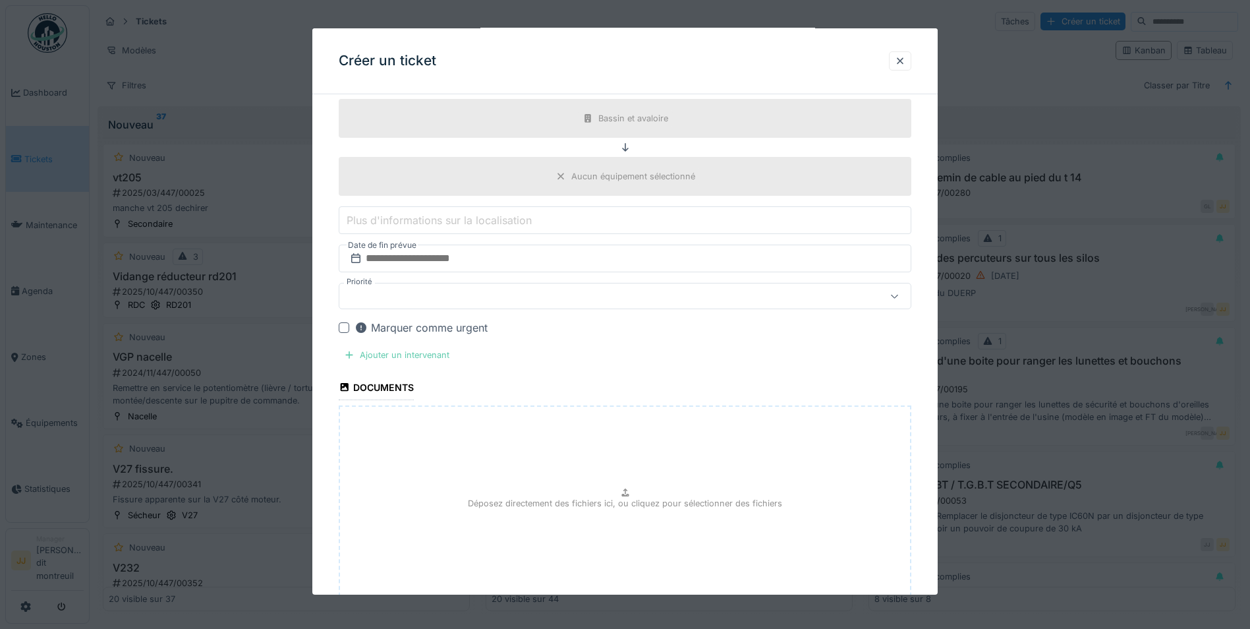
click at [375, 354] on div "Ajouter un intervenant" at bounding box center [397, 355] width 116 height 18
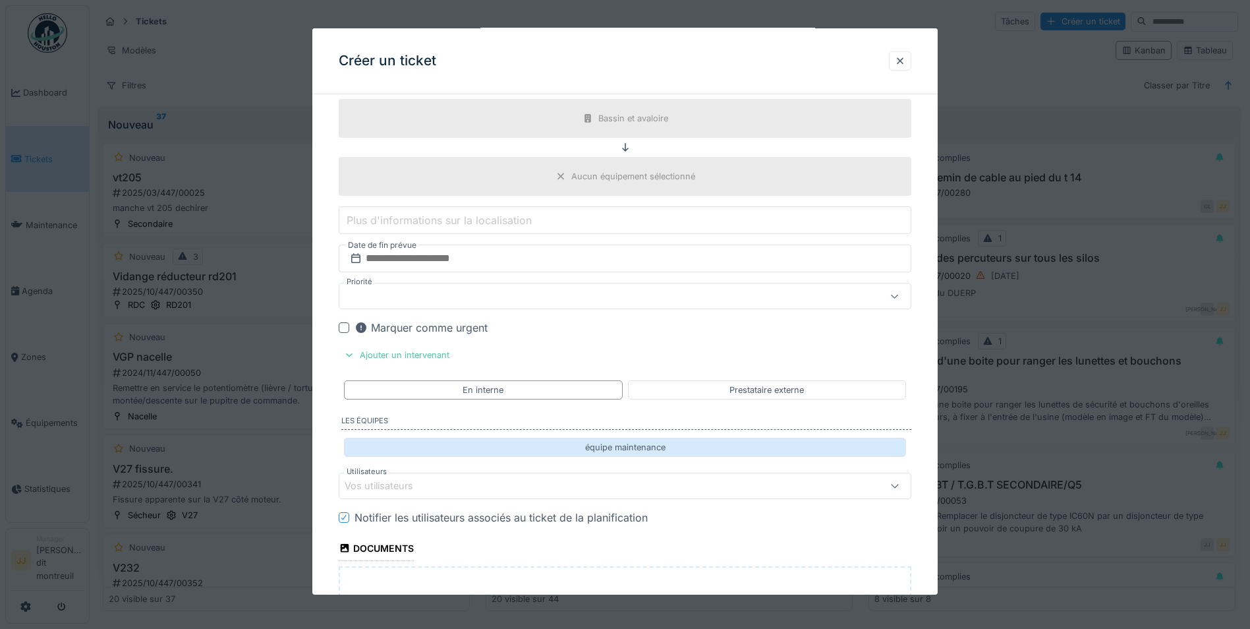
click at [532, 443] on div "équipe maintenance" at bounding box center [625, 447] width 562 height 19
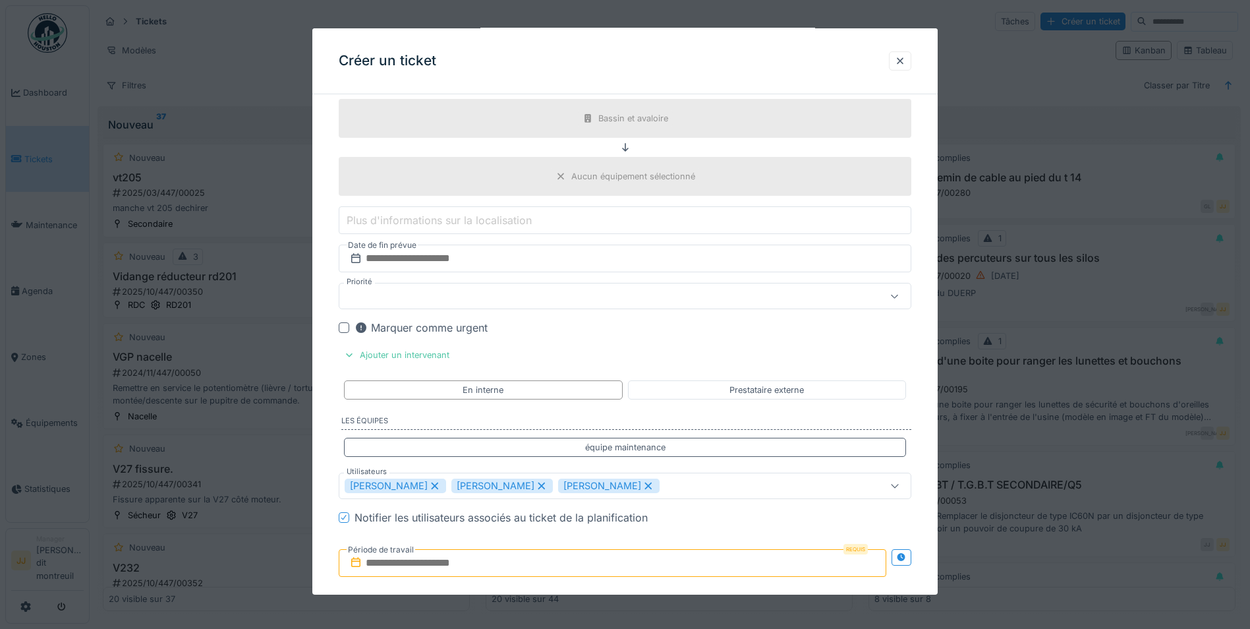
click at [643, 483] on icon at bounding box center [649, 485] width 12 height 9
type input "**********"
click at [511, 559] on input "text" at bounding box center [613, 563] width 548 height 28
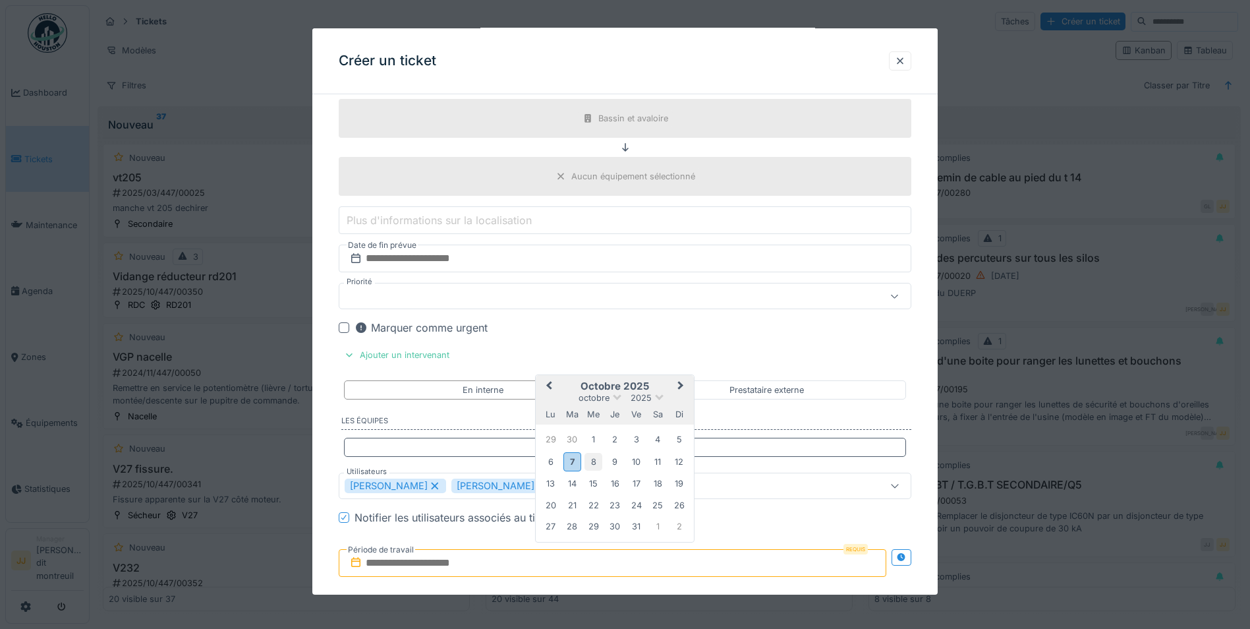
click at [599, 455] on div "8" at bounding box center [594, 462] width 18 height 18
click at [636, 468] on div "10" at bounding box center [636, 462] width 18 height 18
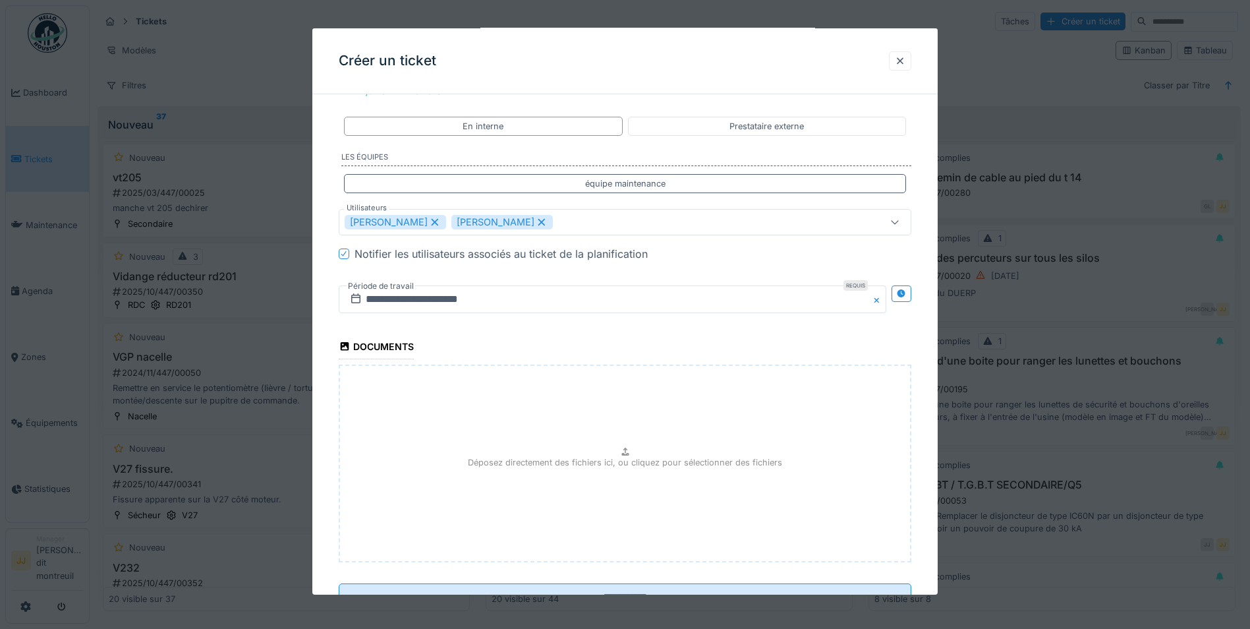
scroll to position [1406, 0]
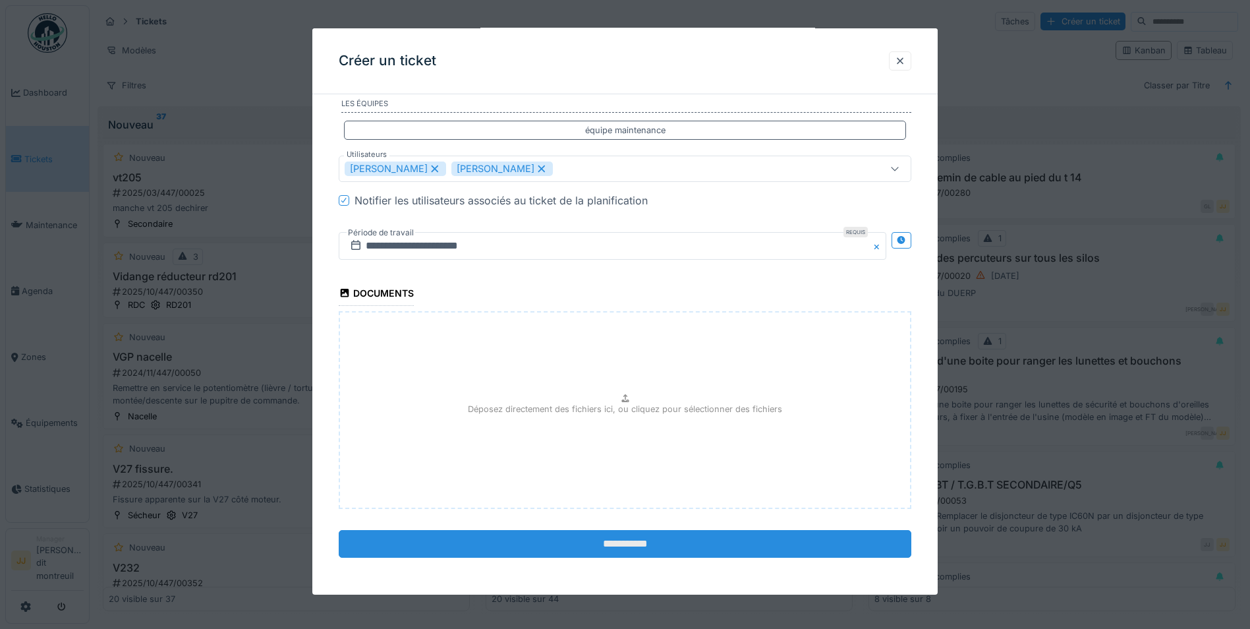
click at [552, 536] on input "**********" at bounding box center [625, 544] width 573 height 28
